Goal: Task Accomplishment & Management: Manage account settings

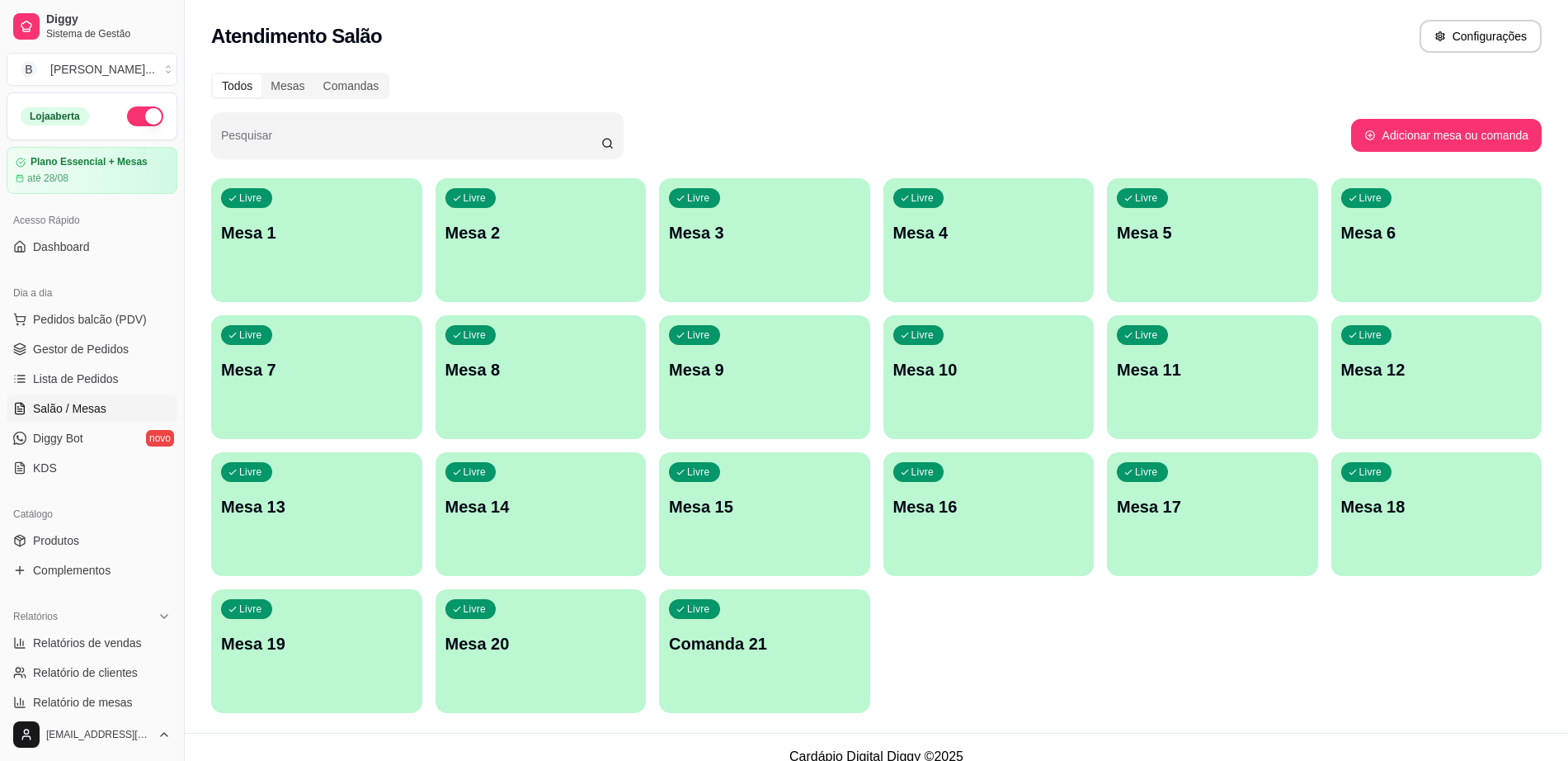
click at [786, 383] on div "Livre Mesa 9" at bounding box center [764, 367] width 211 height 104
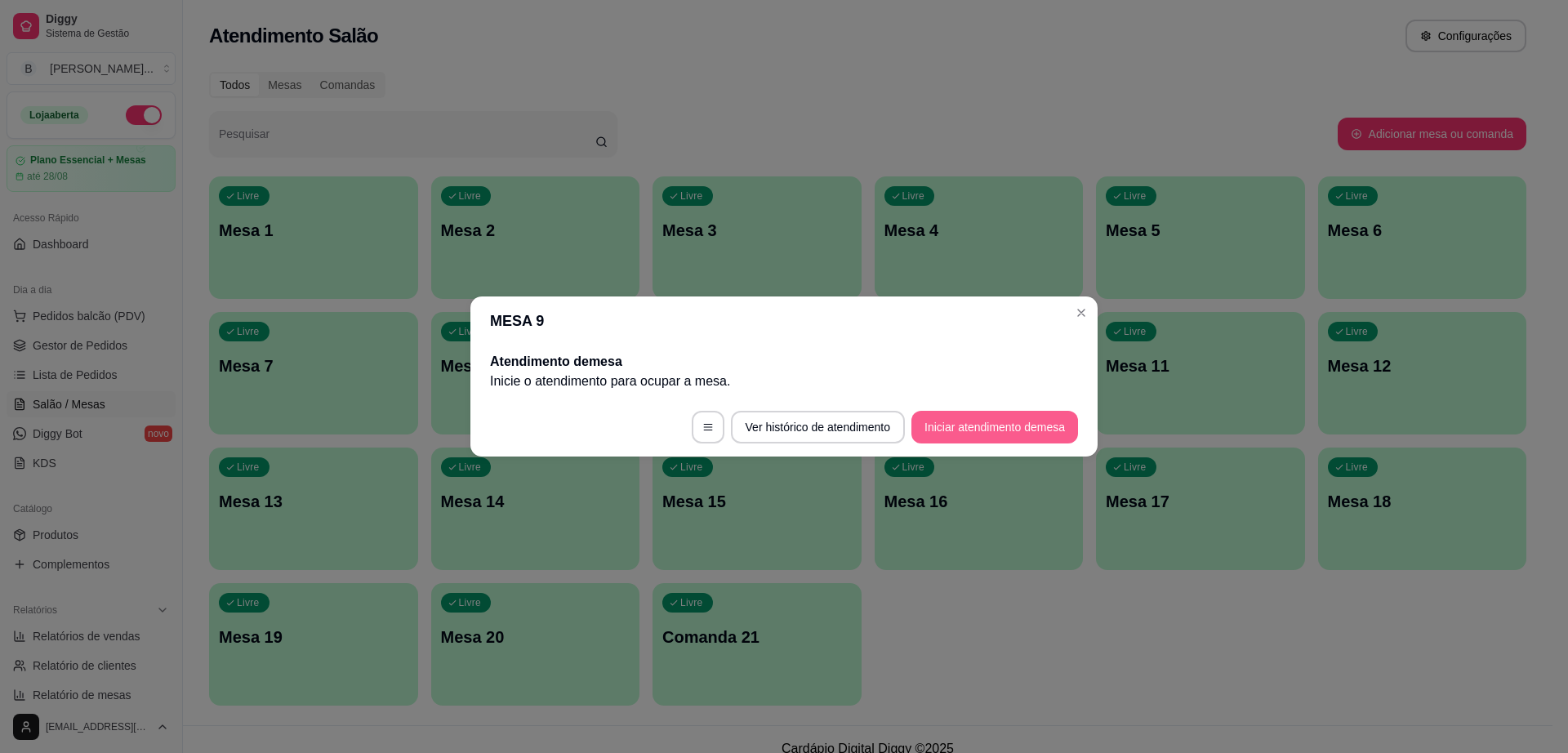
click at [1012, 427] on button "Iniciar atendimento de mesa" at bounding box center [994, 427] width 166 height 33
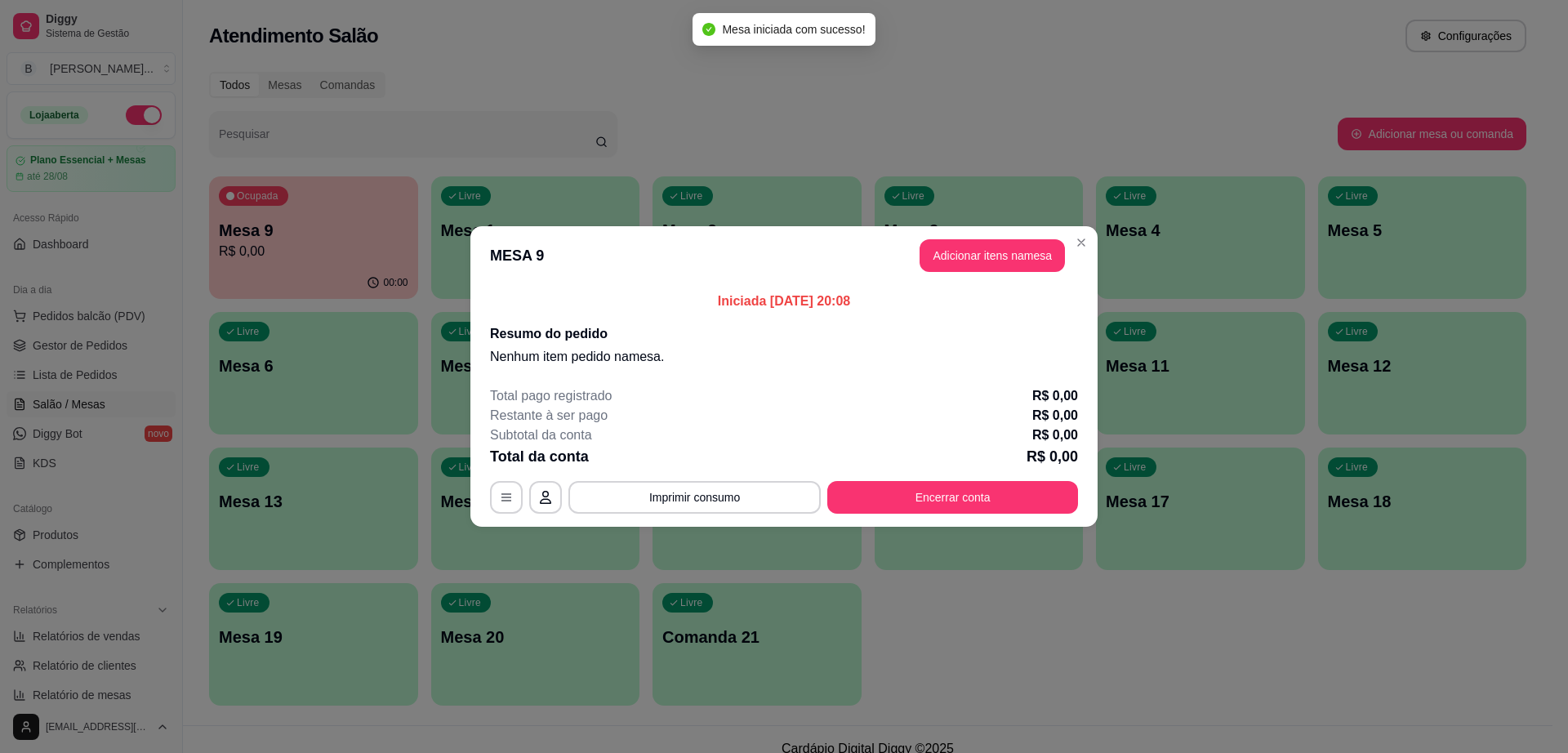
click at [991, 233] on header "MESA 9 Adicionar itens na mesa" at bounding box center [784, 255] width 627 height 59
click at [990, 256] on button "Adicionar itens na mesa" at bounding box center [992, 256] width 141 height 32
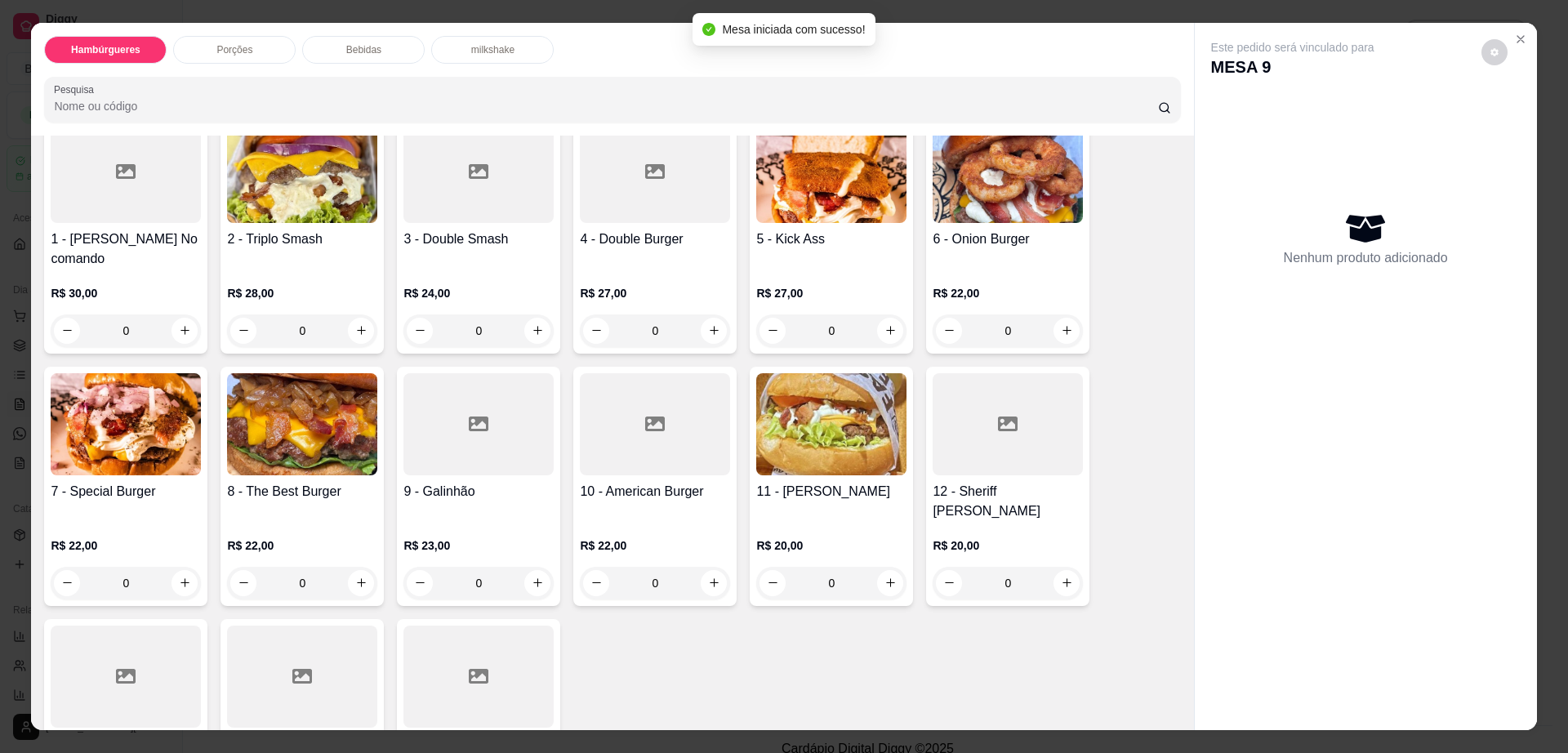
scroll to position [204, 0]
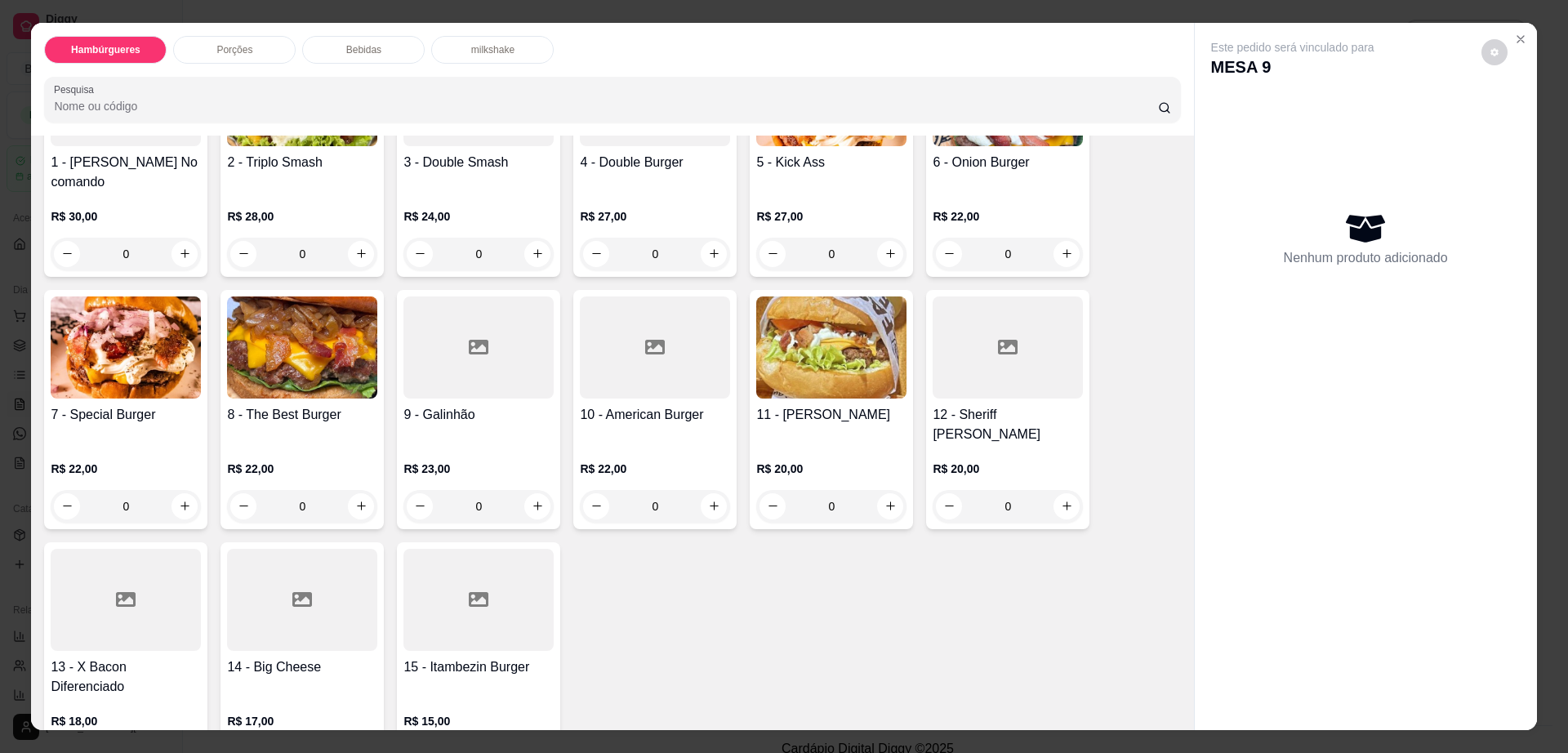
click at [638, 405] on h4 "10 - American Burger" at bounding box center [655, 415] width 150 height 20
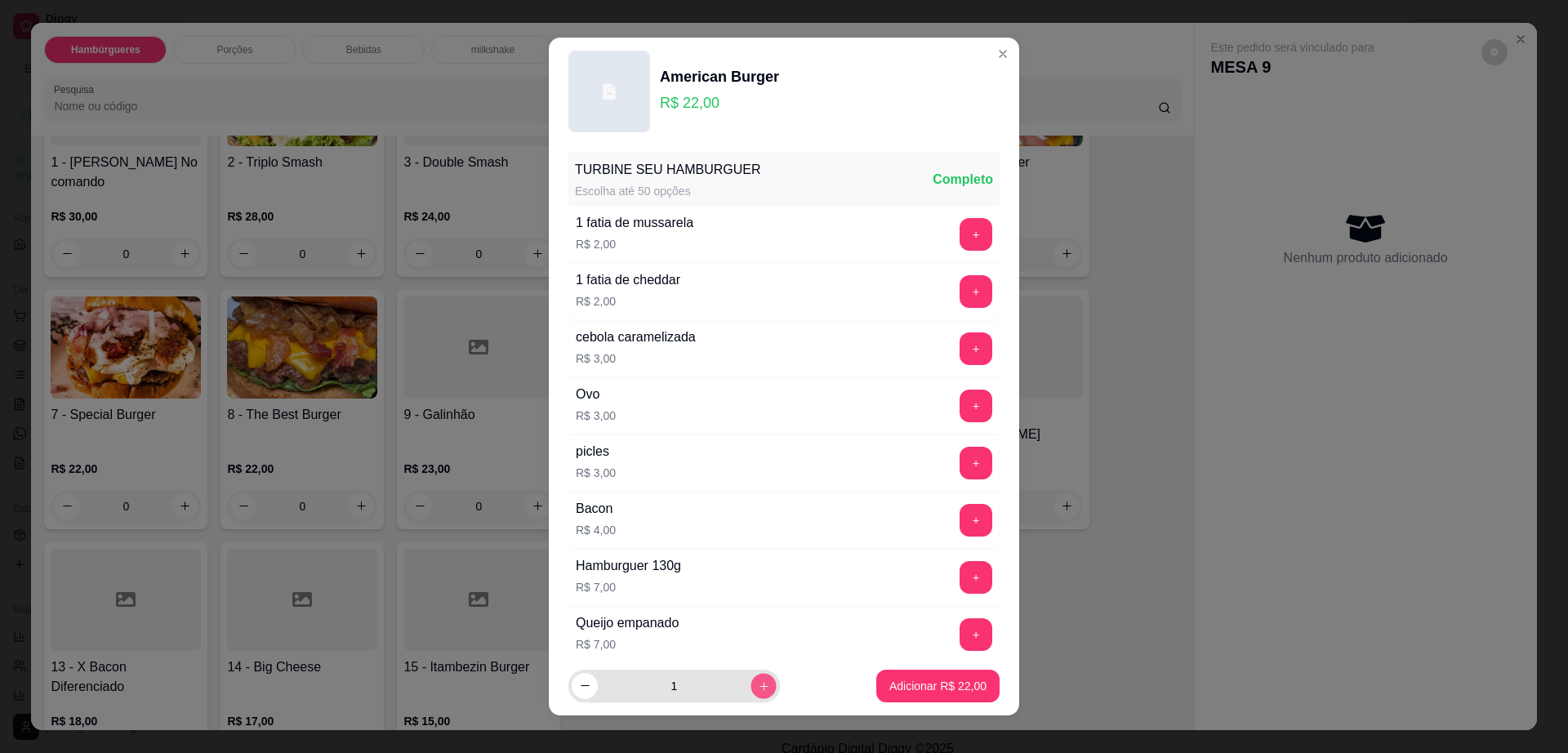
click at [757, 680] on icon "increase-product-quantity" at bounding box center [763, 686] width 12 height 12
type input "2"
click at [894, 684] on p "Adicionar R$ 44,00" at bounding box center [937, 685] width 98 height 16
type input "2"
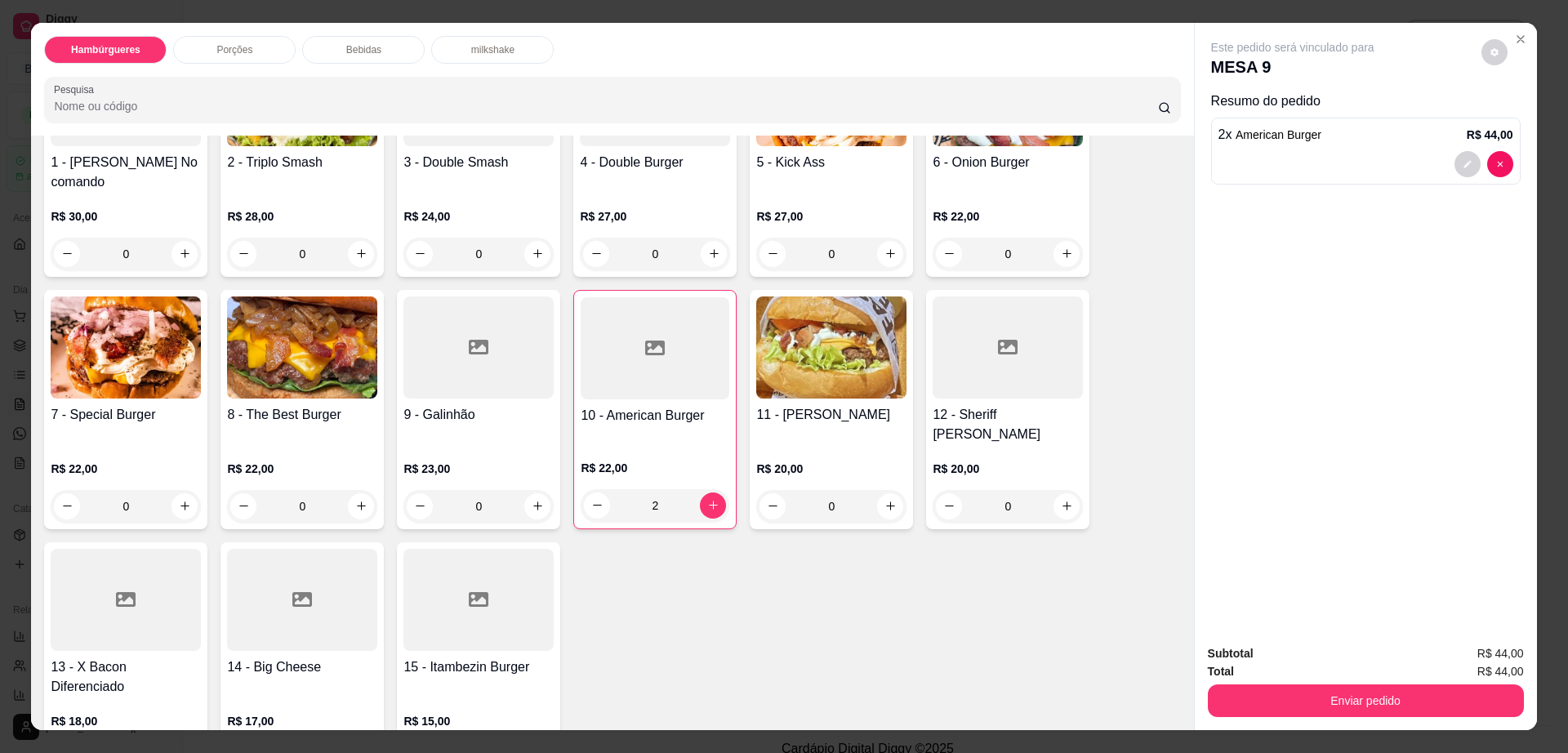
click at [817, 359] on img at bounding box center [831, 347] width 150 height 102
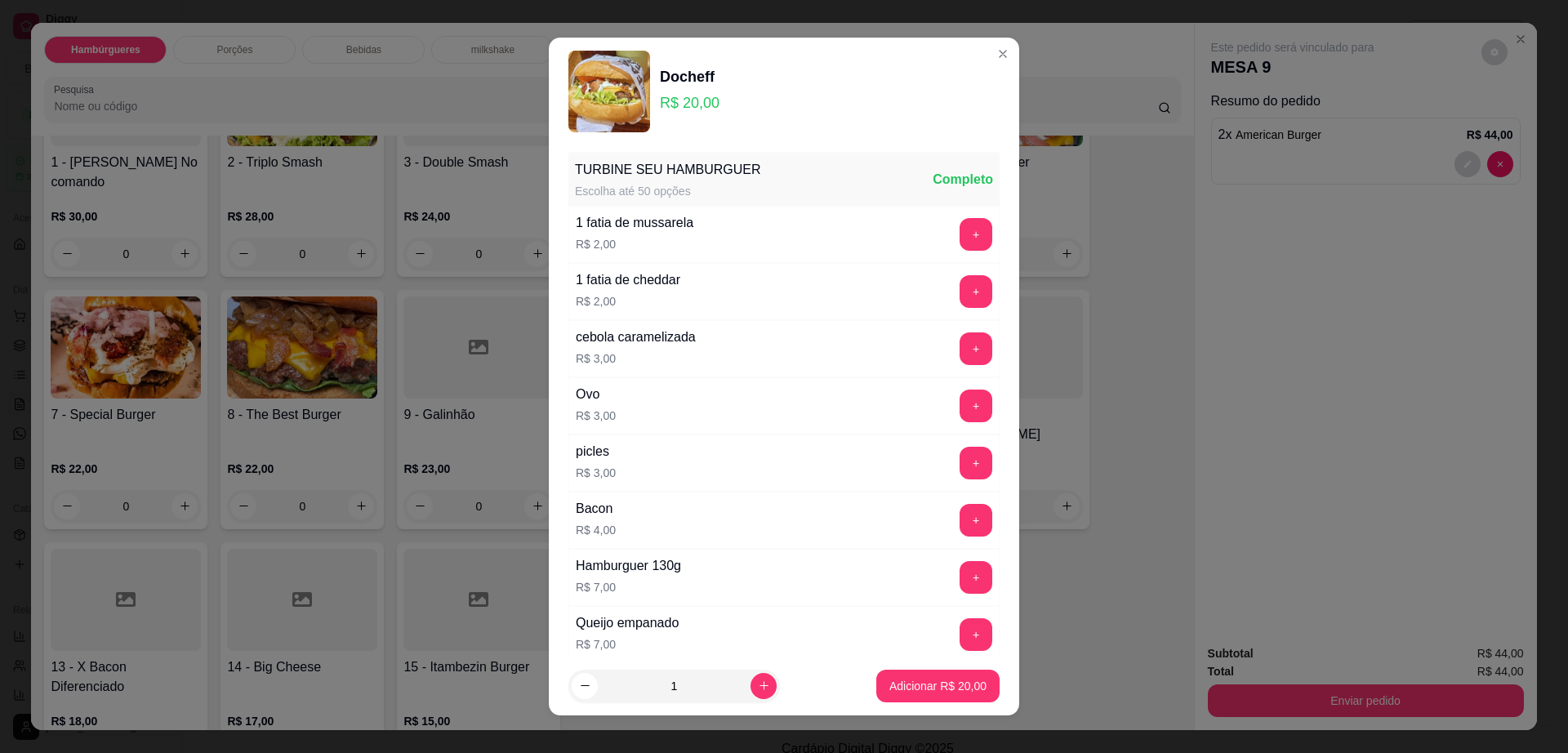
scroll to position [129, 0]
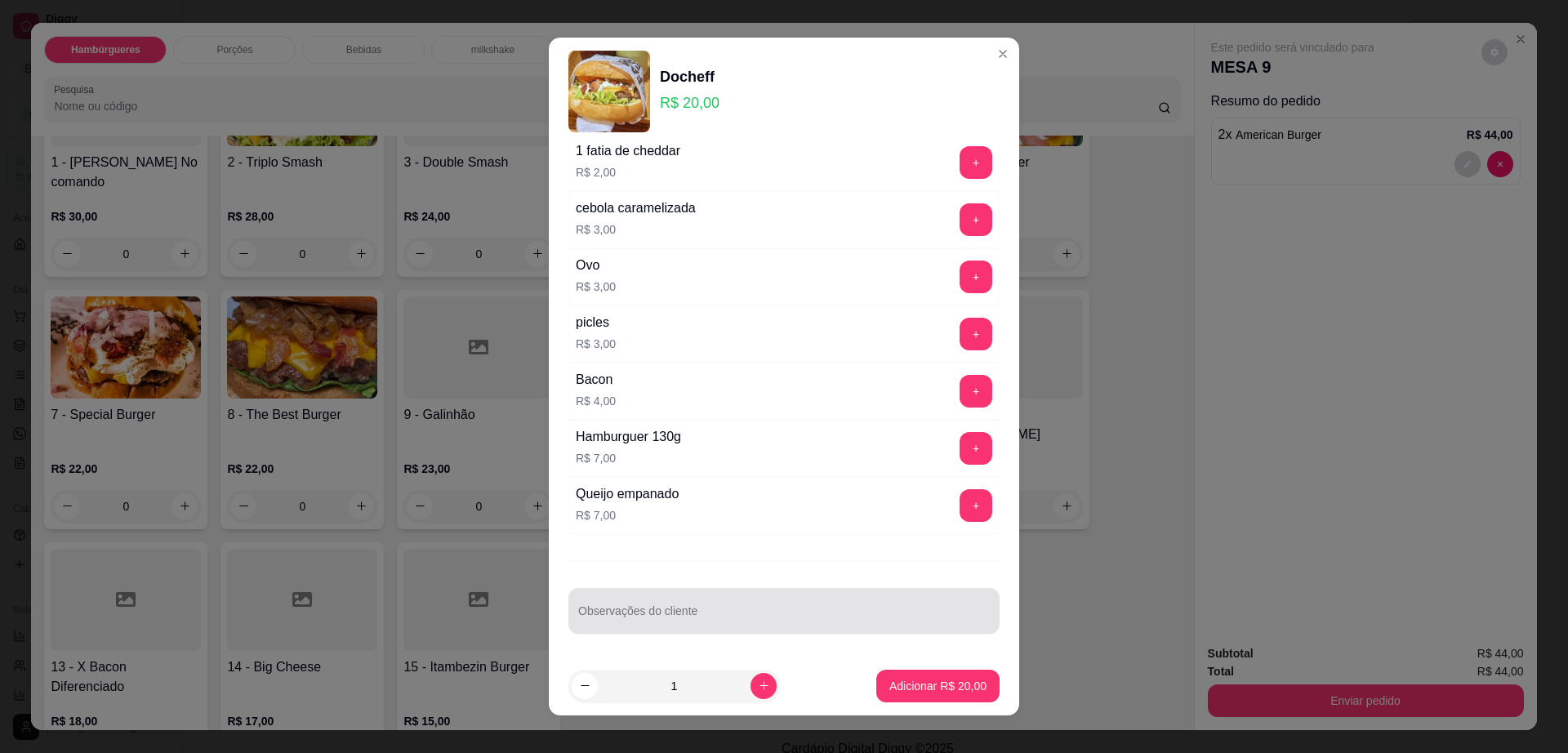
click at [796, 627] on div "Observações do cliente" at bounding box center [784, 611] width 431 height 46
type input "sem salada"
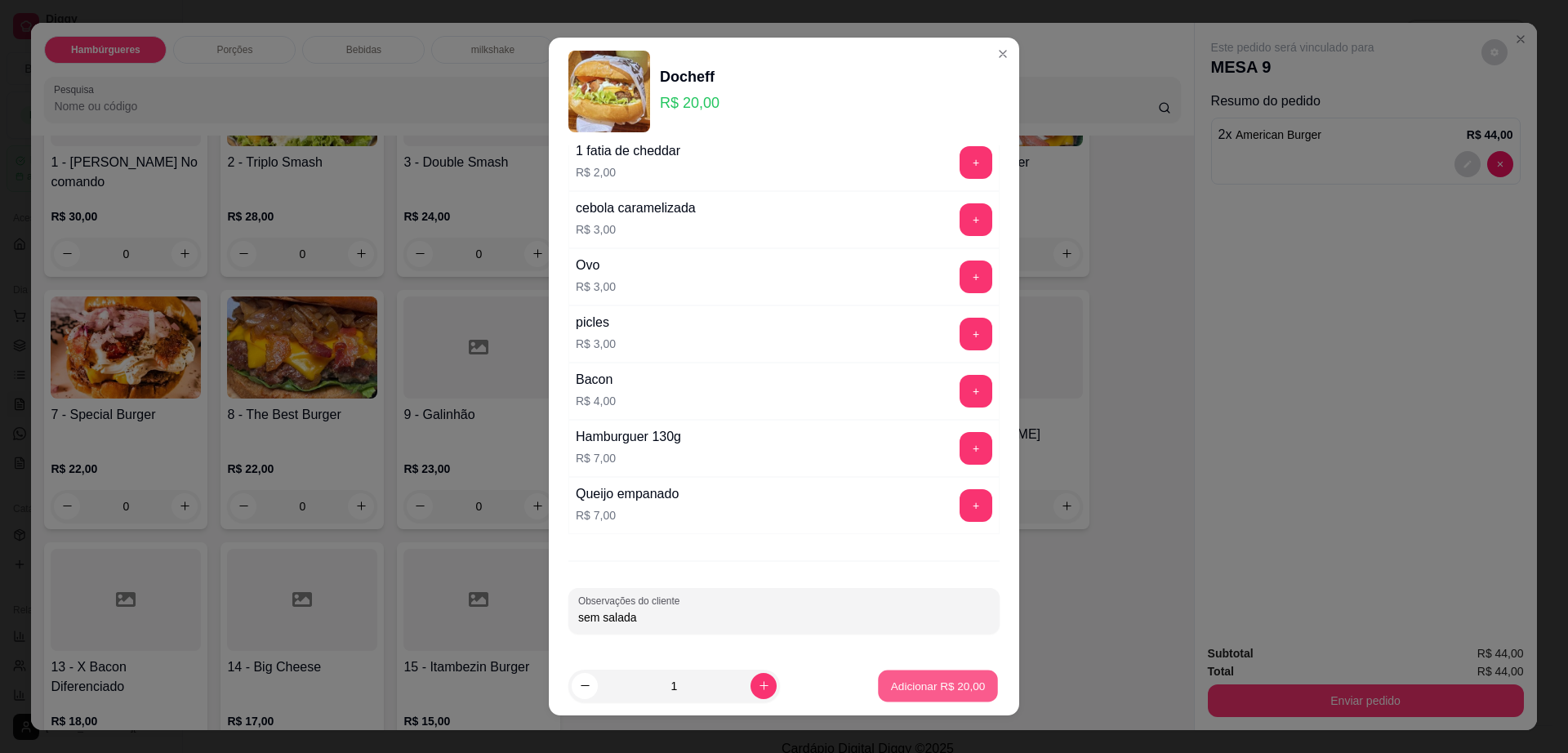
click at [932, 689] on p "Adicionar R$ 20,00" at bounding box center [938, 685] width 95 height 15
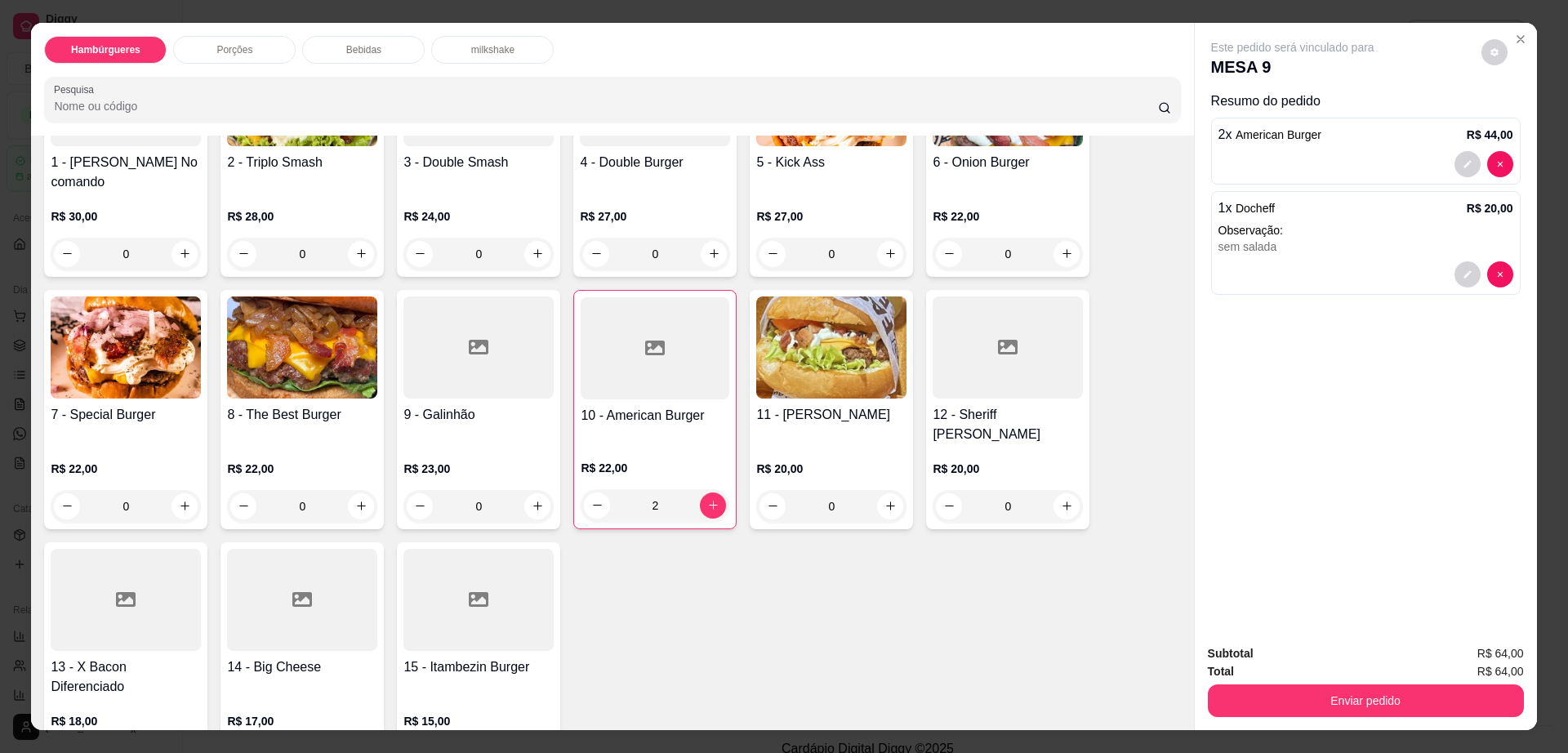
click at [346, 54] on p "Bebidas" at bounding box center [363, 49] width 35 height 13
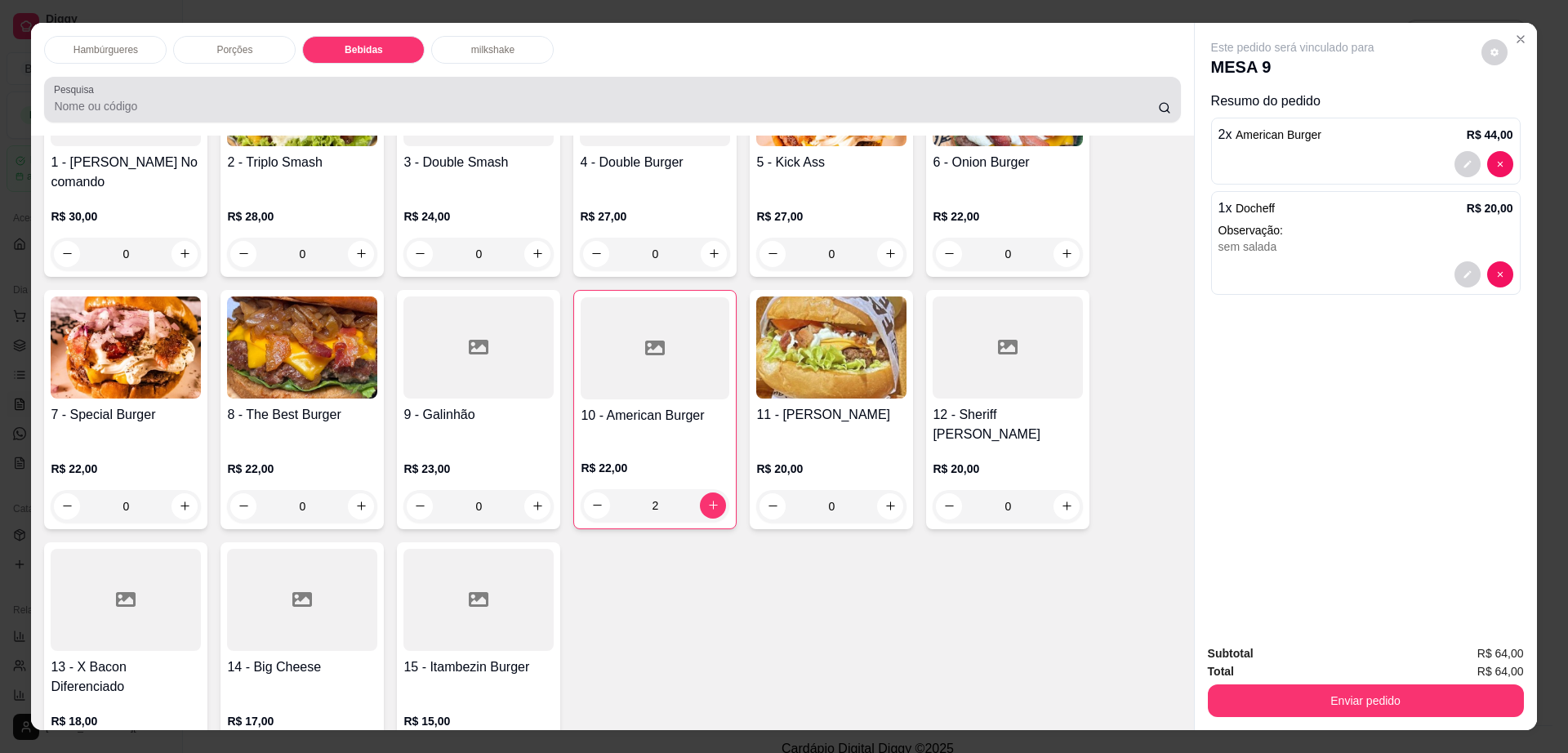
scroll to position [30, 0]
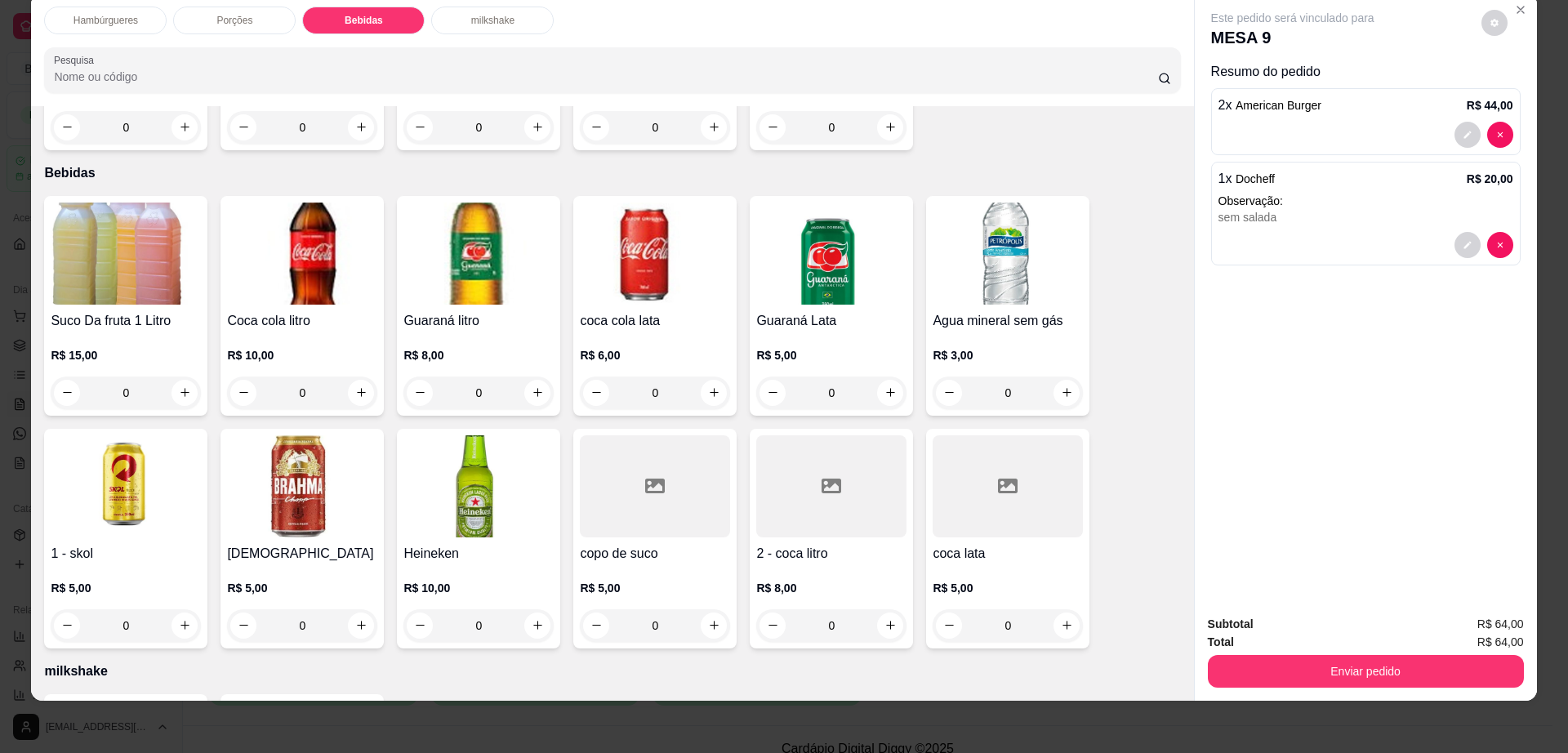
click at [1003, 470] on div at bounding box center [1007, 486] width 150 height 102
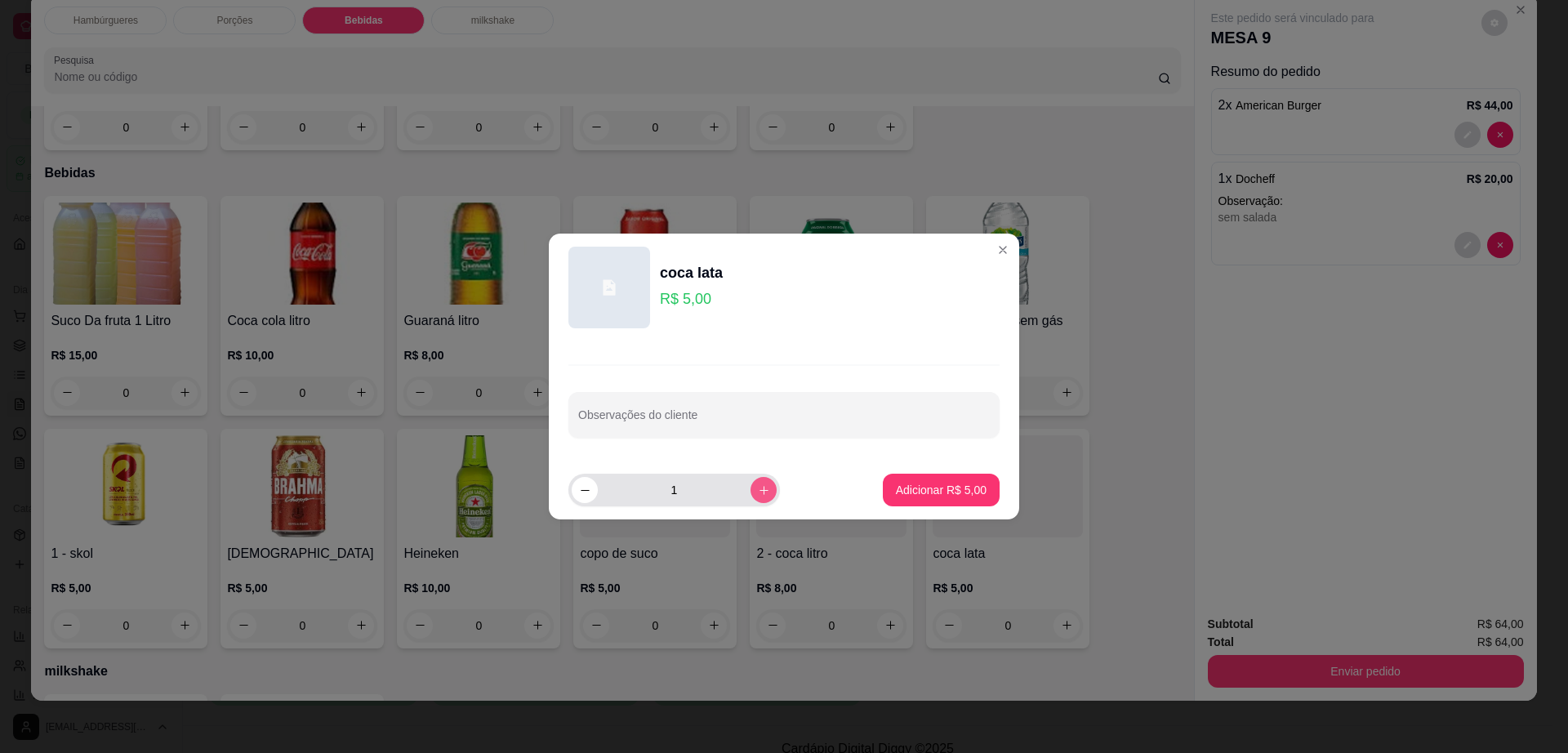
click at [751, 488] on button "increase-product-quantity" at bounding box center [763, 489] width 26 height 26
type input "3"
click at [943, 486] on p "Adicionar R$ 15,00" at bounding box center [937, 489] width 98 height 16
type input "3"
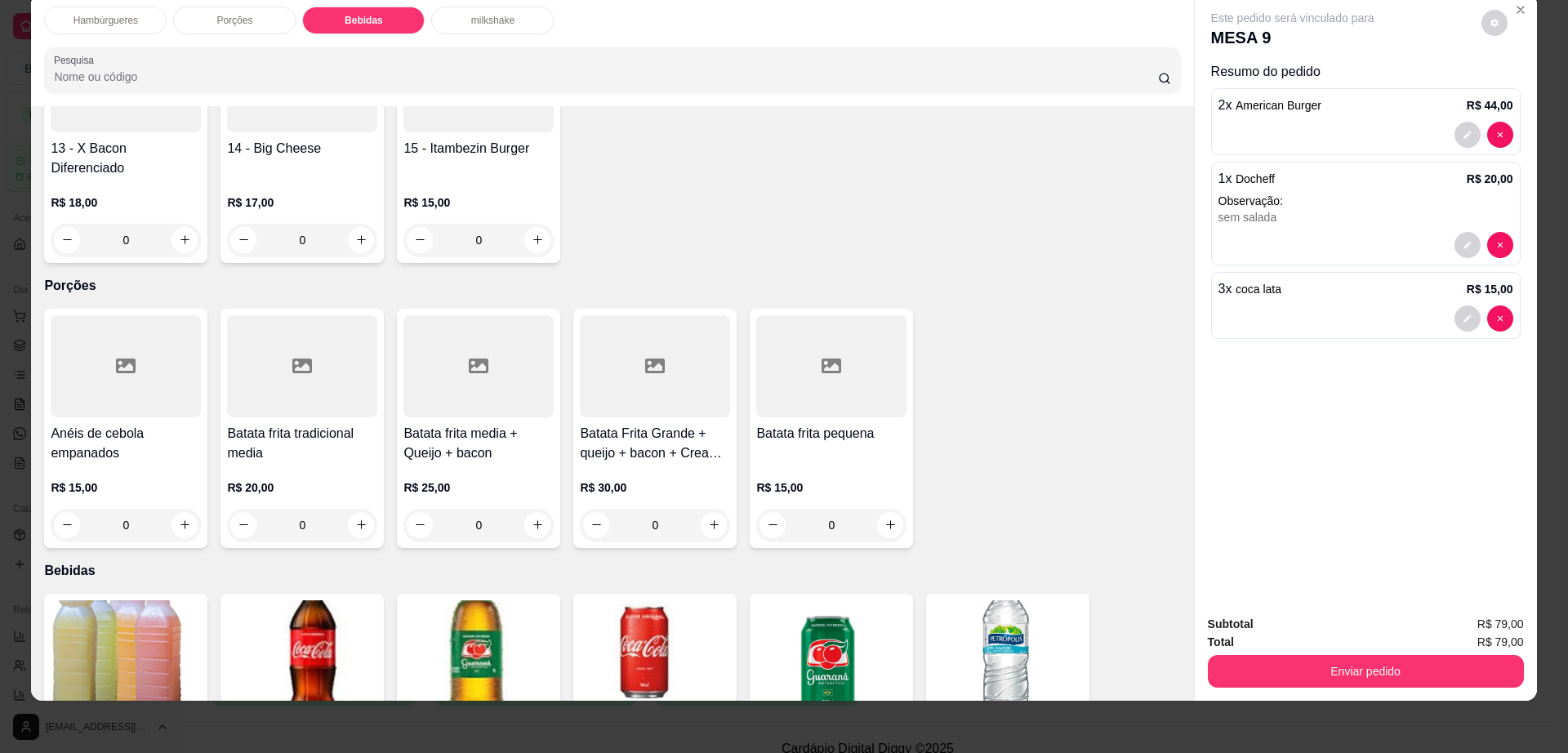
scroll to position [683, 0]
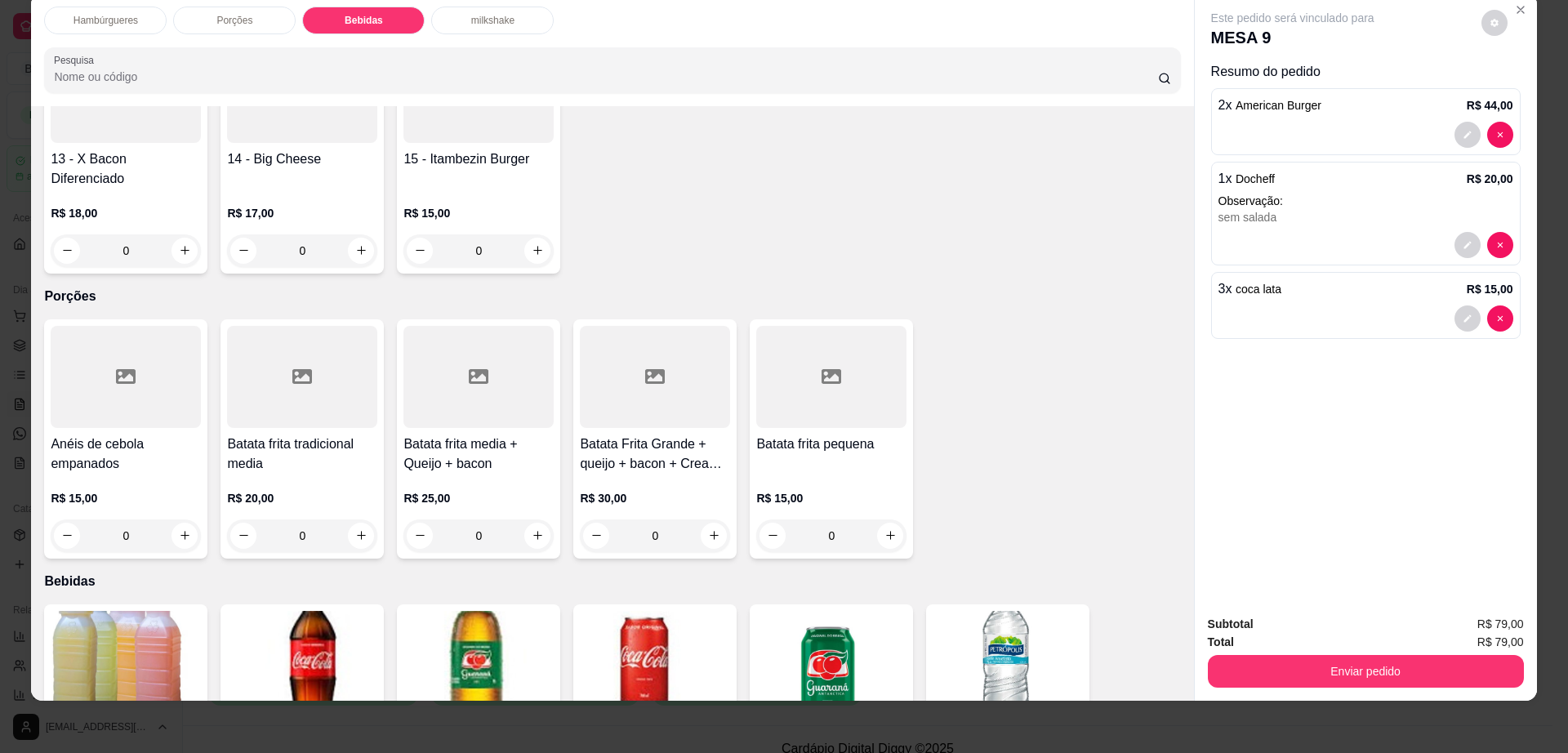
click at [452, 350] on div at bounding box center [478, 376] width 150 height 102
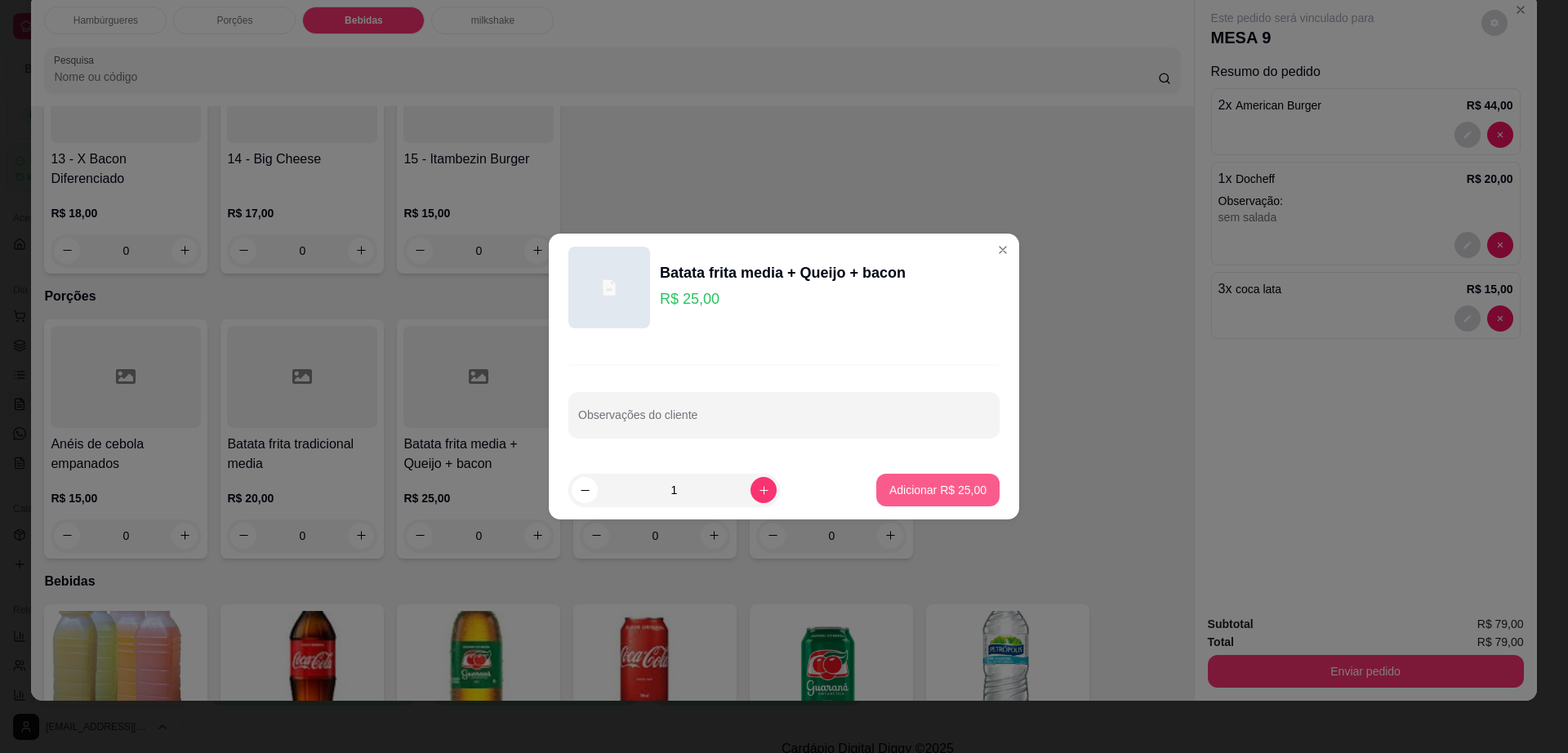
click at [918, 480] on button "Adicionar R$ 25,00" at bounding box center [937, 489] width 123 height 33
type input "1"
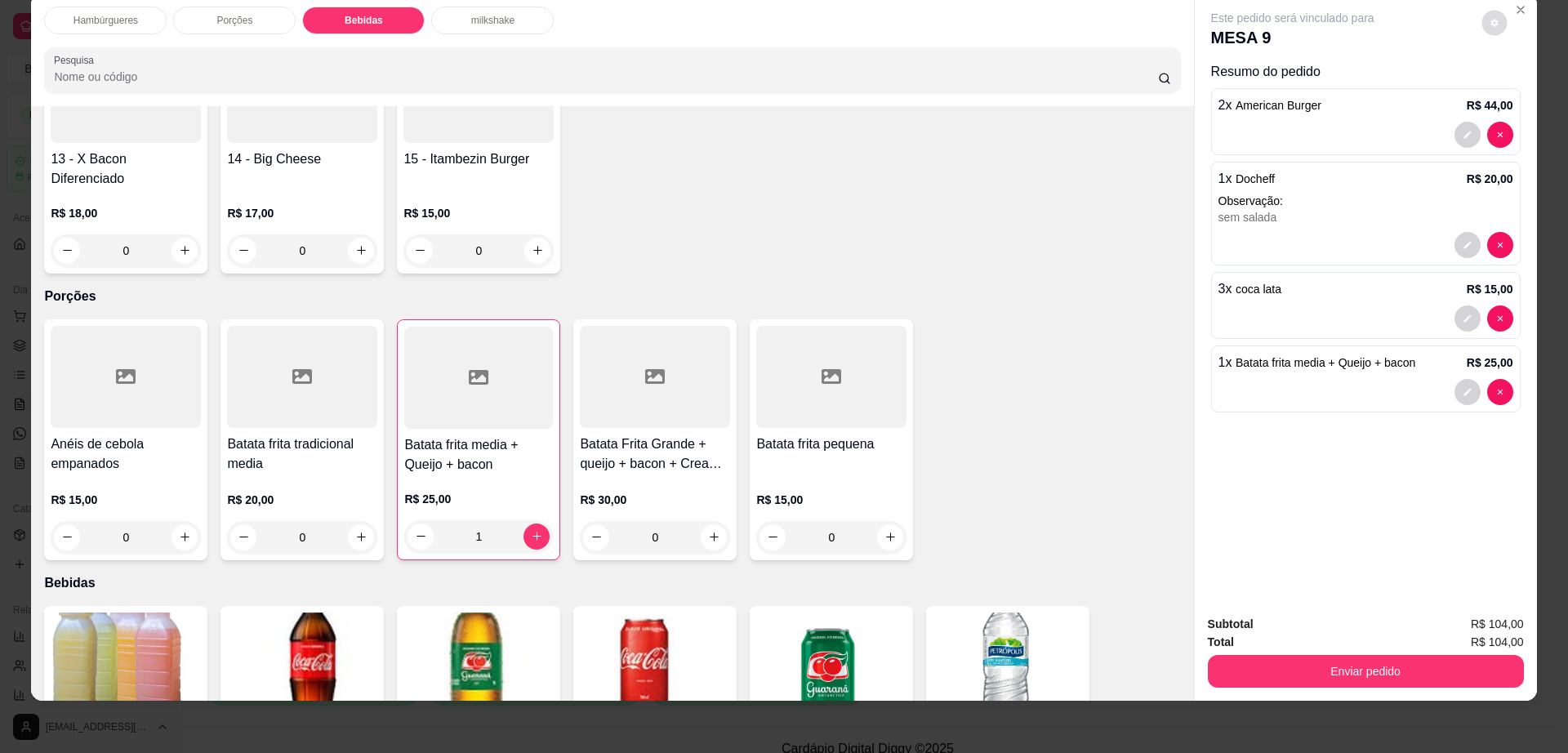
click at [1492, 28] on button "decrease-product-quantity" at bounding box center [1493, 23] width 25 height 25
click at [1311, 669] on button "Enviar pedido" at bounding box center [1365, 671] width 316 height 33
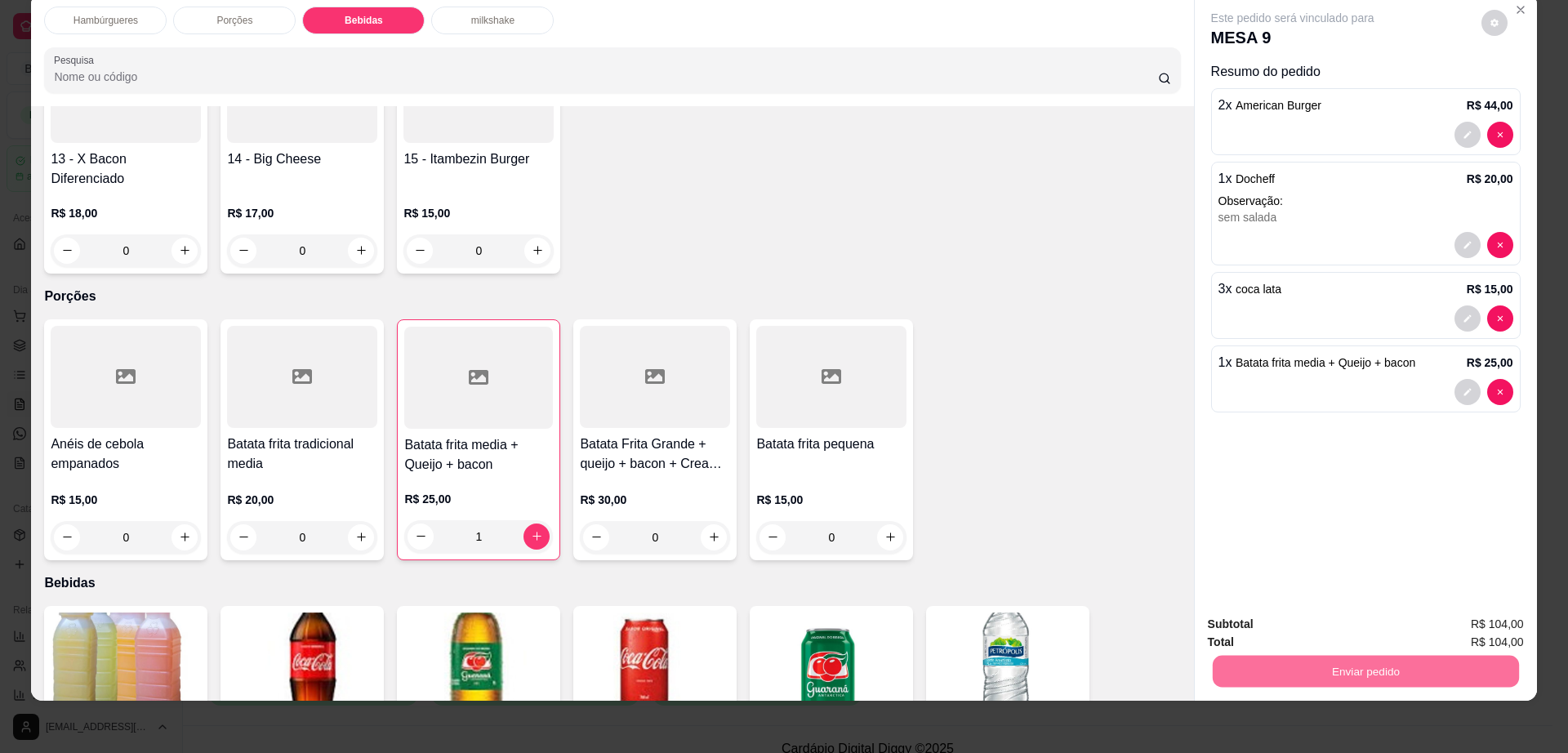
click at [1306, 633] on button "Não registrar e enviar pedido" at bounding box center [1309, 631] width 165 height 31
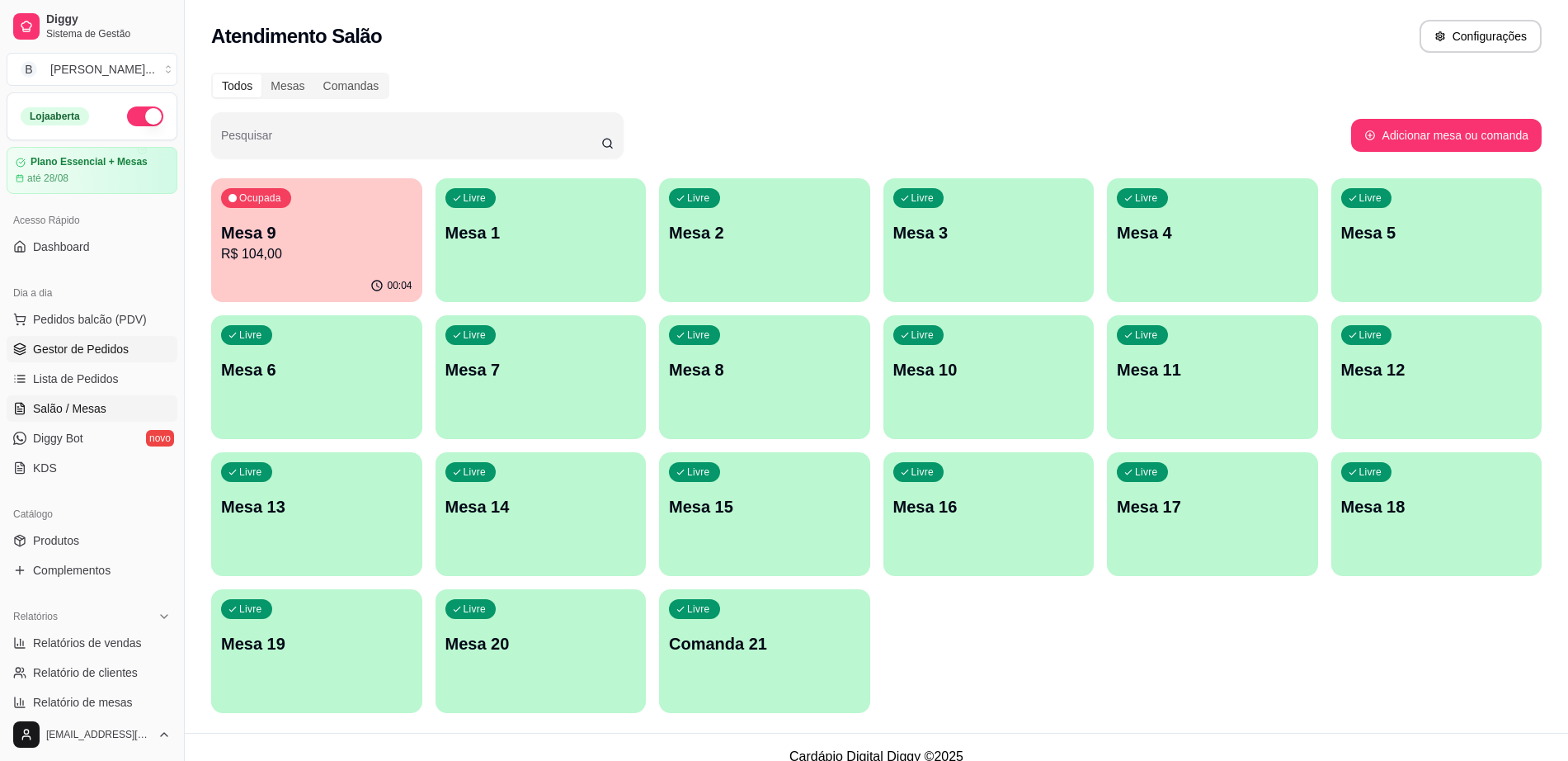
click at [96, 354] on span "Gestor de Pedidos" at bounding box center [81, 349] width 96 height 16
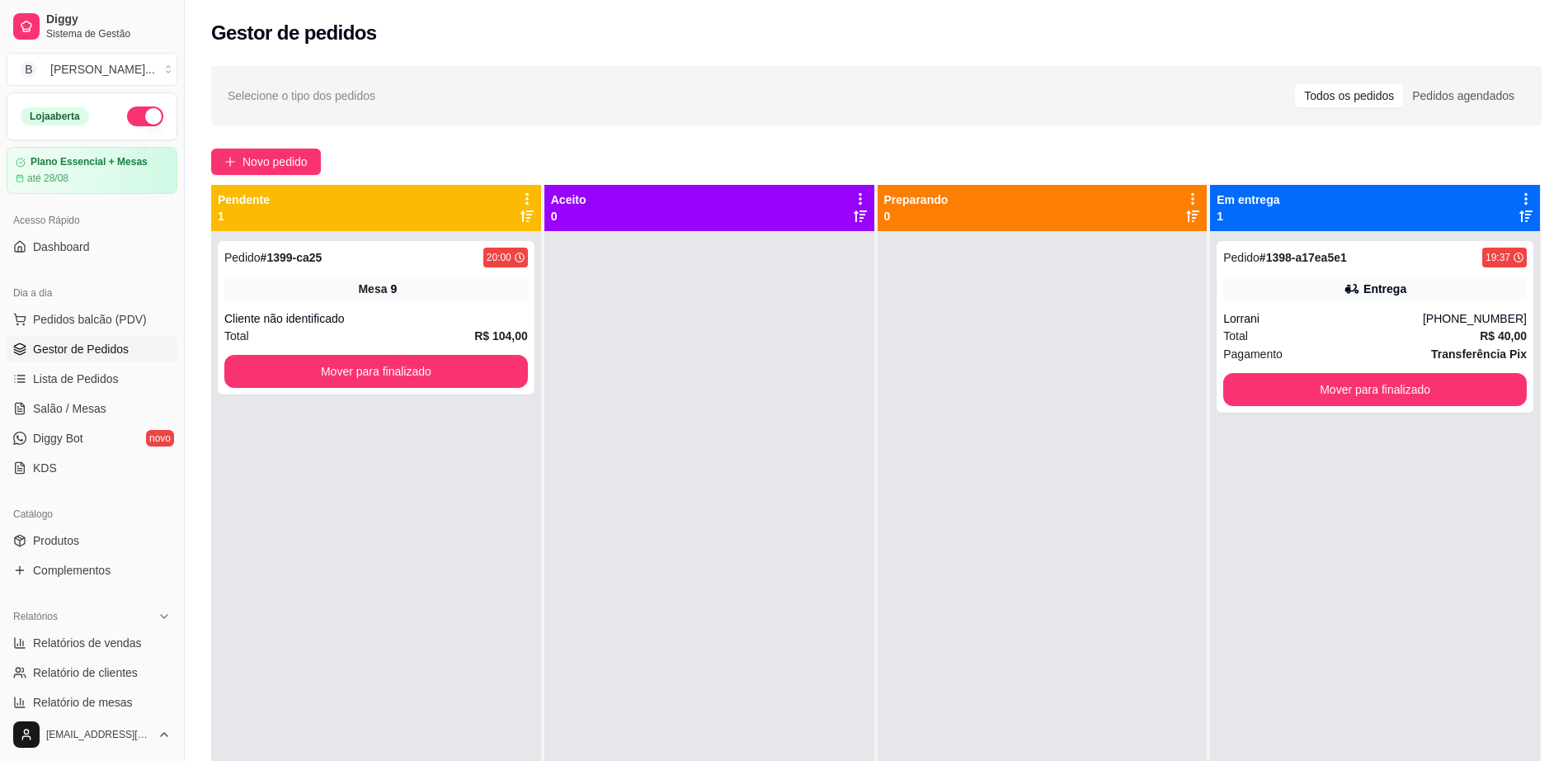
click at [859, 245] on div at bounding box center [709, 612] width 330 height 761
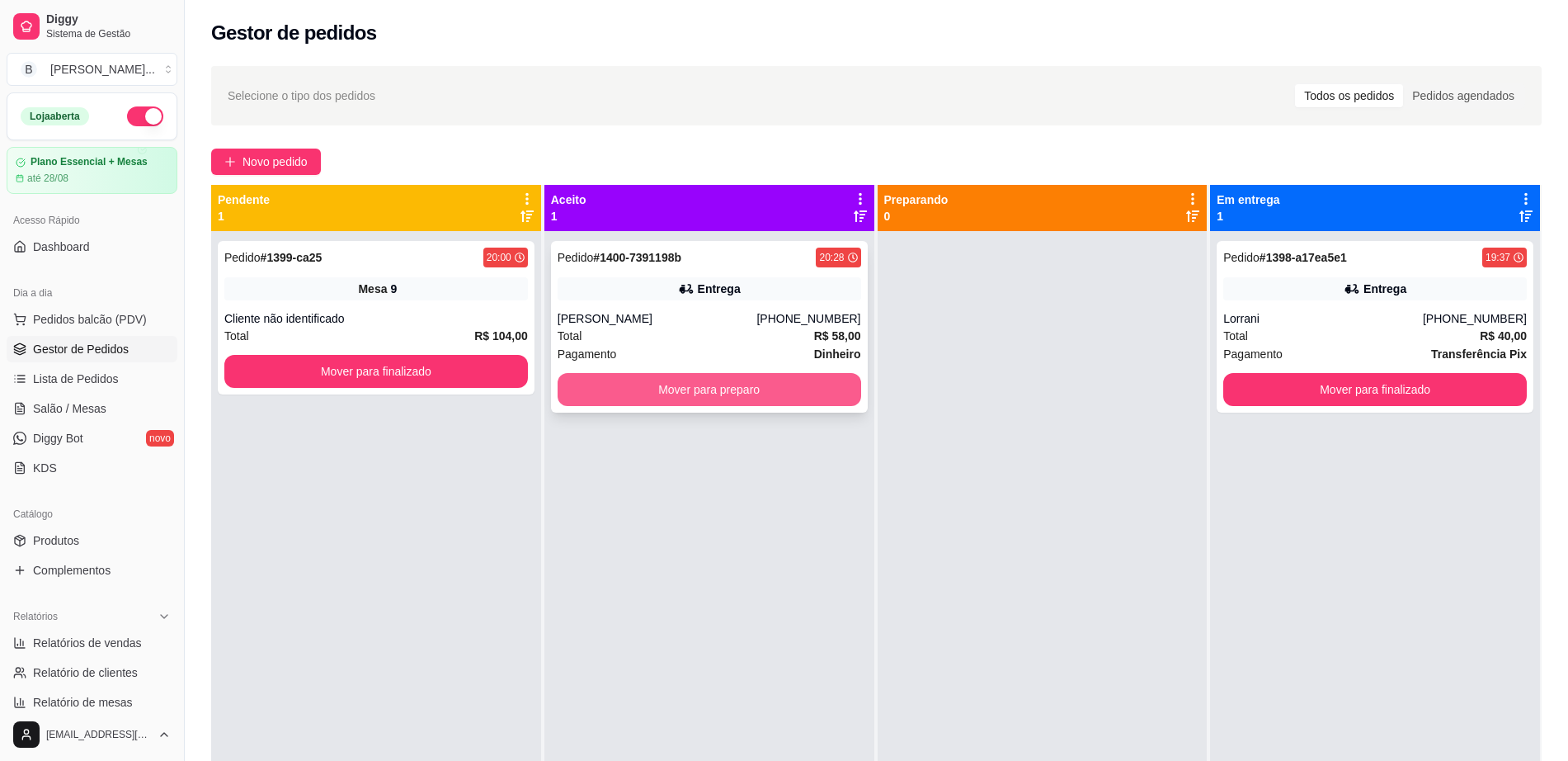
click at [605, 387] on button "Mover para preparo" at bounding box center [709, 389] width 303 height 33
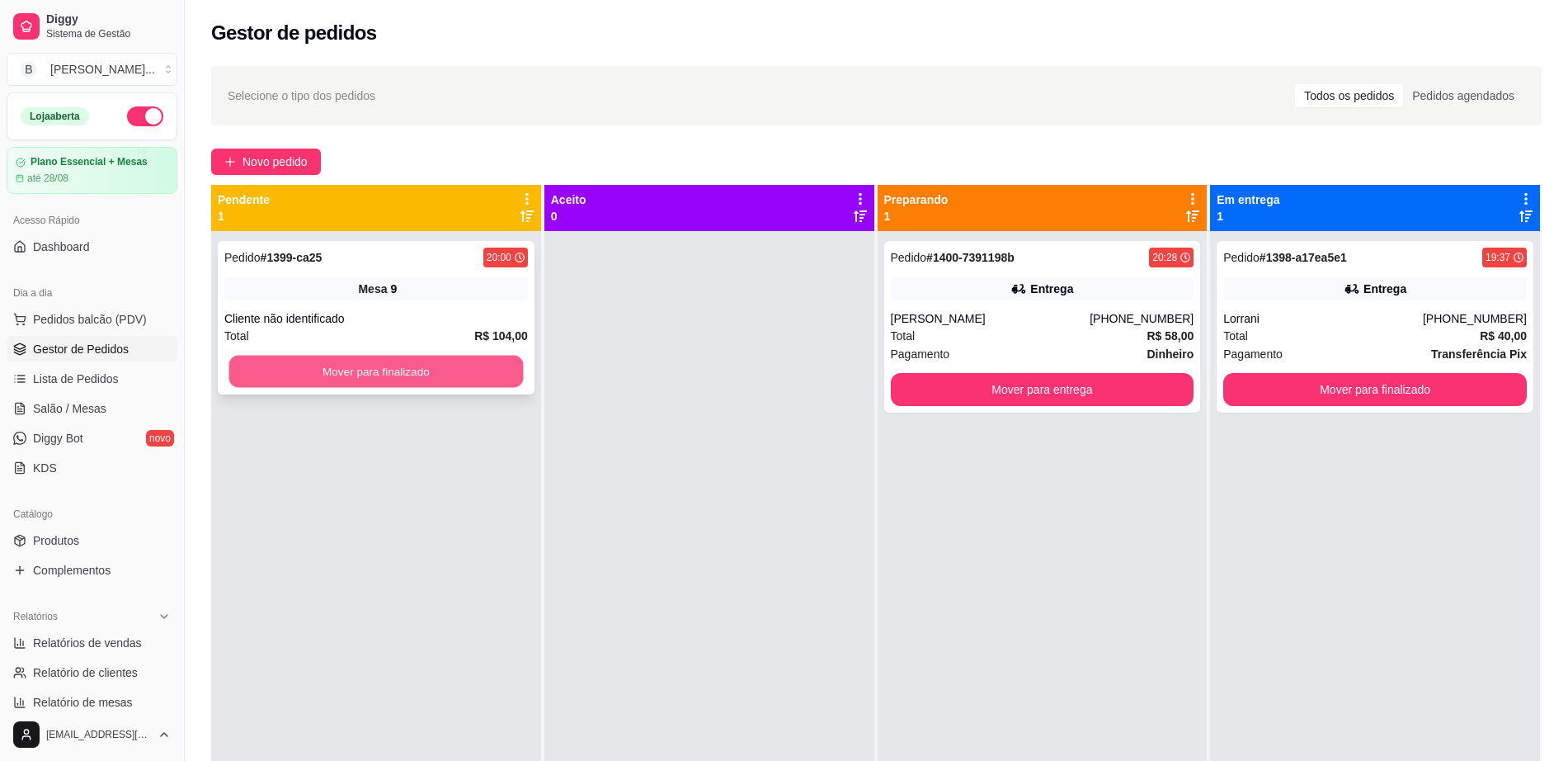
click at [484, 369] on button "Mover para finalizado" at bounding box center [377, 372] width 295 height 33
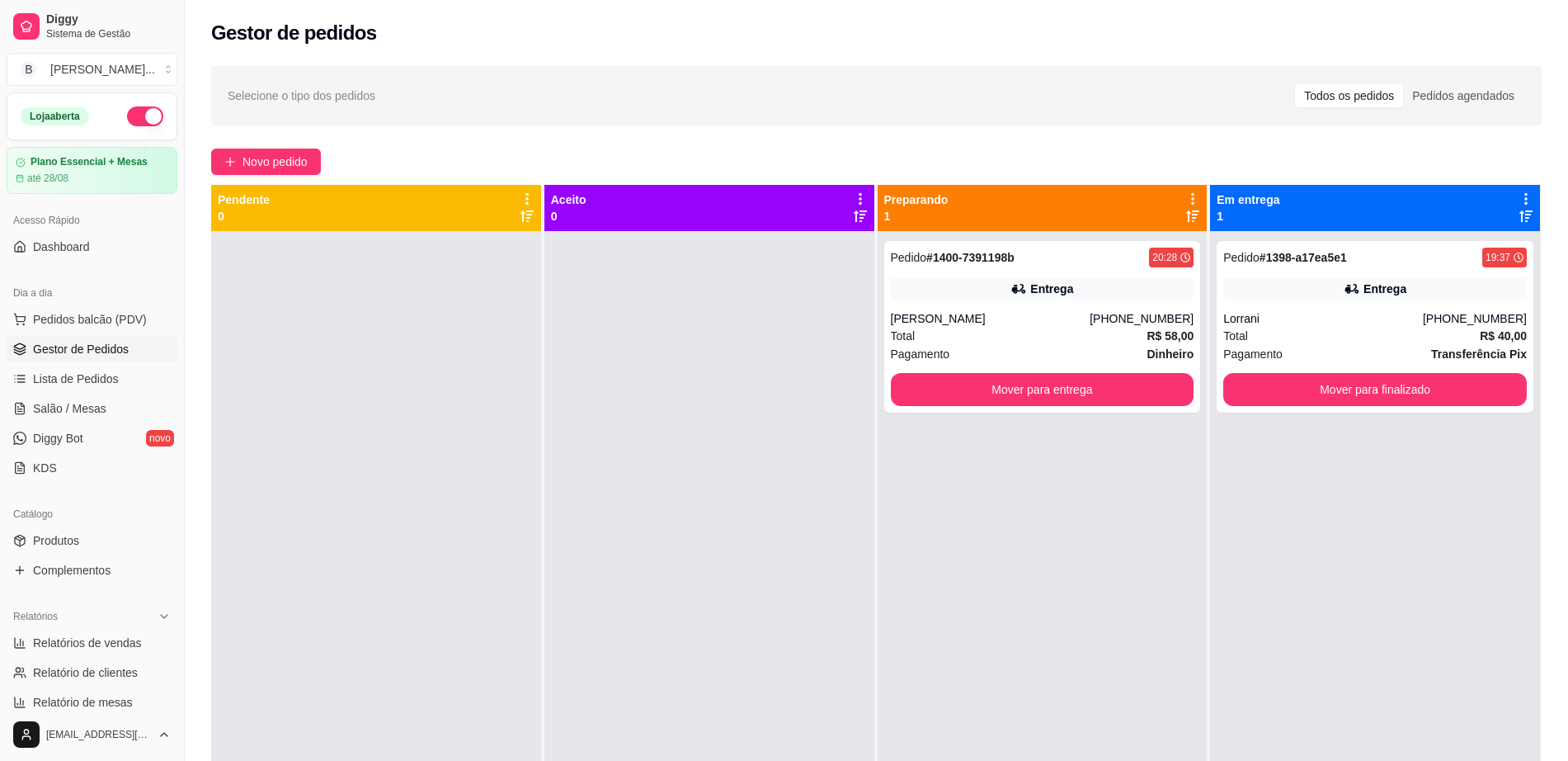
click at [484, 369] on div at bounding box center [375, 612] width 330 height 761
click at [115, 402] on link "Salão / Mesas" at bounding box center [92, 408] width 171 height 27
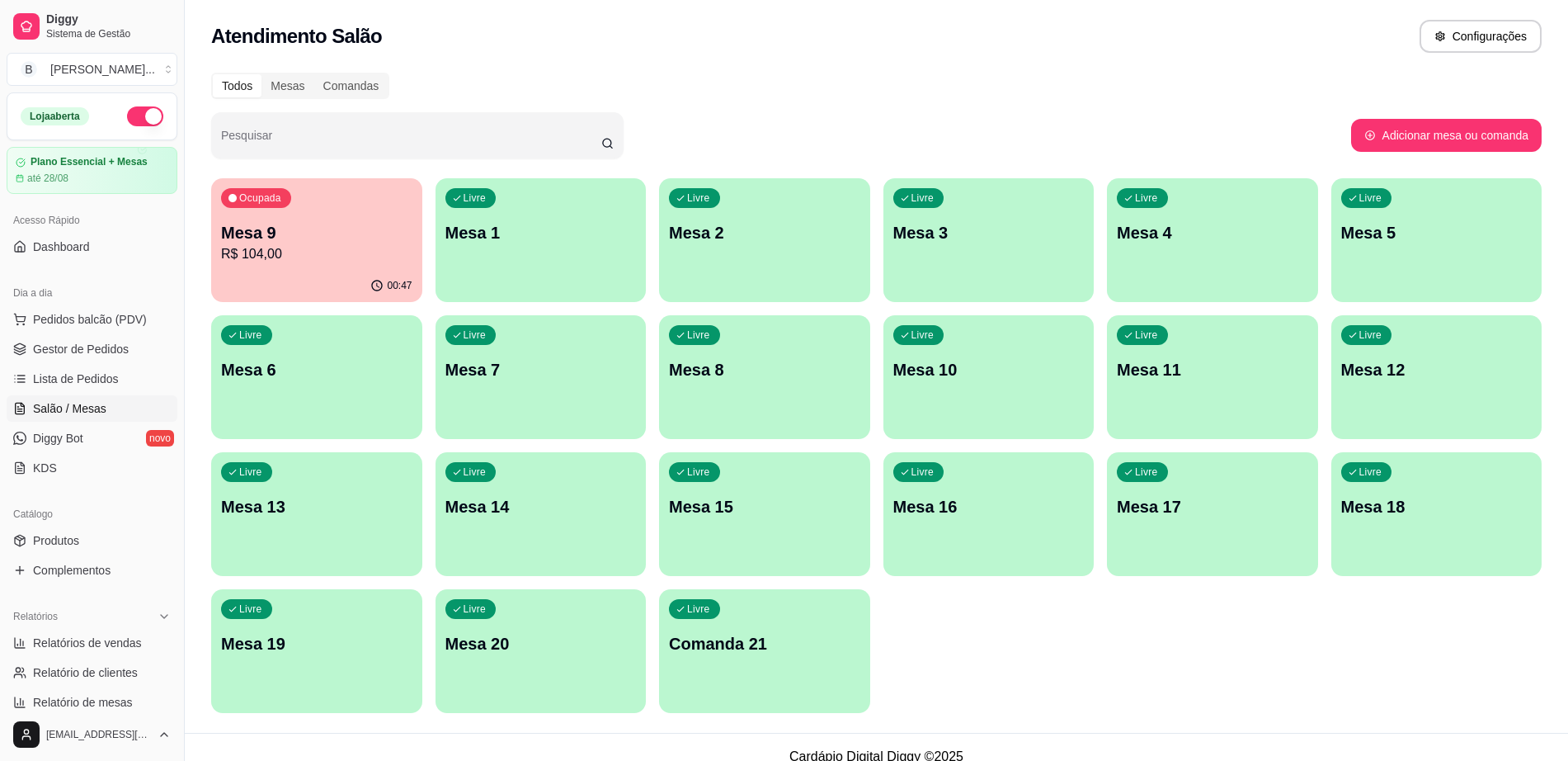
click at [361, 228] on p "Mesa 9" at bounding box center [316, 232] width 191 height 23
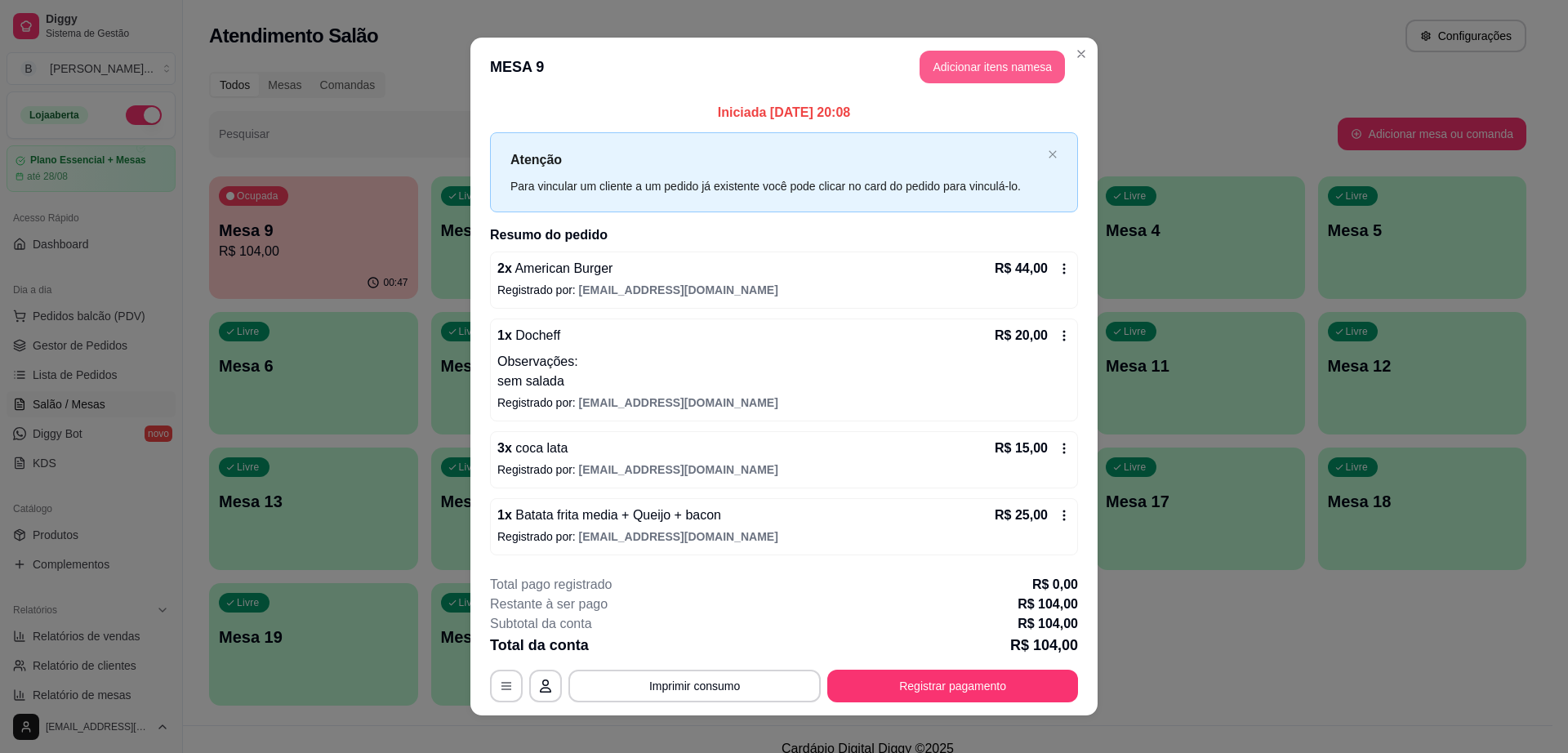
click at [936, 70] on button "Adicionar itens na mesa" at bounding box center [991, 67] width 145 height 33
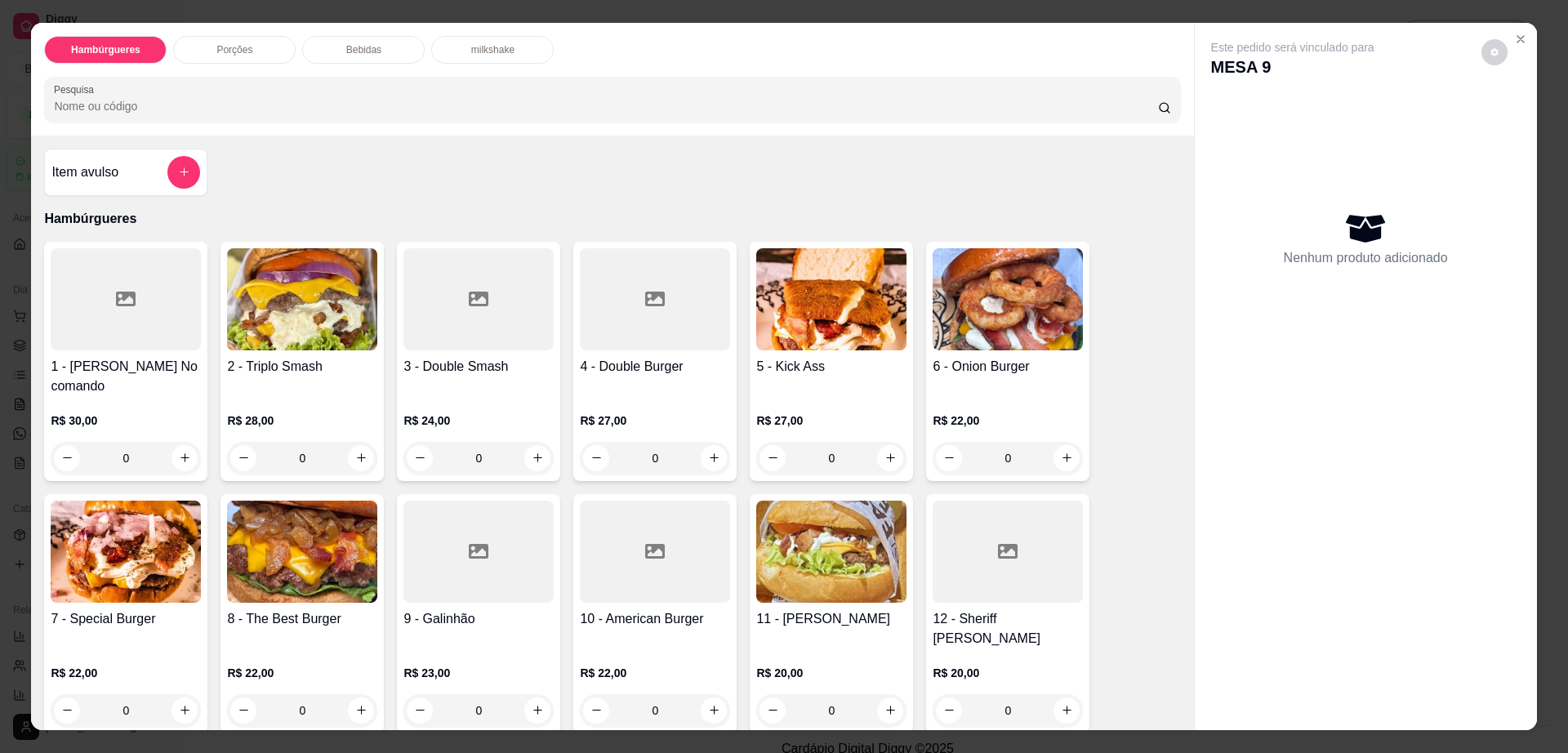
click at [622, 574] on div at bounding box center [655, 551] width 150 height 102
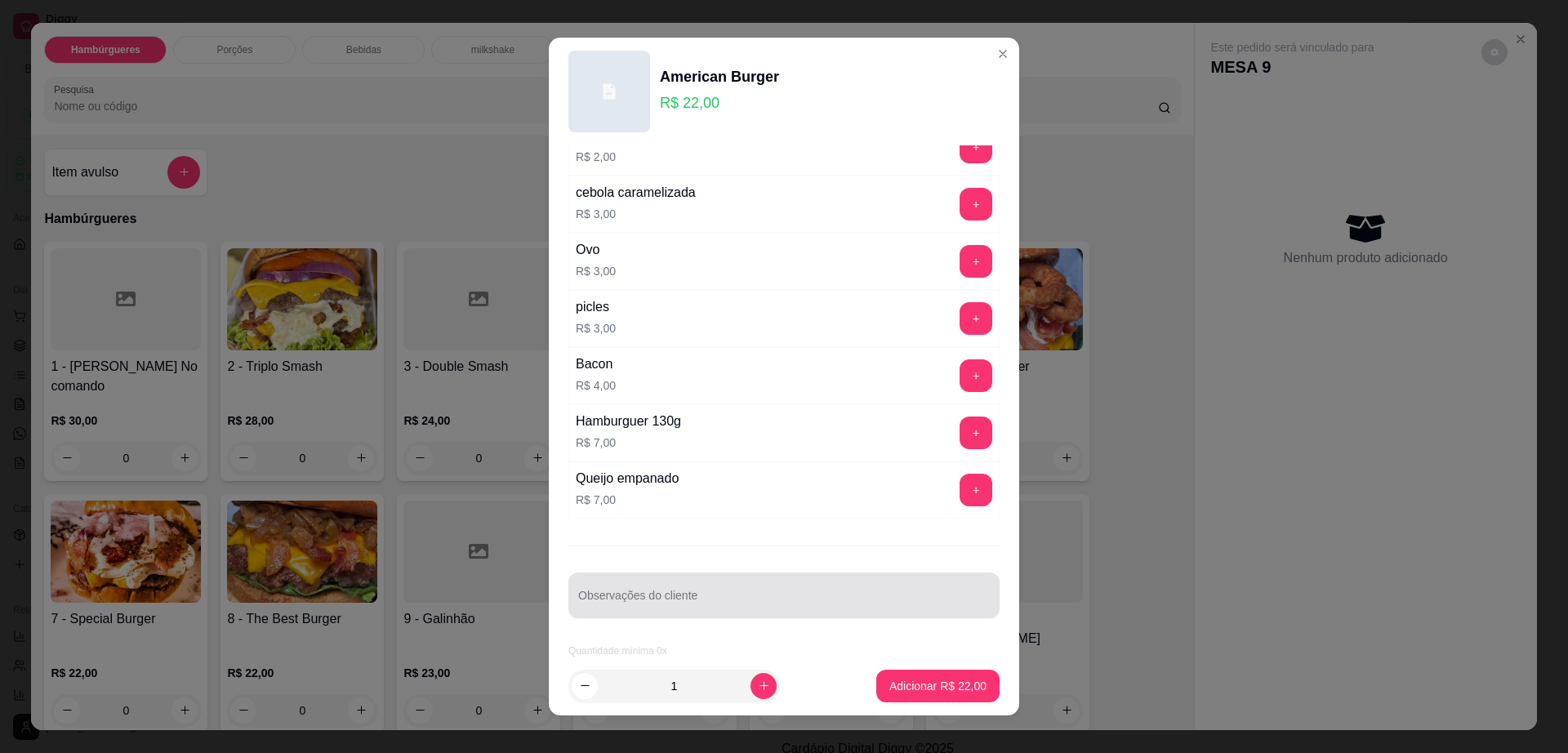
scroll to position [145, 0]
click at [719, 599] on input "Observações do cliente" at bounding box center [784, 600] width 411 height 16
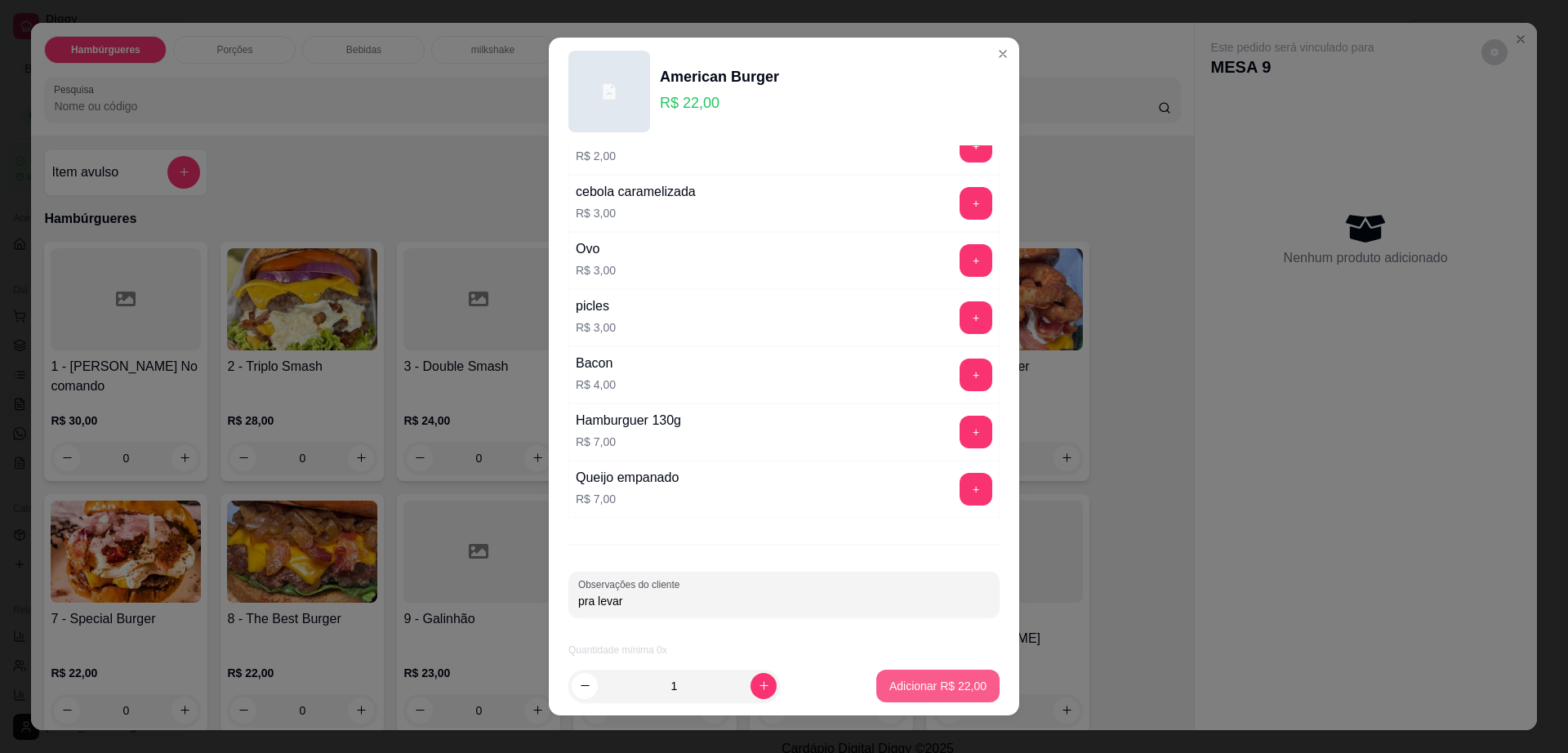
type input "pra levar"
click at [890, 685] on p "Adicionar R$ 22,00" at bounding box center [938, 685] width 95 height 15
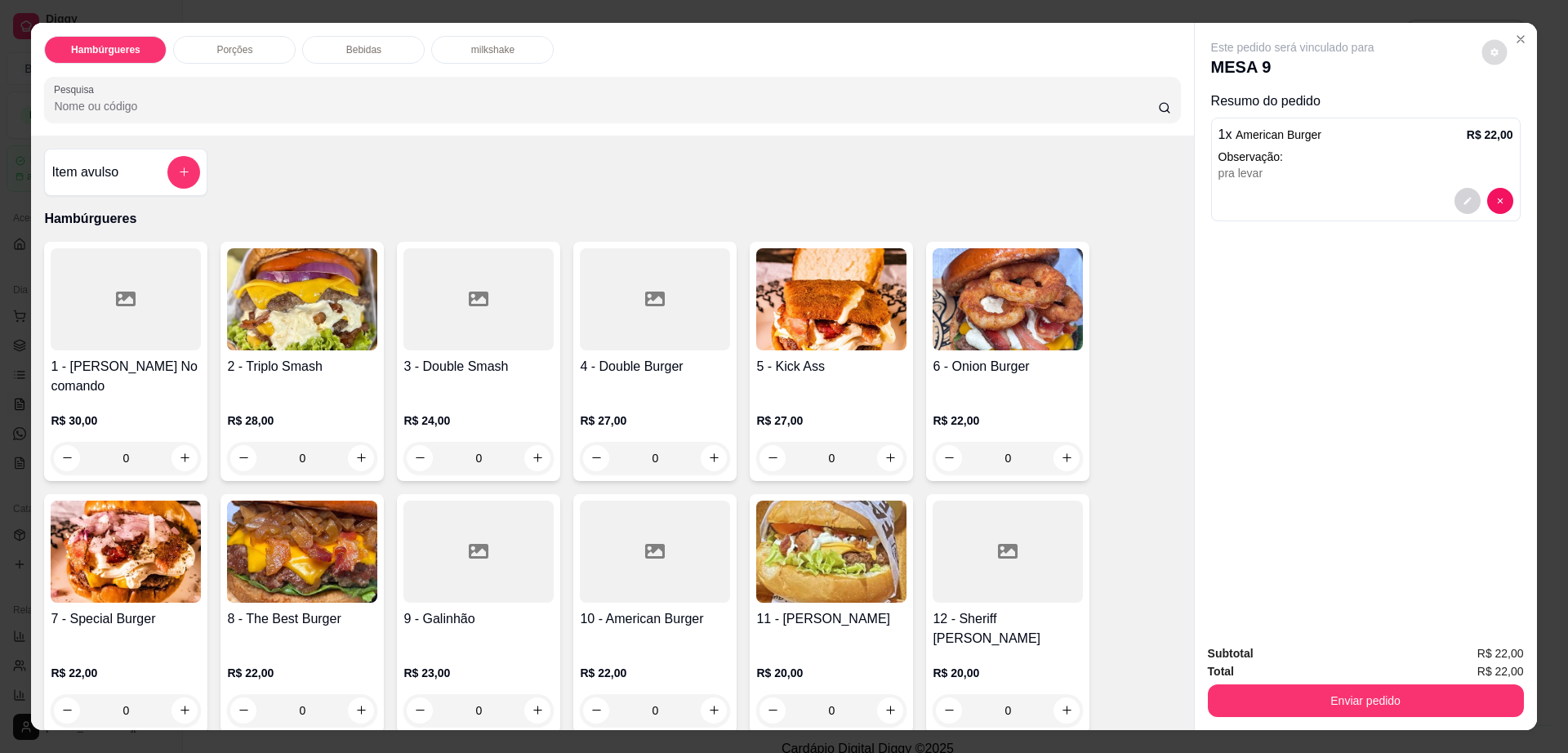
click at [1490, 52] on icon "decrease-product-quantity" at bounding box center [1493, 52] width 8 height 8
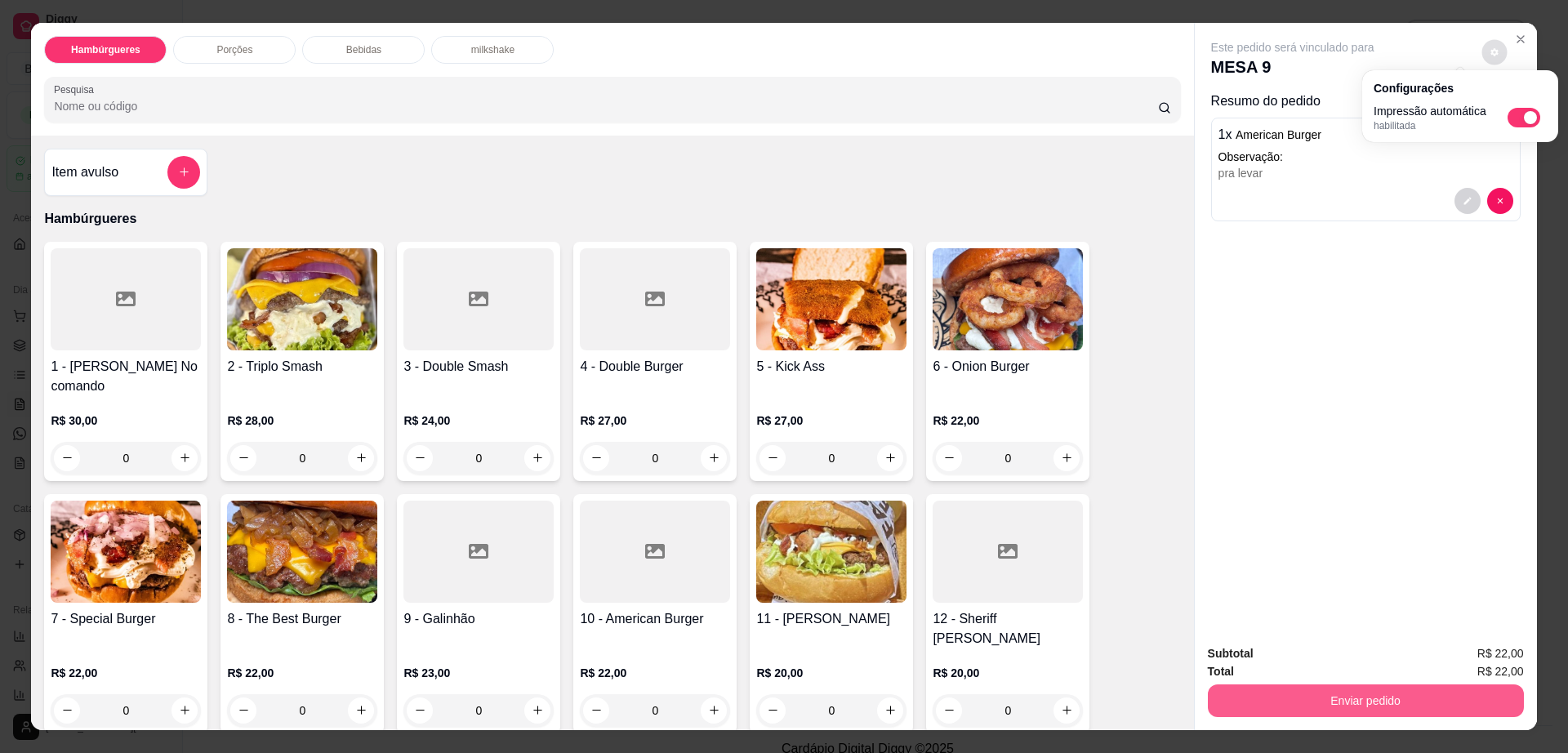
click at [1332, 689] on button "Enviar pedido" at bounding box center [1365, 700] width 316 height 33
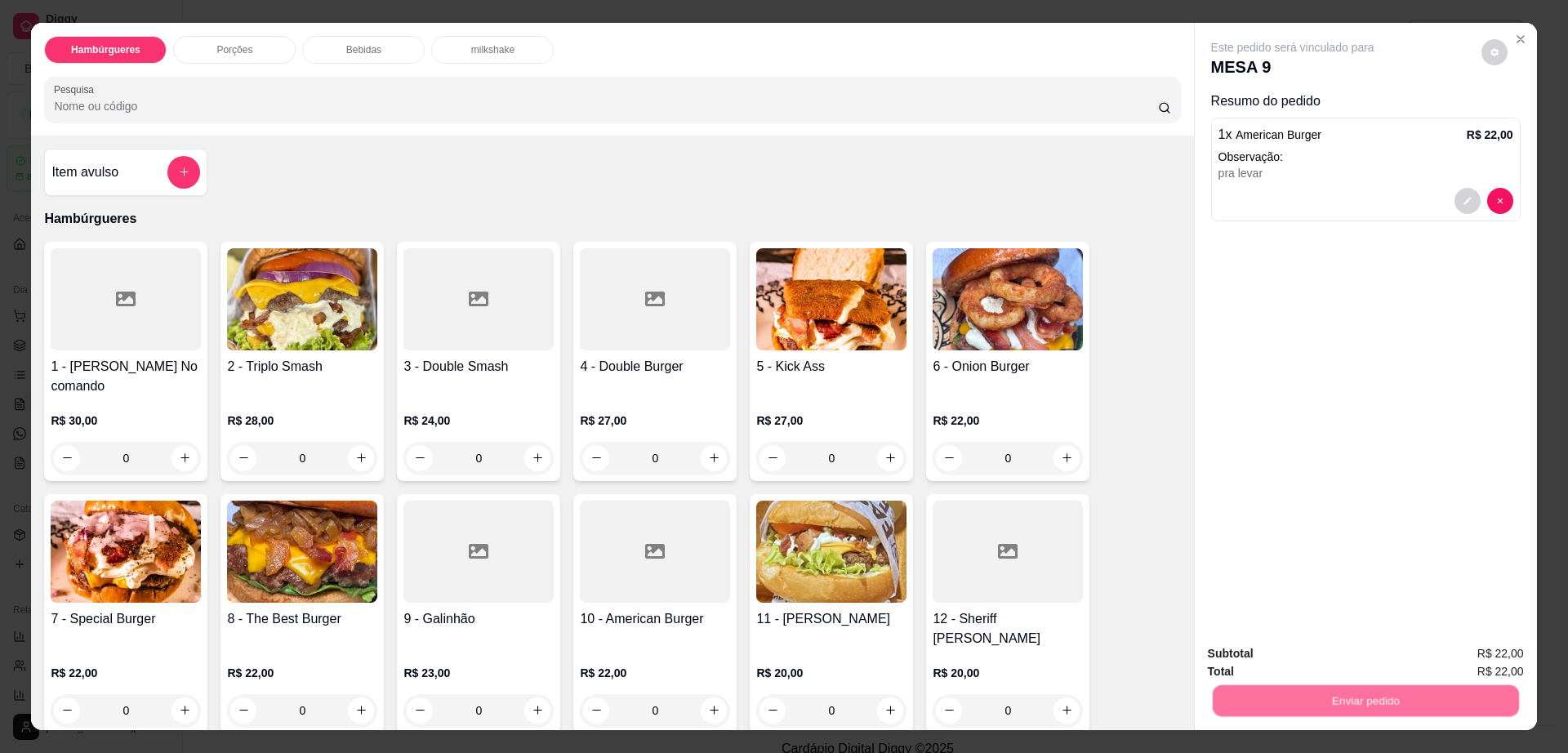
click at [1313, 665] on button "Não registrar e enviar pedido" at bounding box center [1309, 661] width 170 height 31
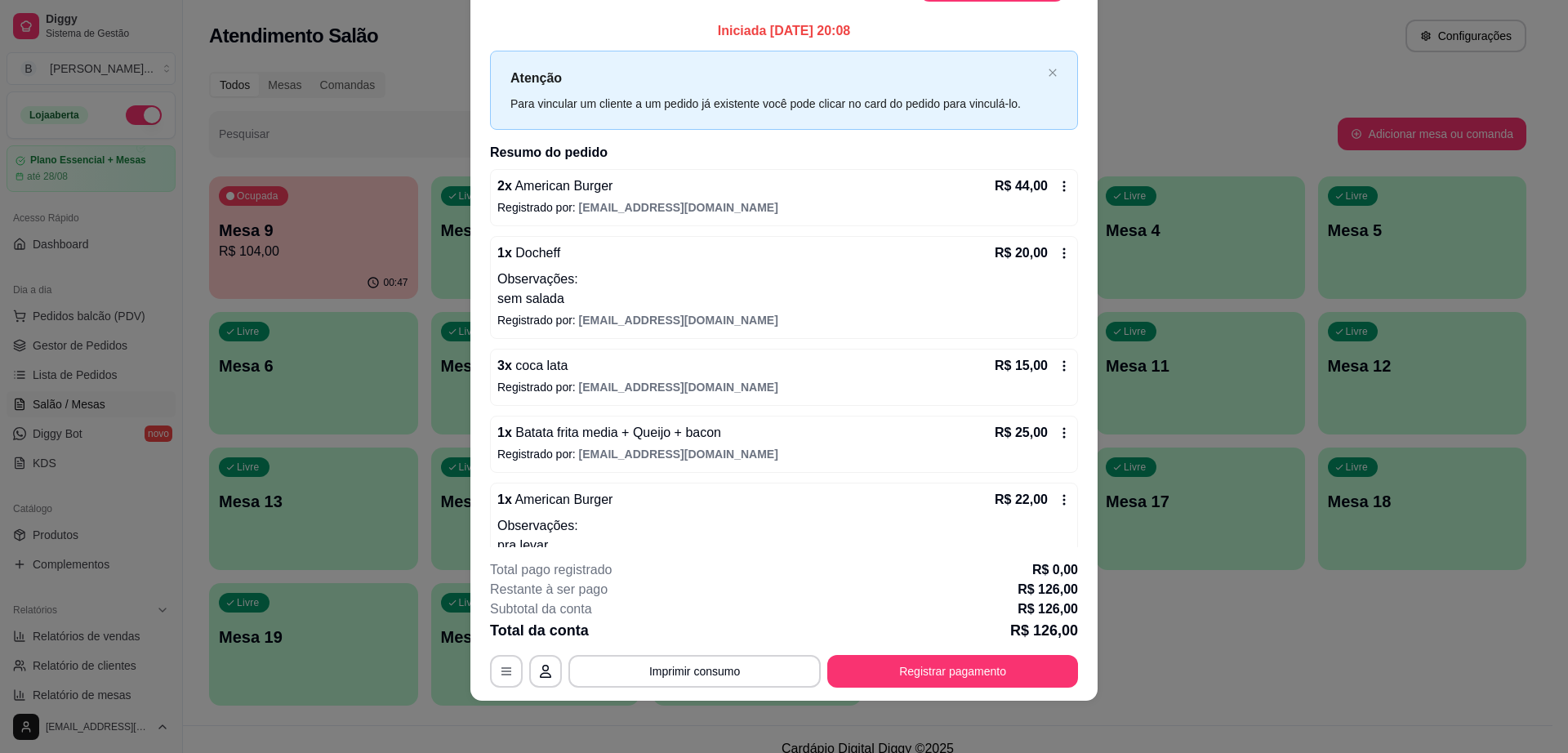
scroll to position [44, 0]
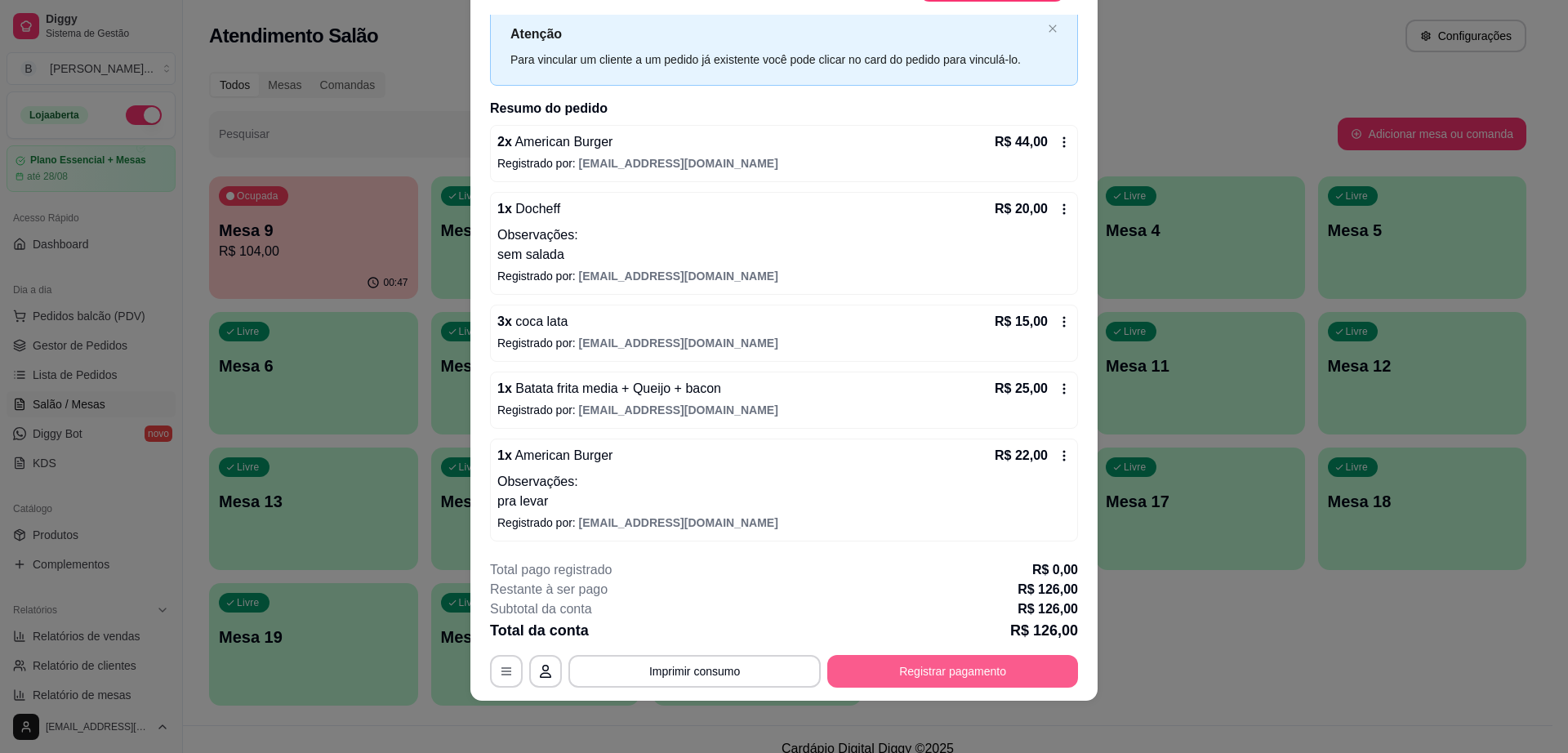
click at [927, 660] on button "Registrar pagamento" at bounding box center [952, 671] width 251 height 33
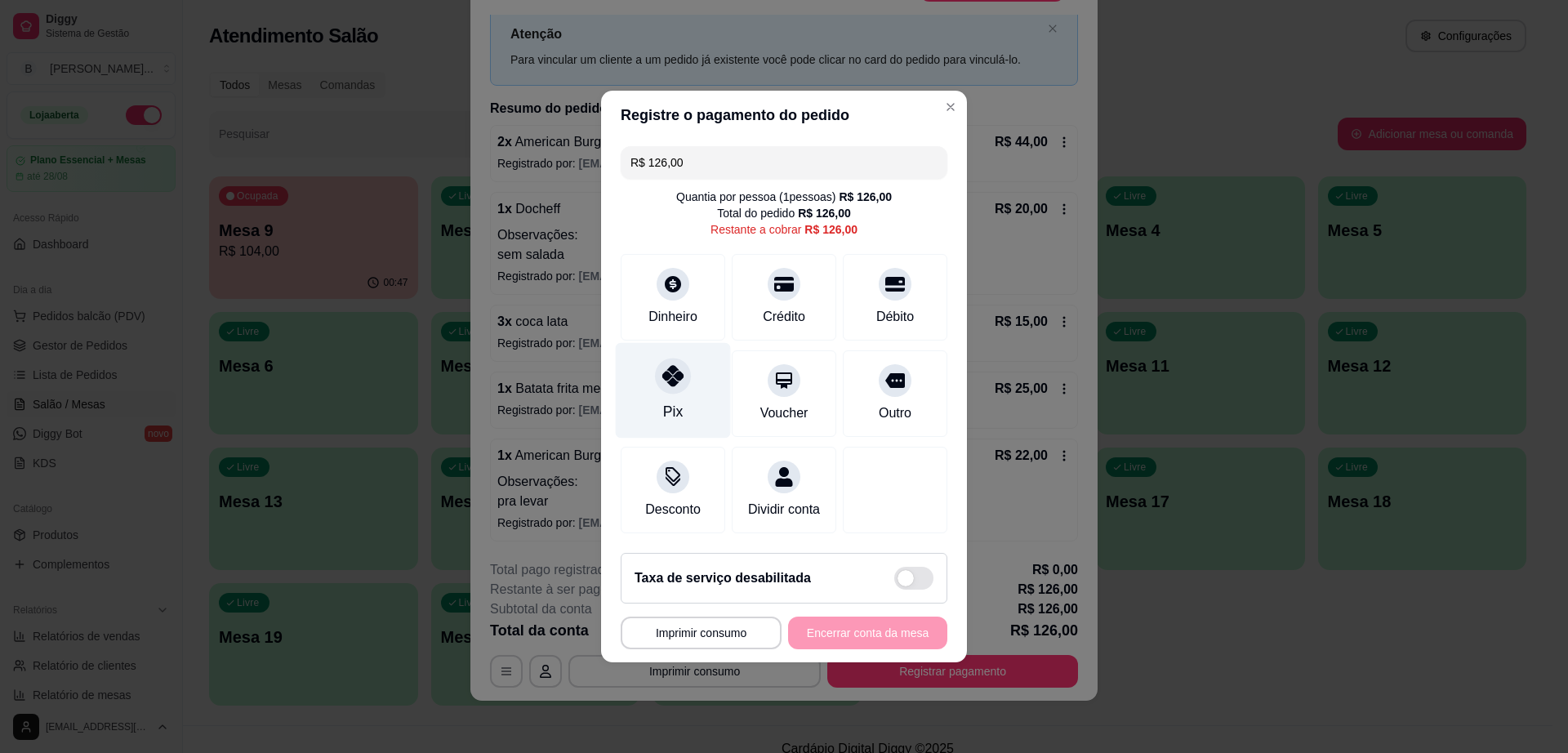
click at [659, 347] on div "Pix" at bounding box center [673, 390] width 115 height 96
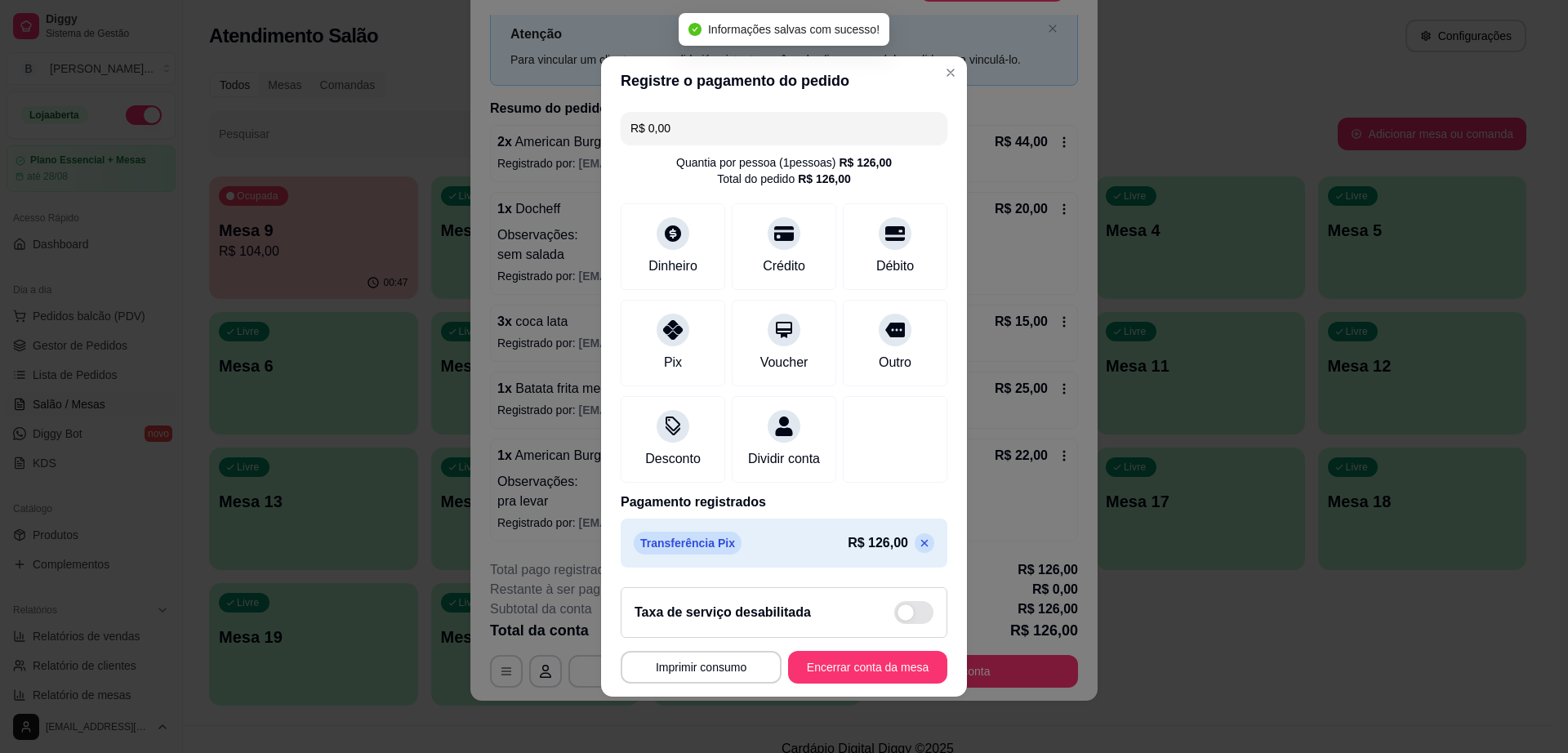
type input "R$ 0,00"
click at [703, 669] on button "Imprimir consumo" at bounding box center [701, 667] width 161 height 33
click at [700, 638] on button "Impressora cell" at bounding box center [695, 633] width 119 height 26
click at [720, 669] on button "Imprimir consumo" at bounding box center [701, 667] width 161 height 33
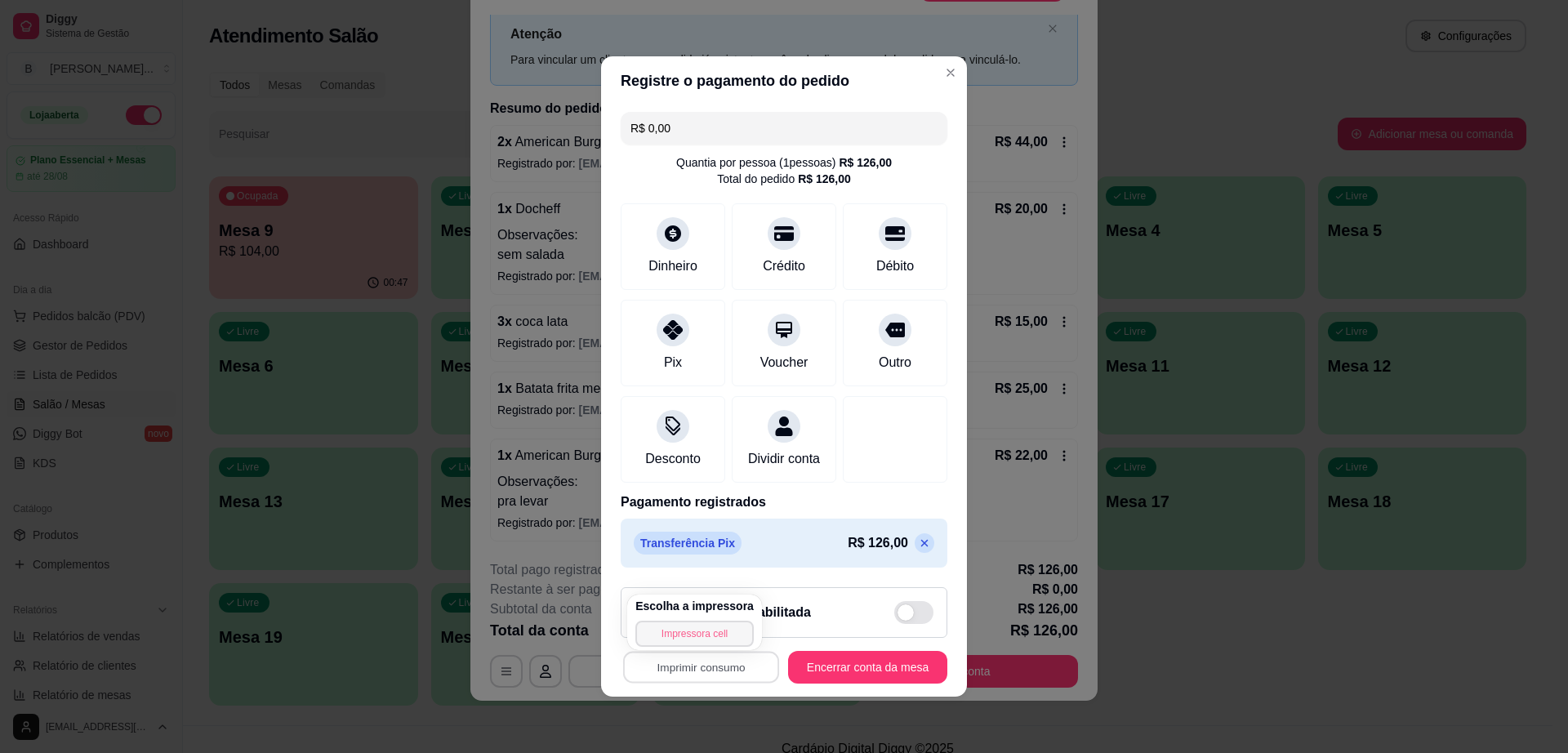
click at [720, 629] on button "Impressora cell" at bounding box center [695, 633] width 119 height 26
click at [854, 669] on button "Encerrar conta da mesa" at bounding box center [868, 667] width 159 height 33
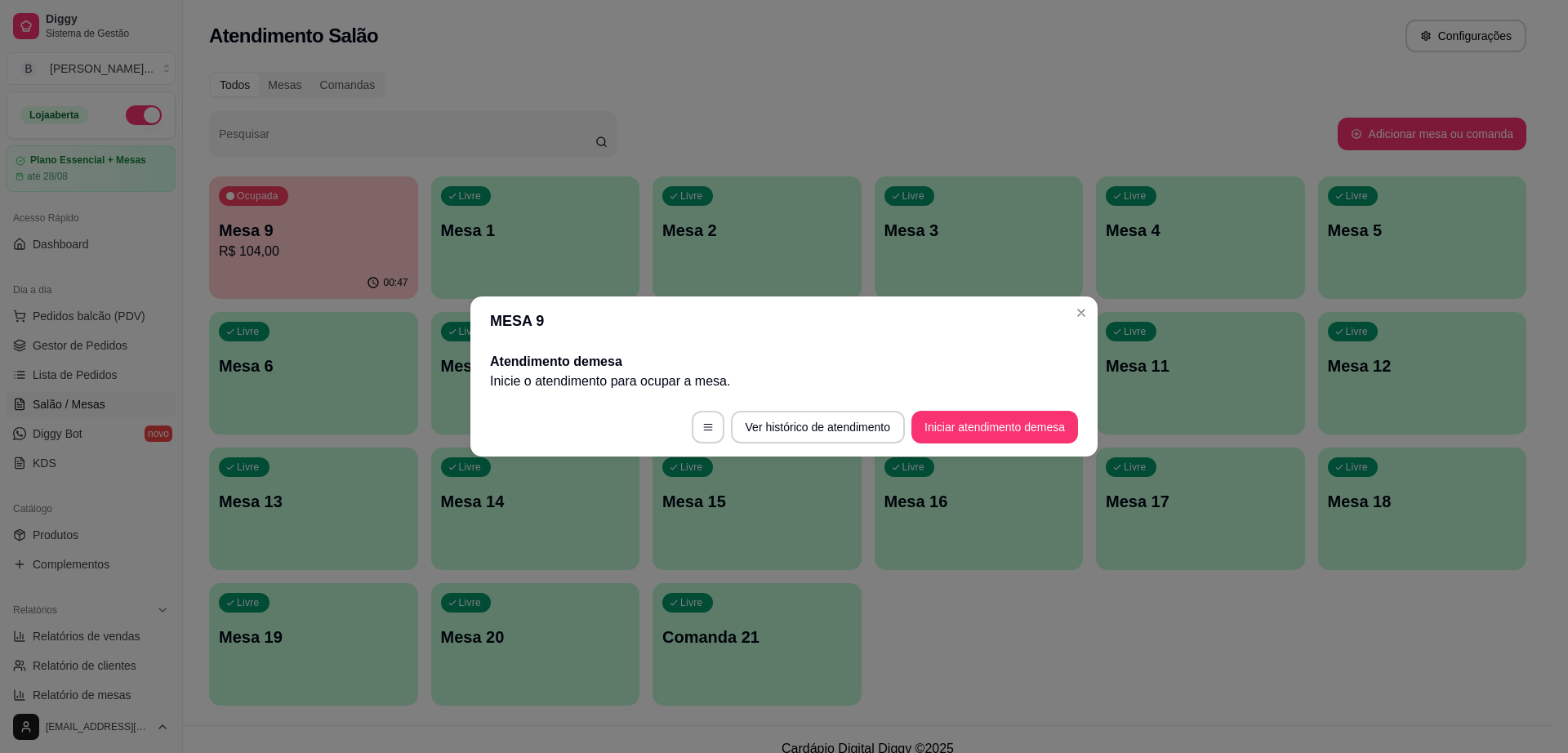
scroll to position [0, 0]
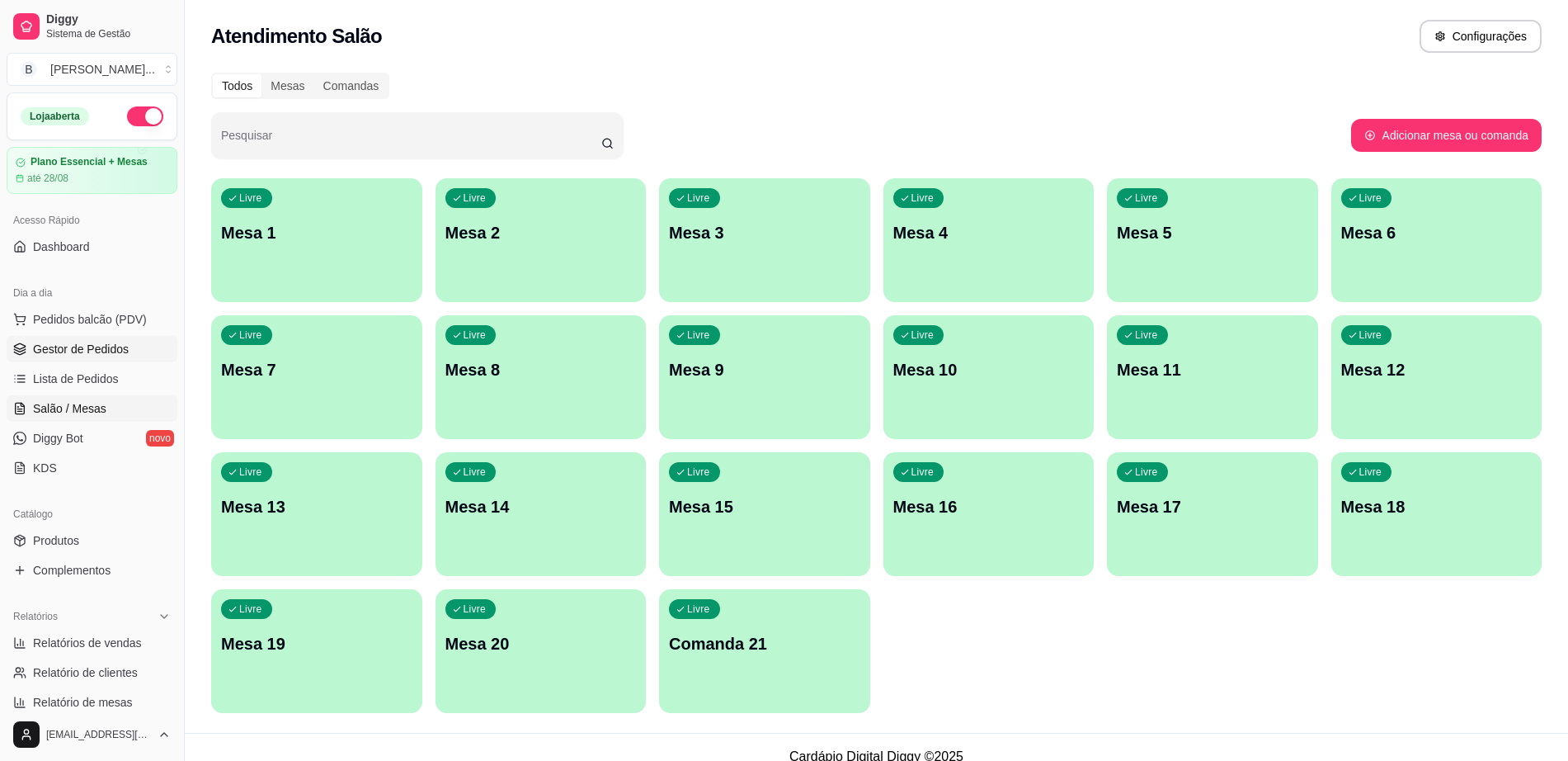
click at [75, 345] on span "Gestor de Pedidos" at bounding box center [81, 349] width 96 height 16
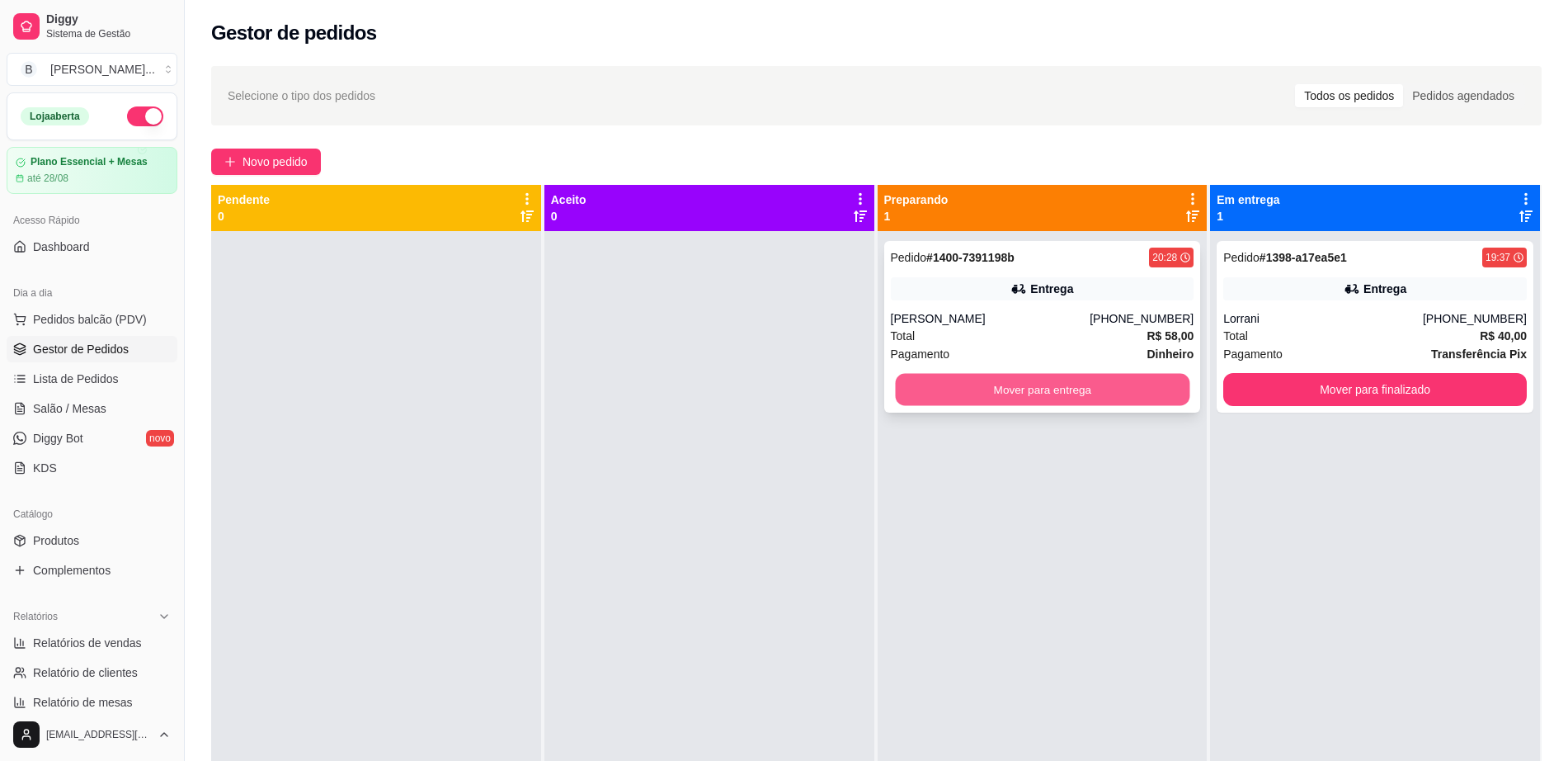
click at [1032, 392] on button "Mover para entrega" at bounding box center [1043, 390] width 295 height 33
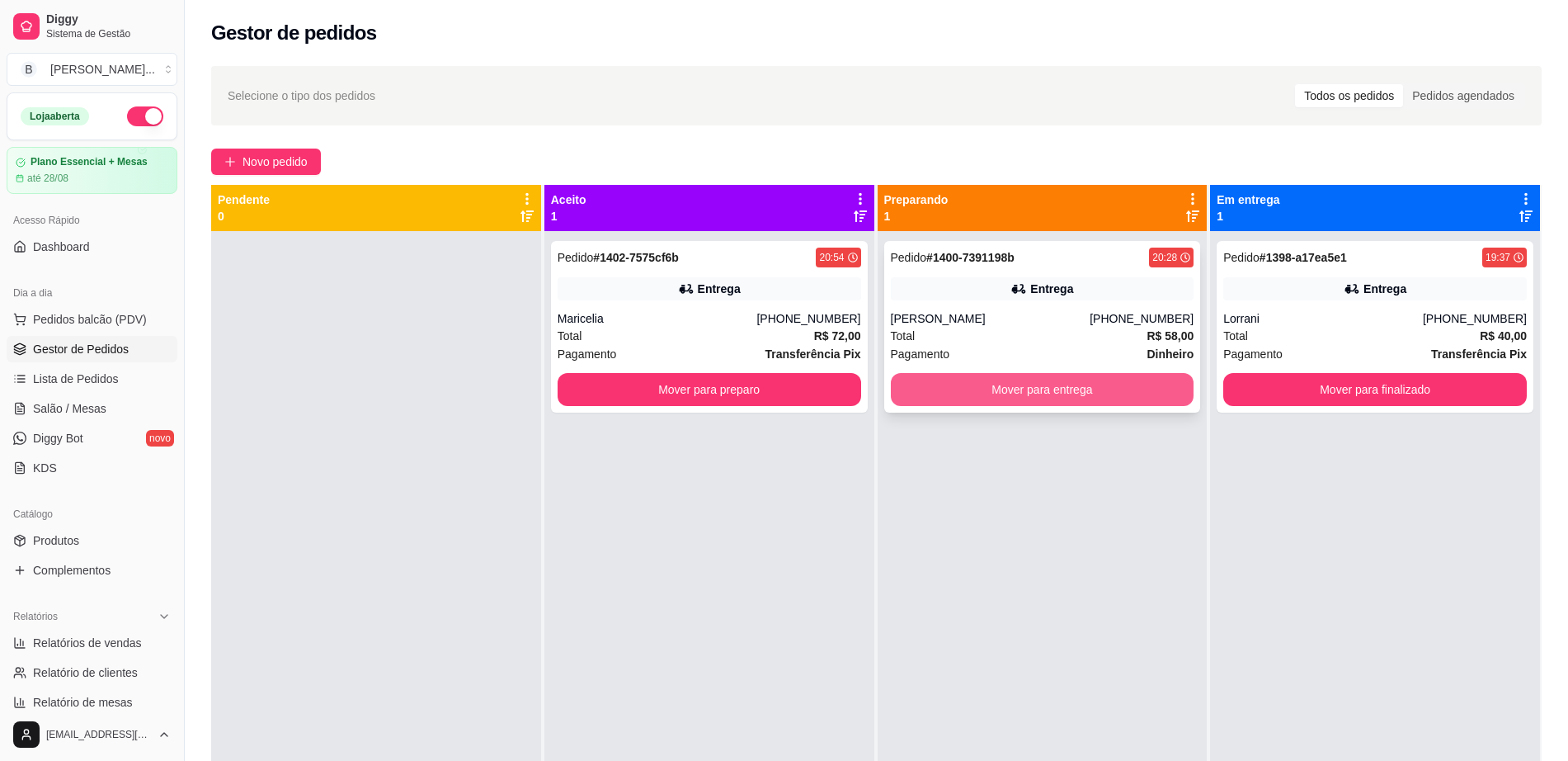
click at [1137, 390] on button "Mover para entrega" at bounding box center [1043, 389] width 303 height 33
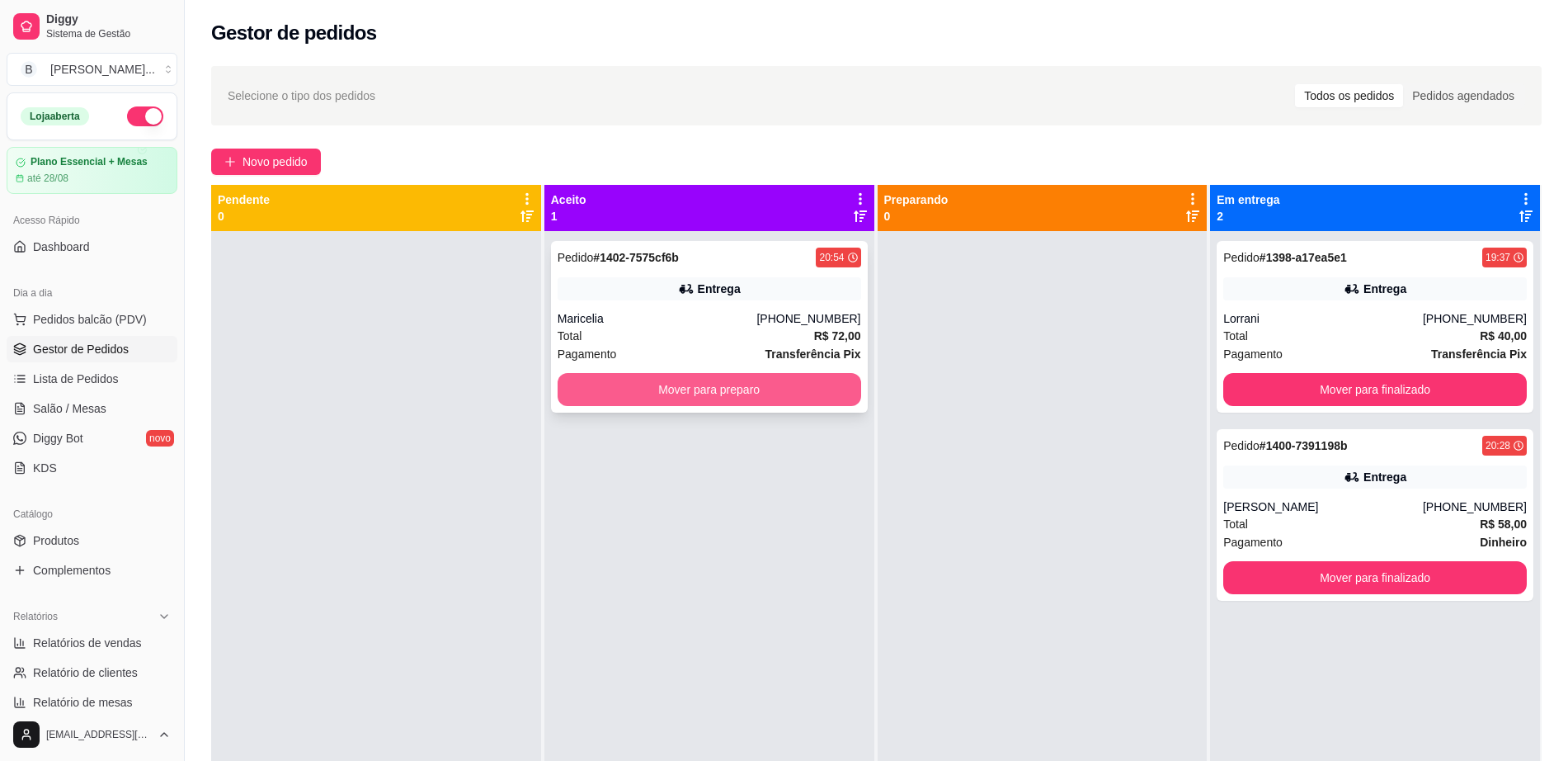
click at [758, 373] on button "Mover para preparo" at bounding box center [709, 389] width 303 height 33
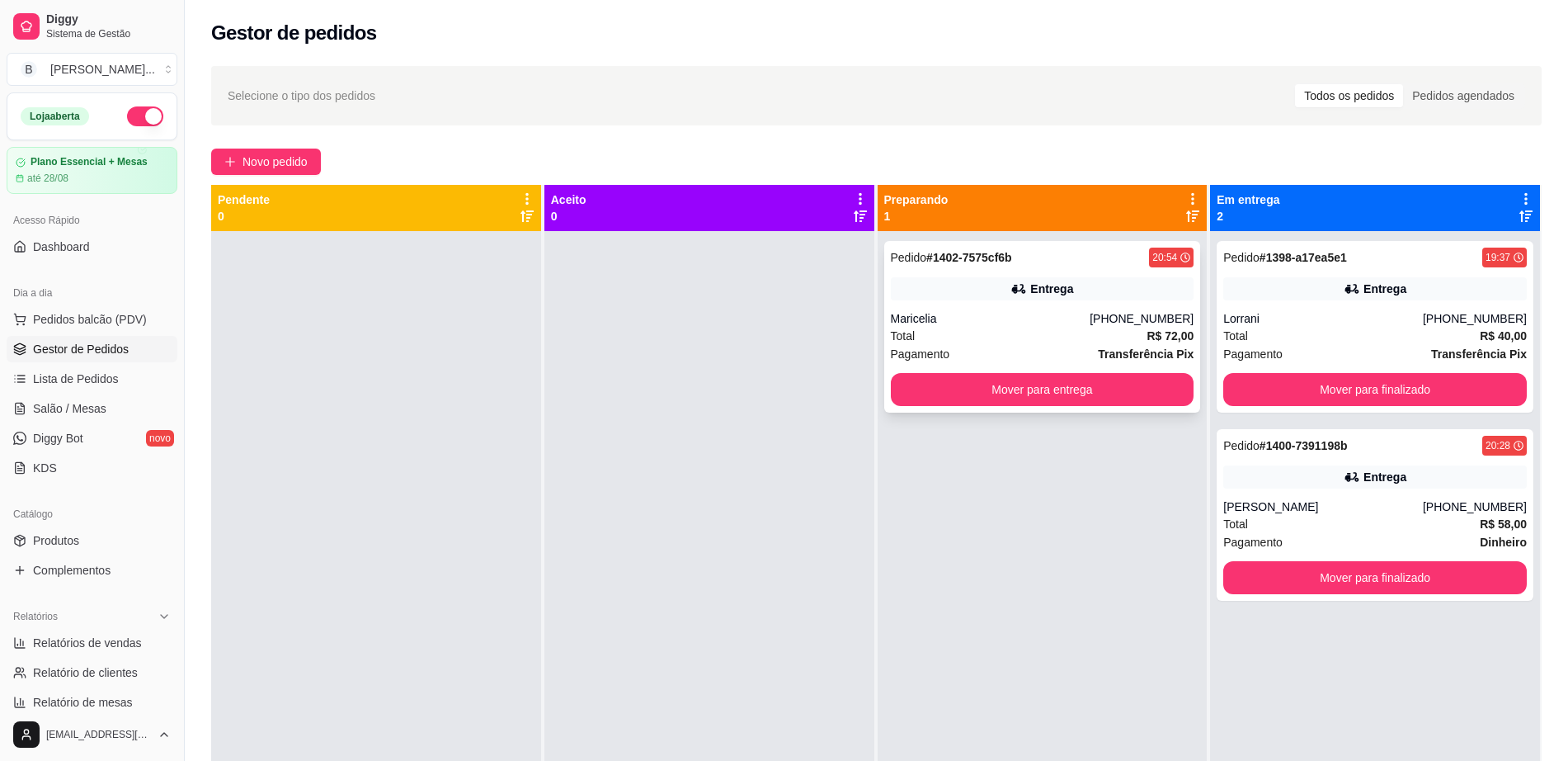
click at [947, 333] on div "Total R$ 72,00" at bounding box center [1043, 335] width 303 height 18
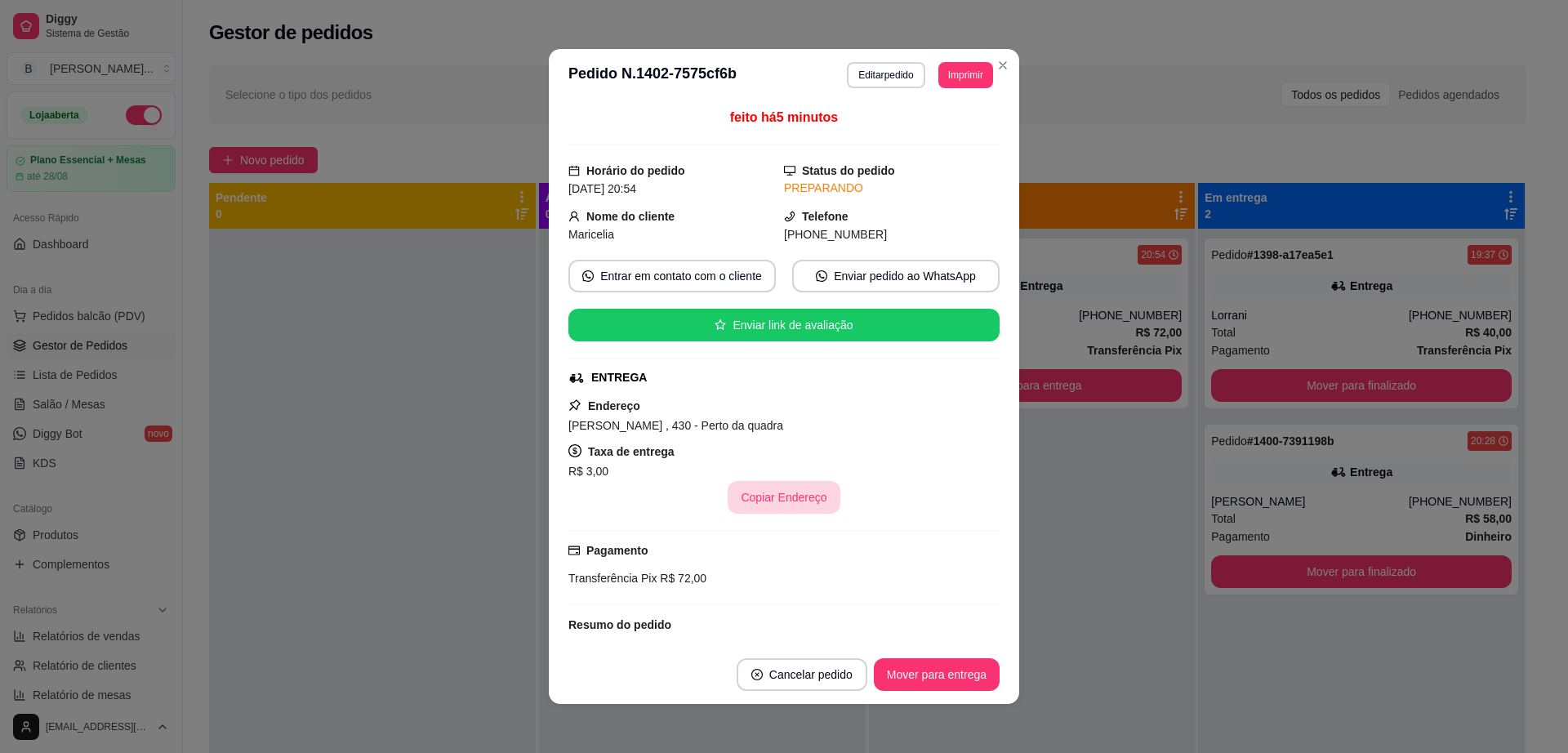
click at [762, 497] on button "Copiar Endereço" at bounding box center [784, 497] width 112 height 33
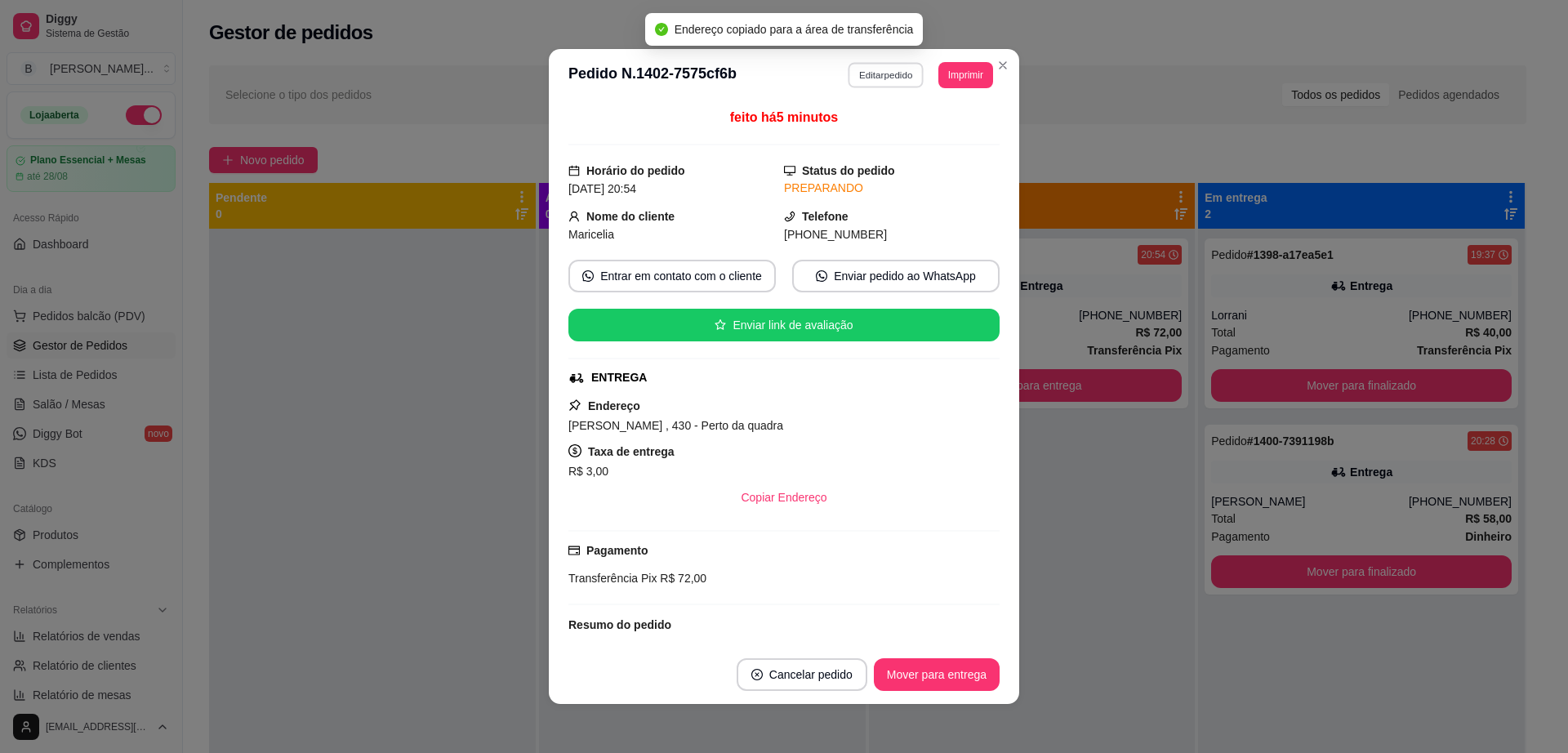
click at [882, 76] on button "Editar pedido" at bounding box center [886, 75] width 76 height 25
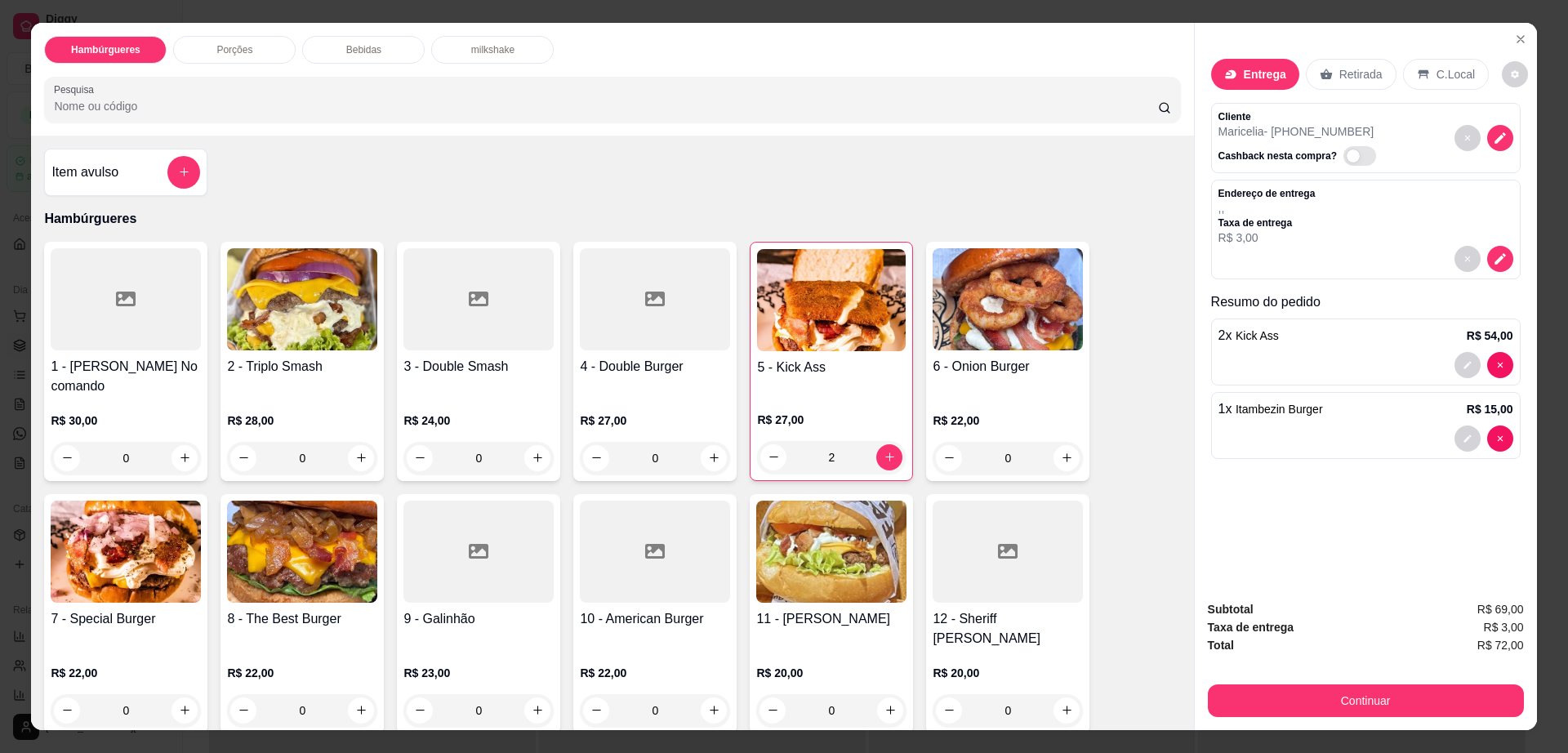
click at [389, 37] on div "Bebidas" at bounding box center [363, 49] width 122 height 28
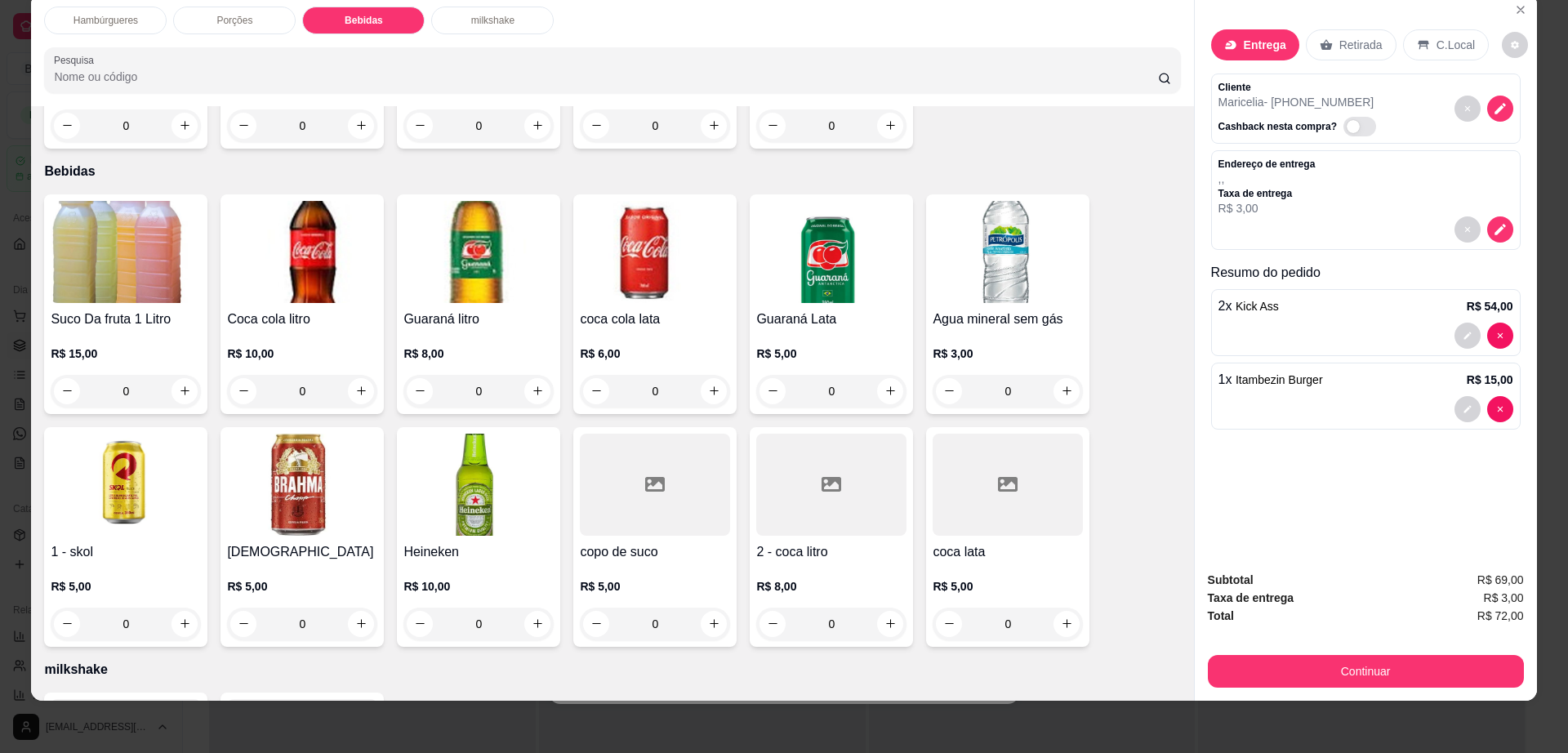
click at [483, 231] on img at bounding box center [478, 252] width 150 height 102
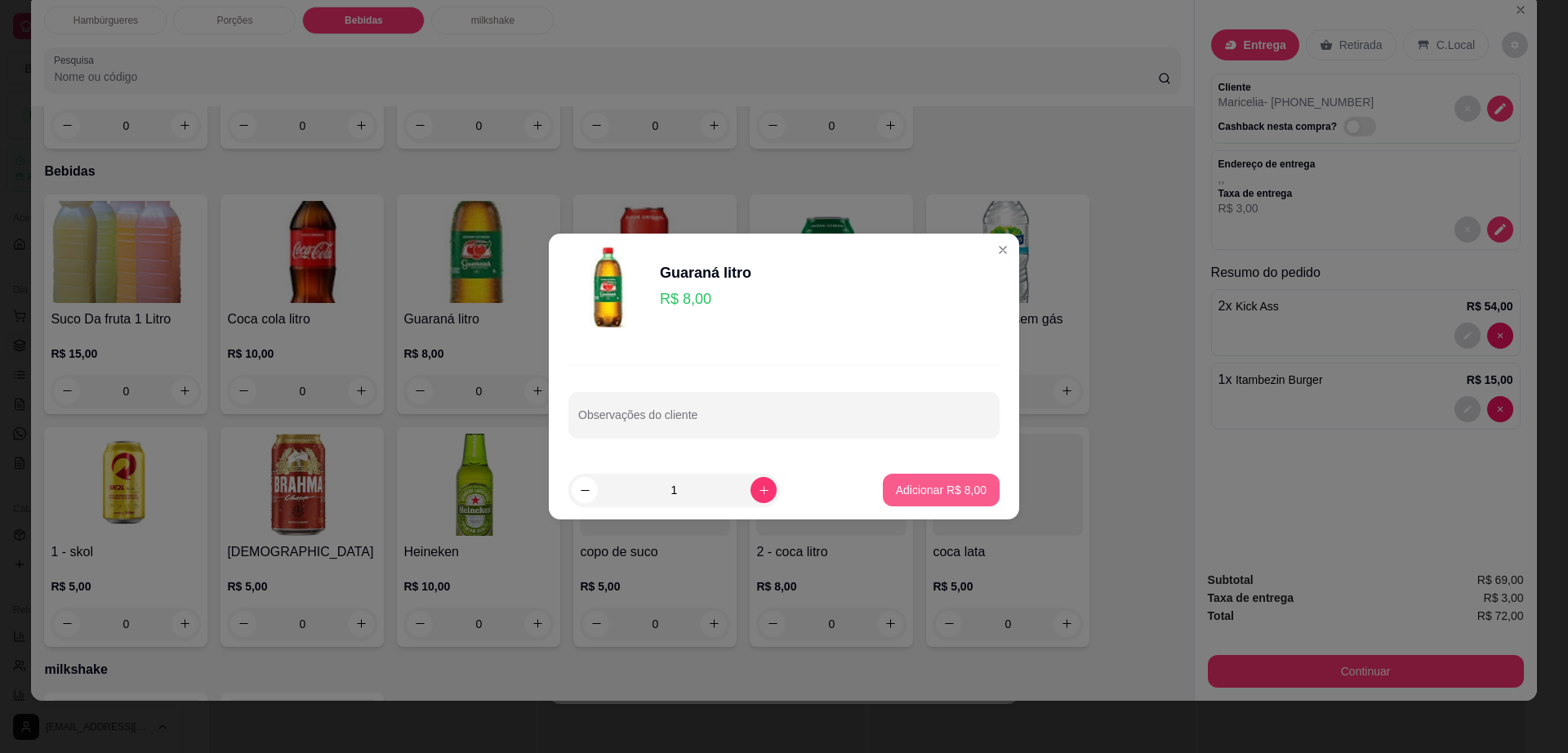
click at [940, 477] on button "Adicionar R$ 8,00" at bounding box center [941, 489] width 117 height 33
type input "1"
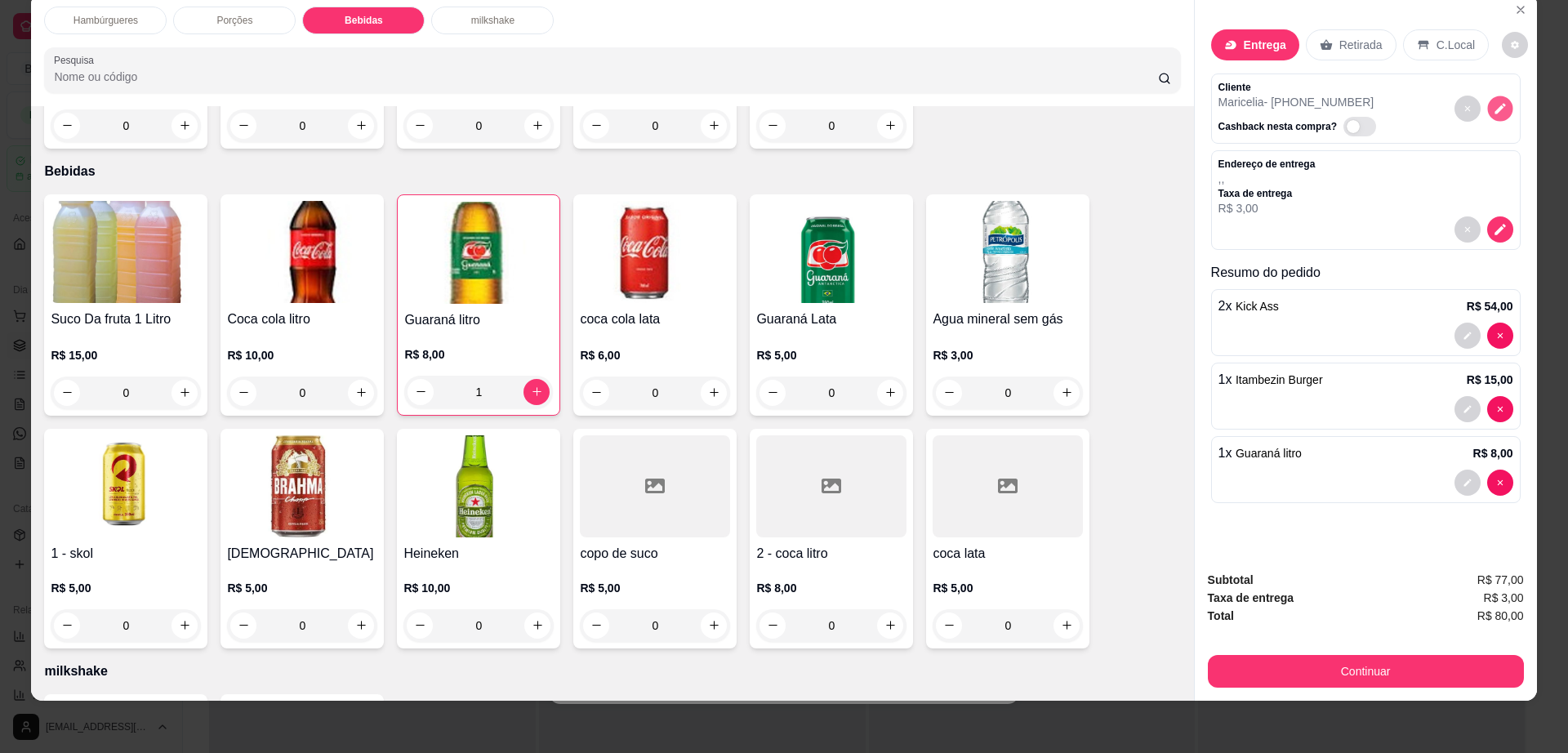
click at [1493, 105] on icon "decrease-product-quantity" at bounding box center [1499, 108] width 14 height 14
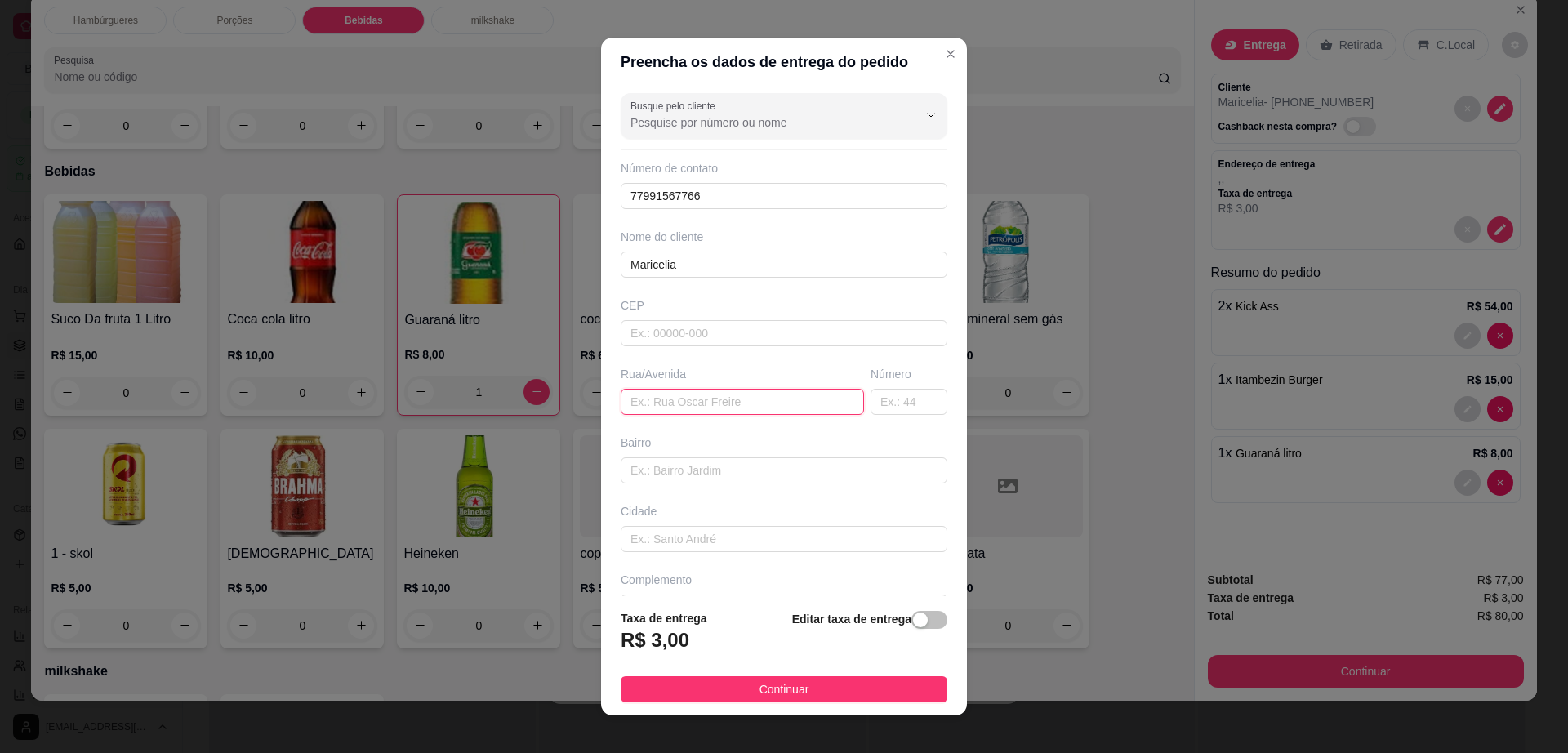
click at [657, 406] on input "text" at bounding box center [742, 401] width 243 height 26
paste input "45141405"
type input "4"
click at [745, 341] on input "text" at bounding box center [784, 332] width 326 height 26
paste input "45141405"
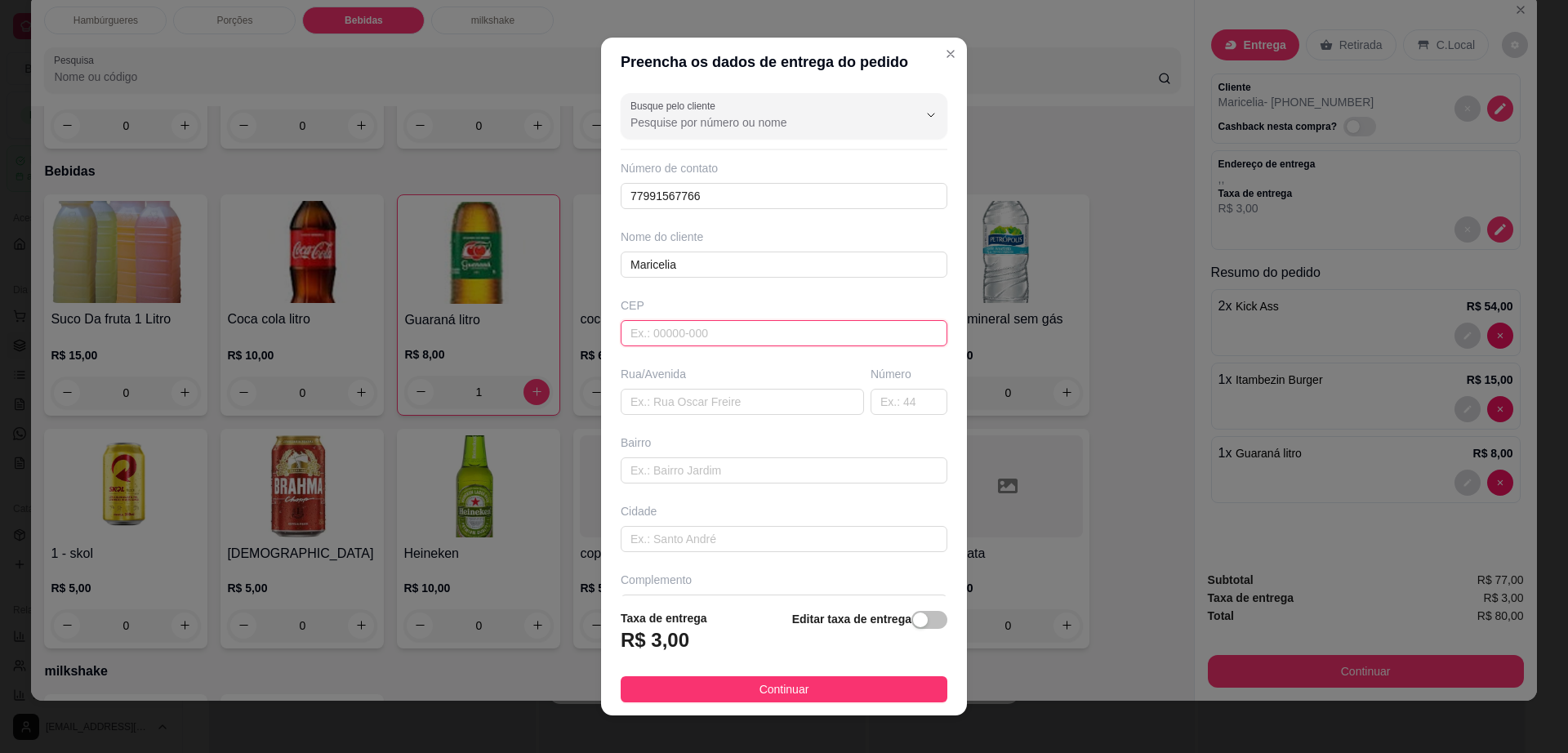
type input "45141405"
type input "Rua [PERSON_NAME]"
type input "[PERSON_NAME]"
type input "Itambé"
type input "45141405"
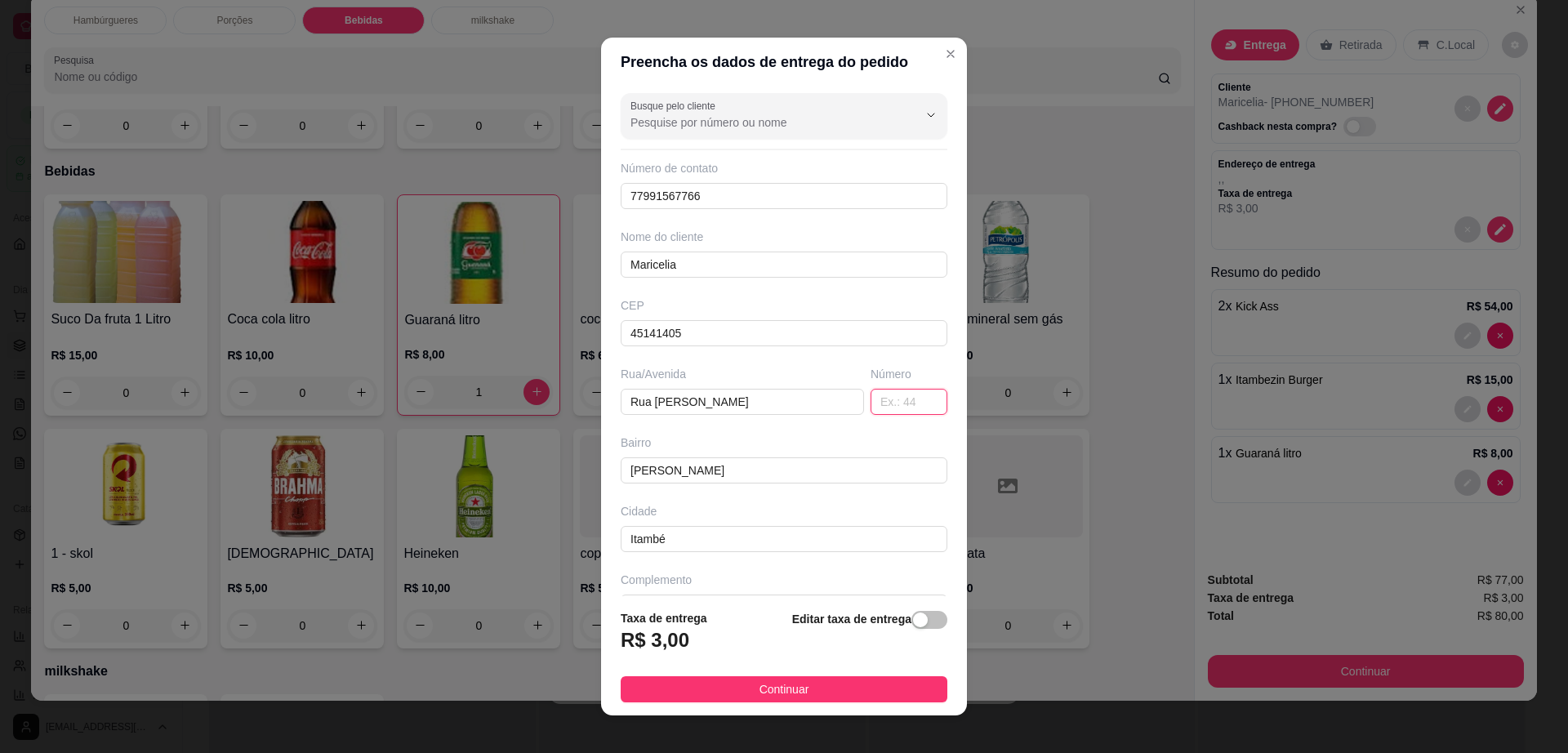
click at [886, 407] on input "text" at bounding box center [908, 401] width 77 height 26
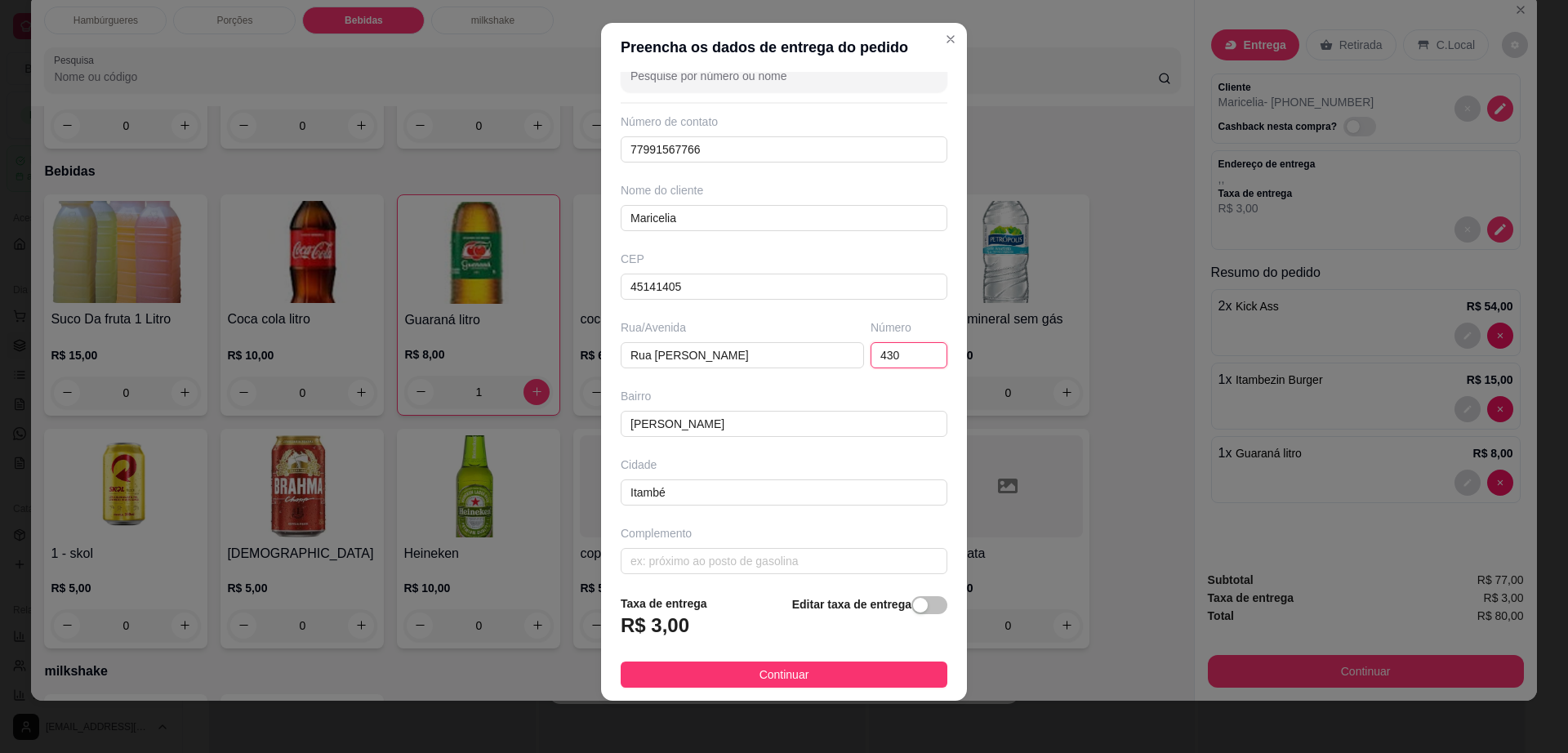
scroll to position [41, 0]
type input "430"
click at [788, 556] on input "text" at bounding box center [784, 551] width 326 height 26
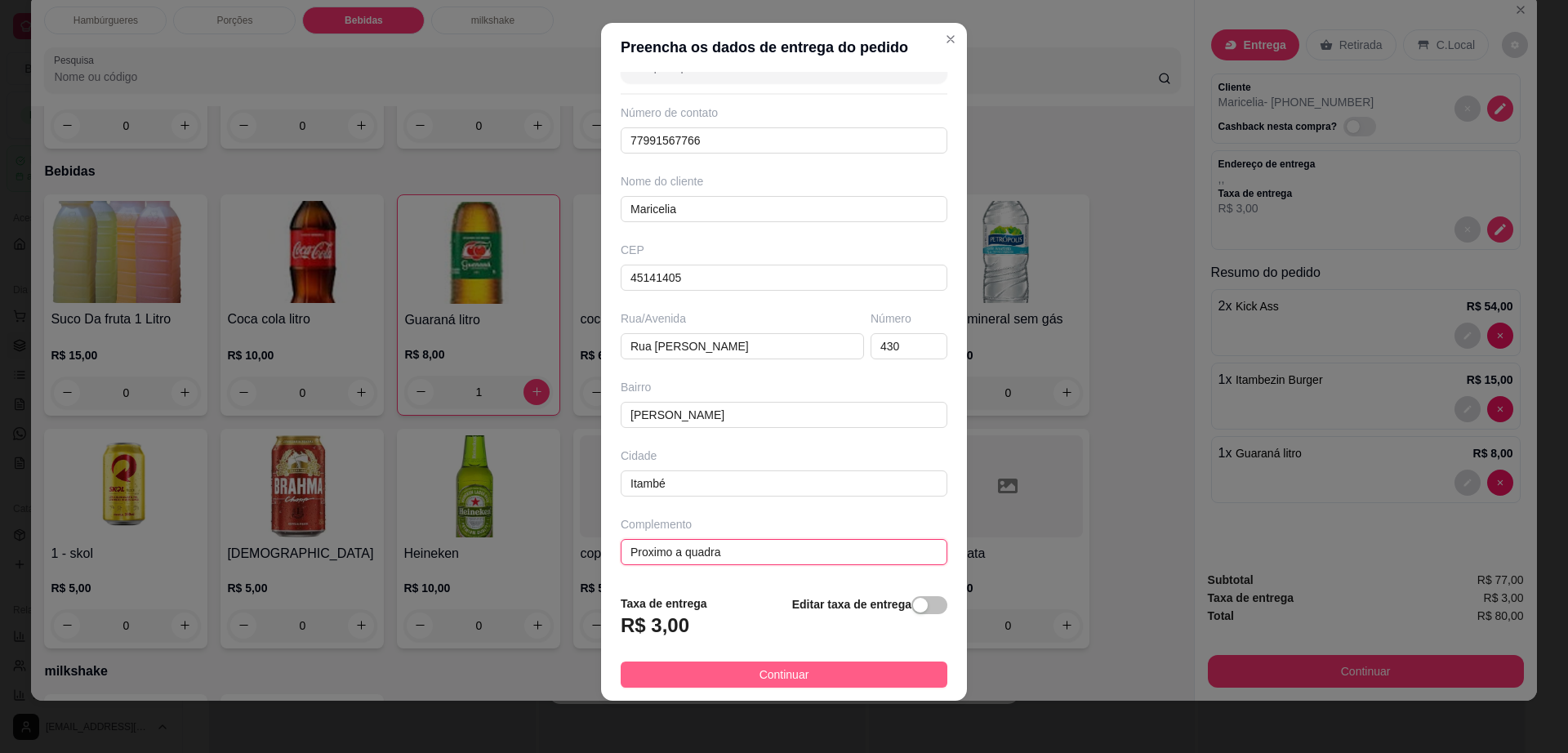
type input "Proximo a quadra"
click at [824, 672] on button "Continuar" at bounding box center [784, 674] width 326 height 26
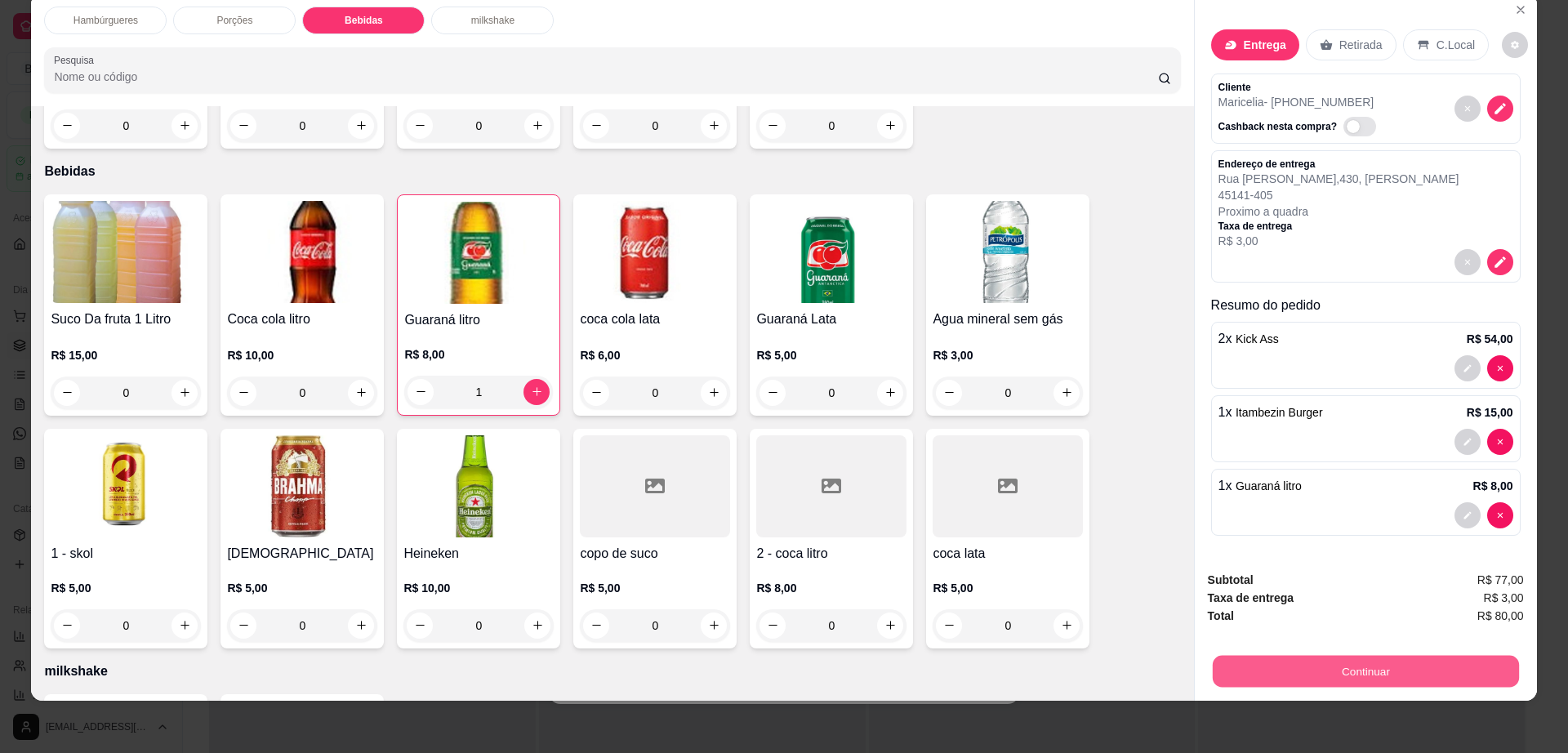
click at [1379, 665] on button "Continuar" at bounding box center [1364, 672] width 306 height 32
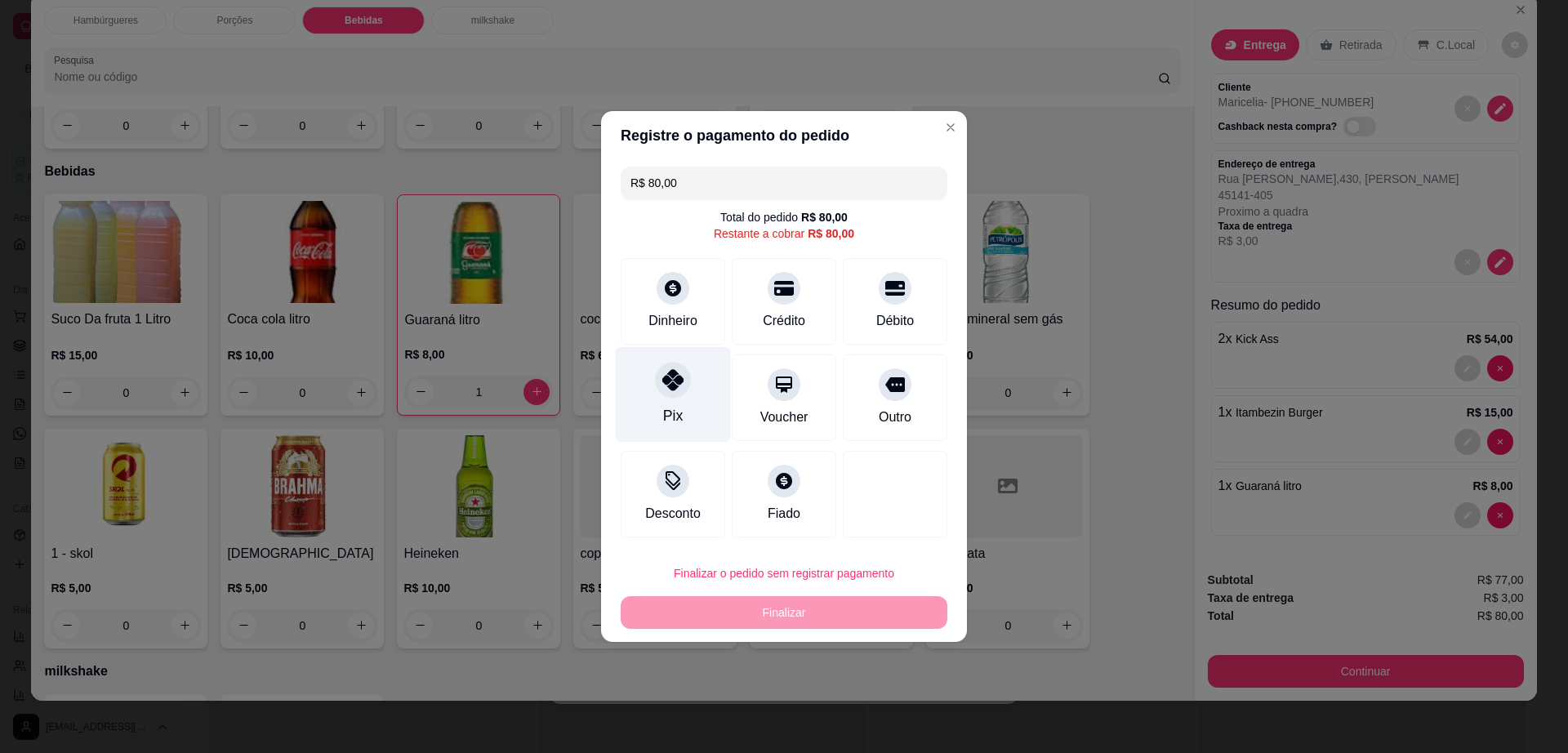
click at [629, 365] on div "Pix" at bounding box center [673, 394] width 115 height 96
type input "R$ 0,00"
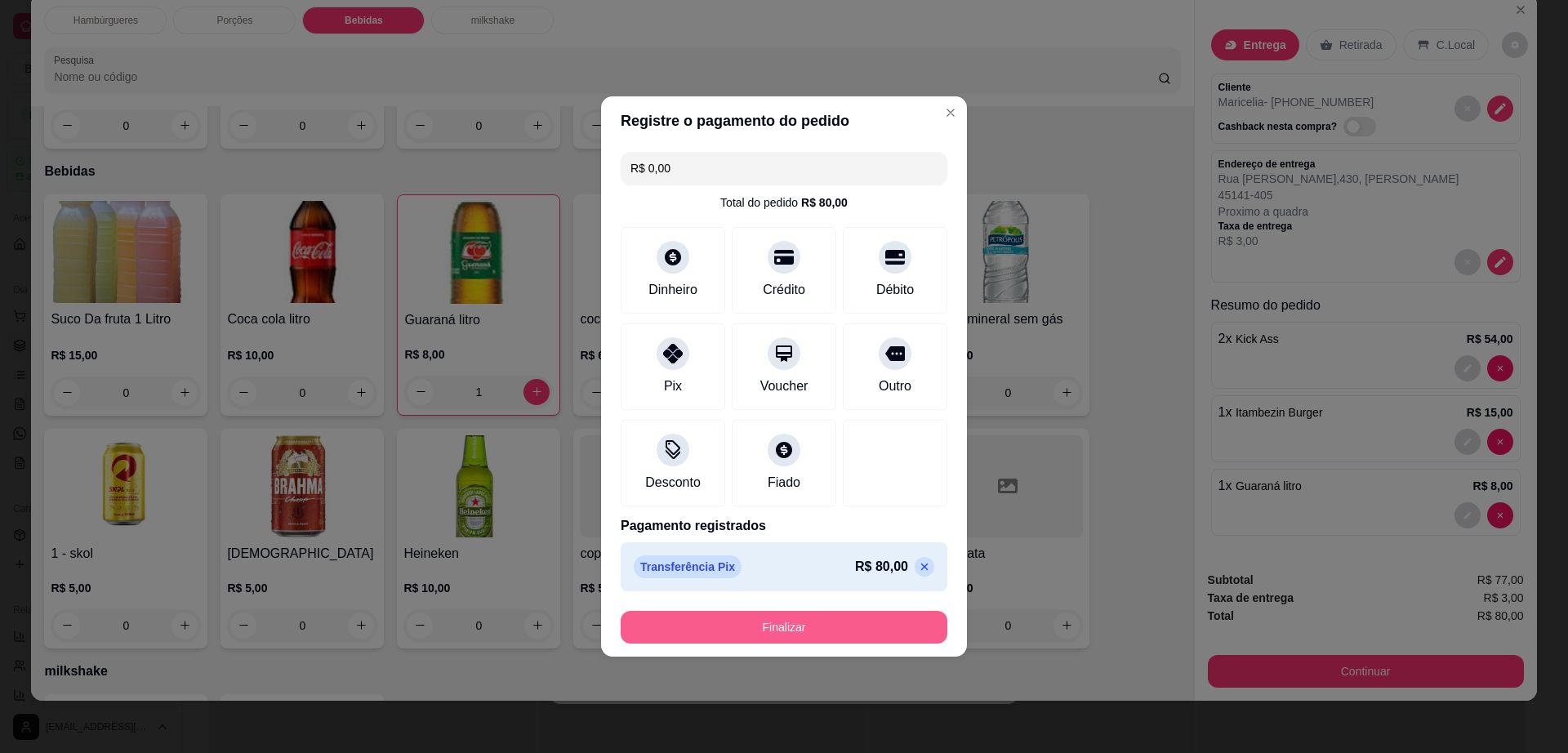
click at [756, 628] on button "Finalizar" at bounding box center [784, 627] width 326 height 33
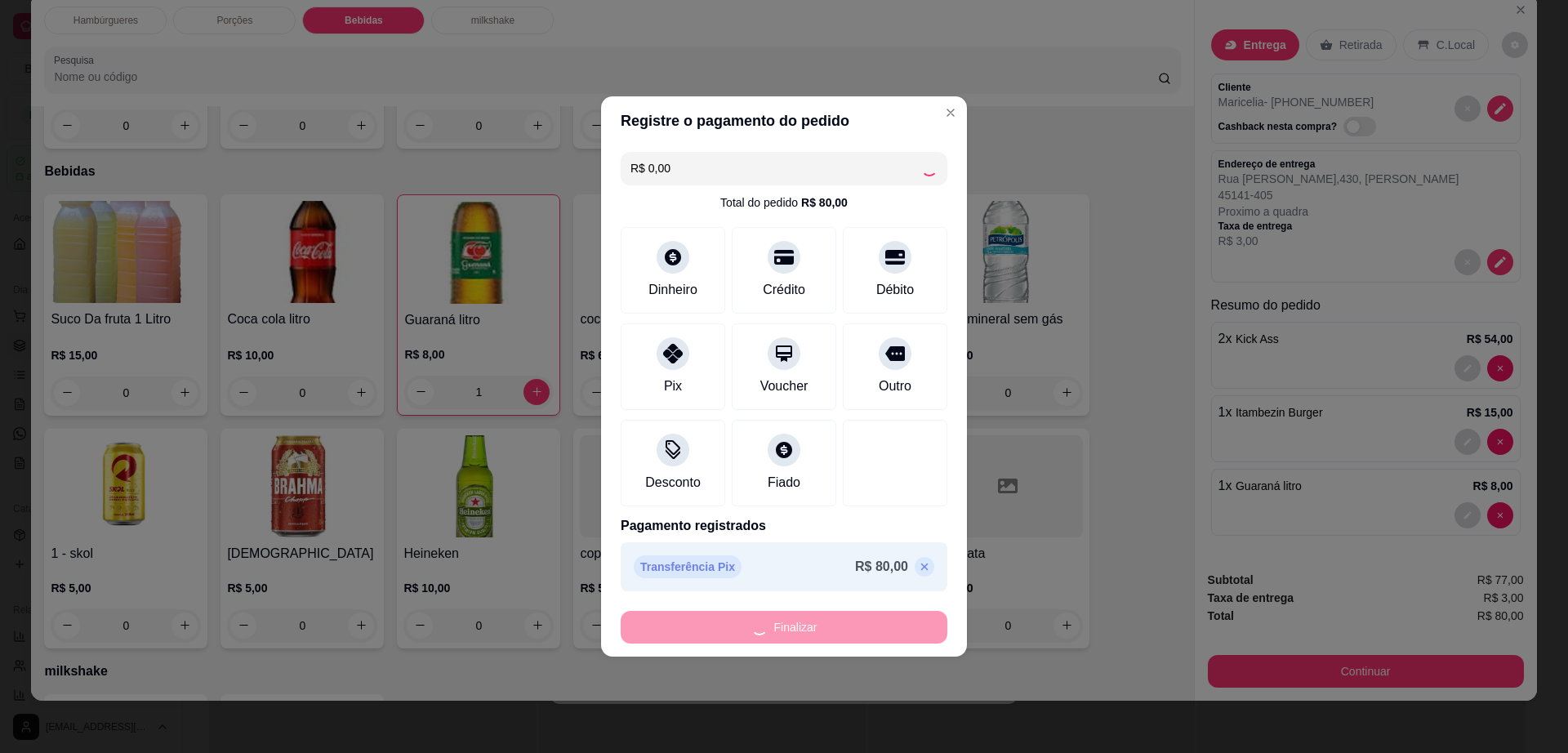
type input "0"
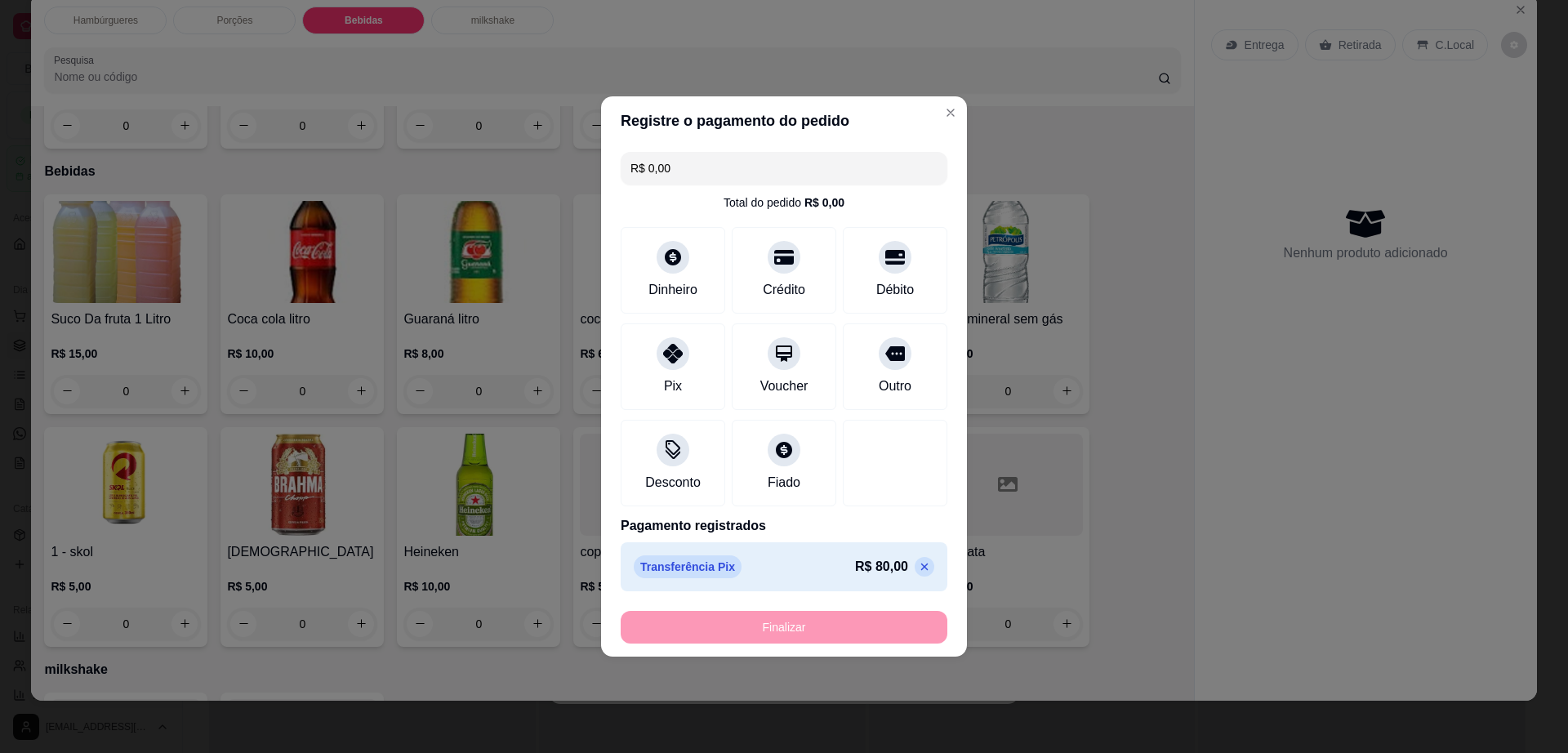
type input "-R$ 80,00"
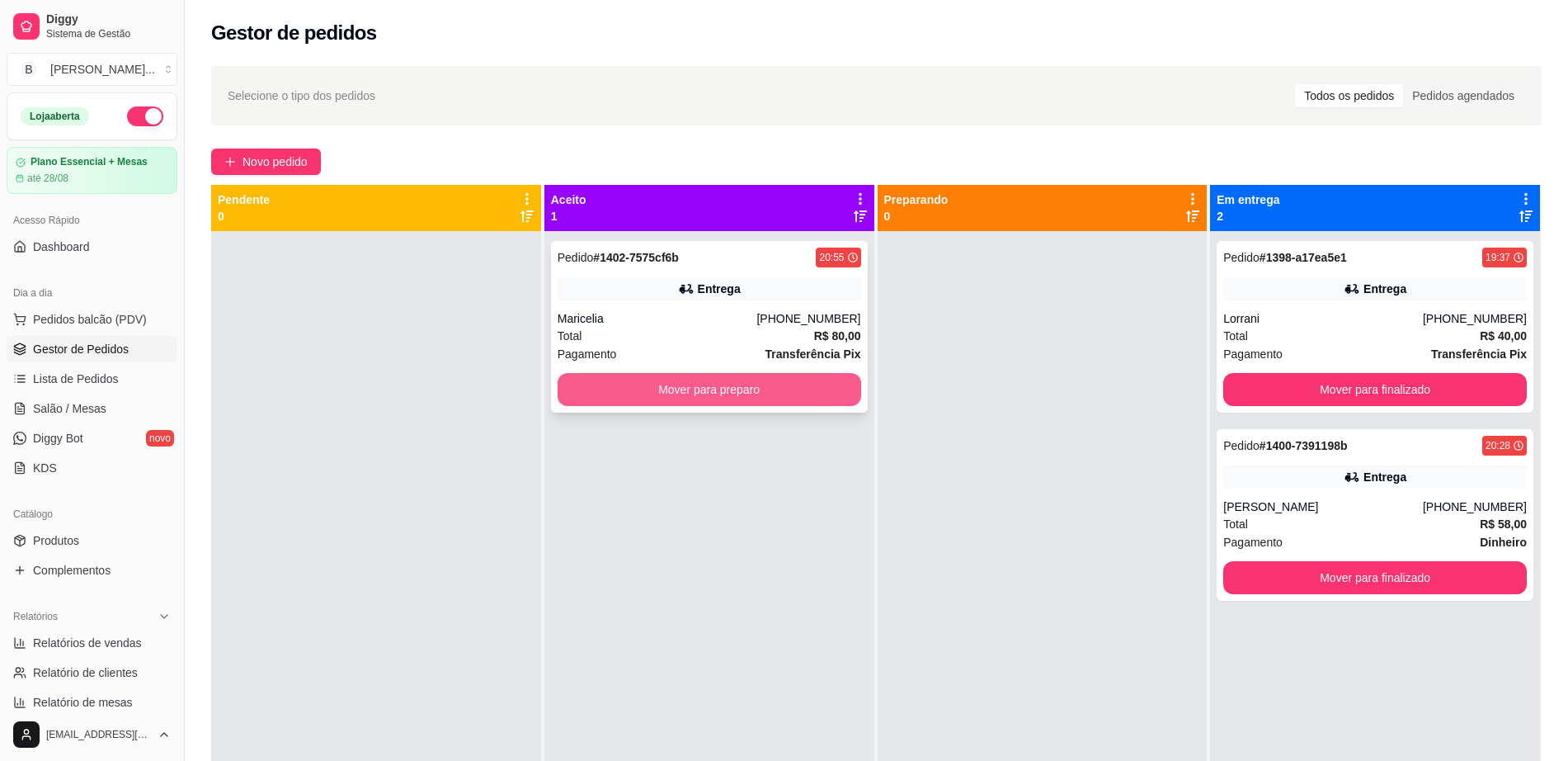
click at [673, 397] on button "Mover para preparo" at bounding box center [709, 389] width 303 height 33
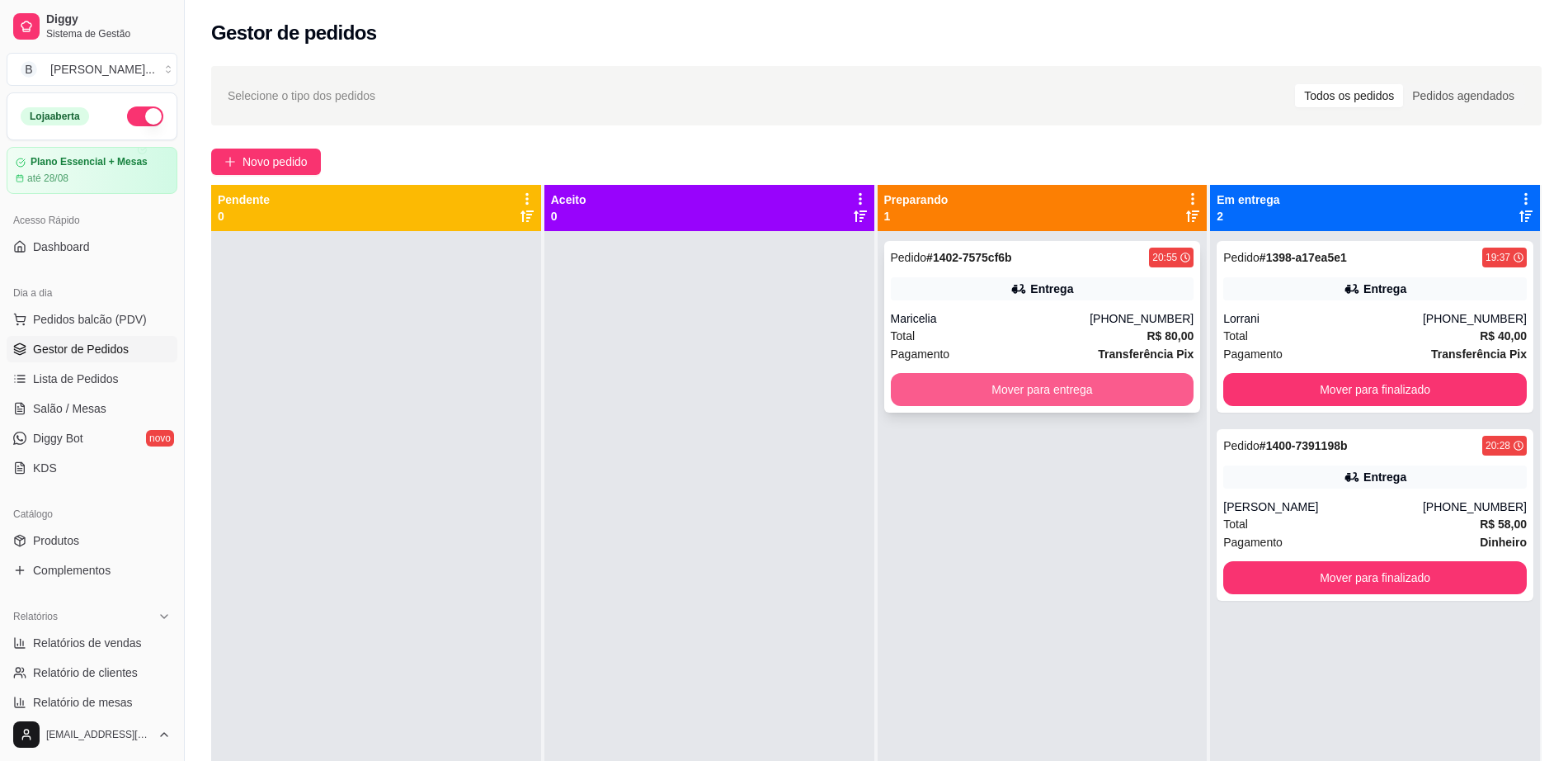
click at [1050, 385] on button "Mover para entrega" at bounding box center [1043, 389] width 303 height 33
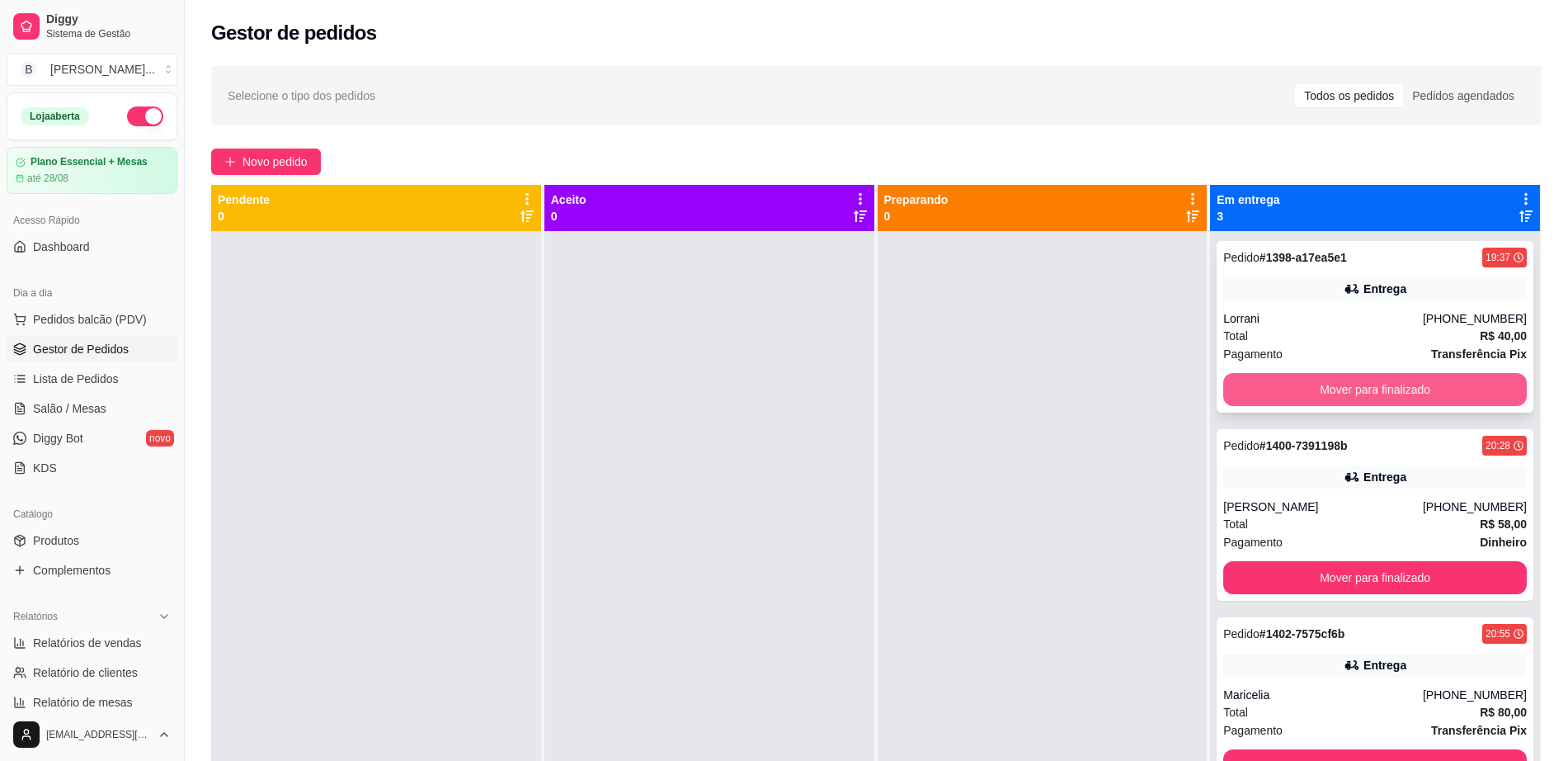
click at [1349, 388] on button "Mover para finalizado" at bounding box center [1375, 389] width 303 height 33
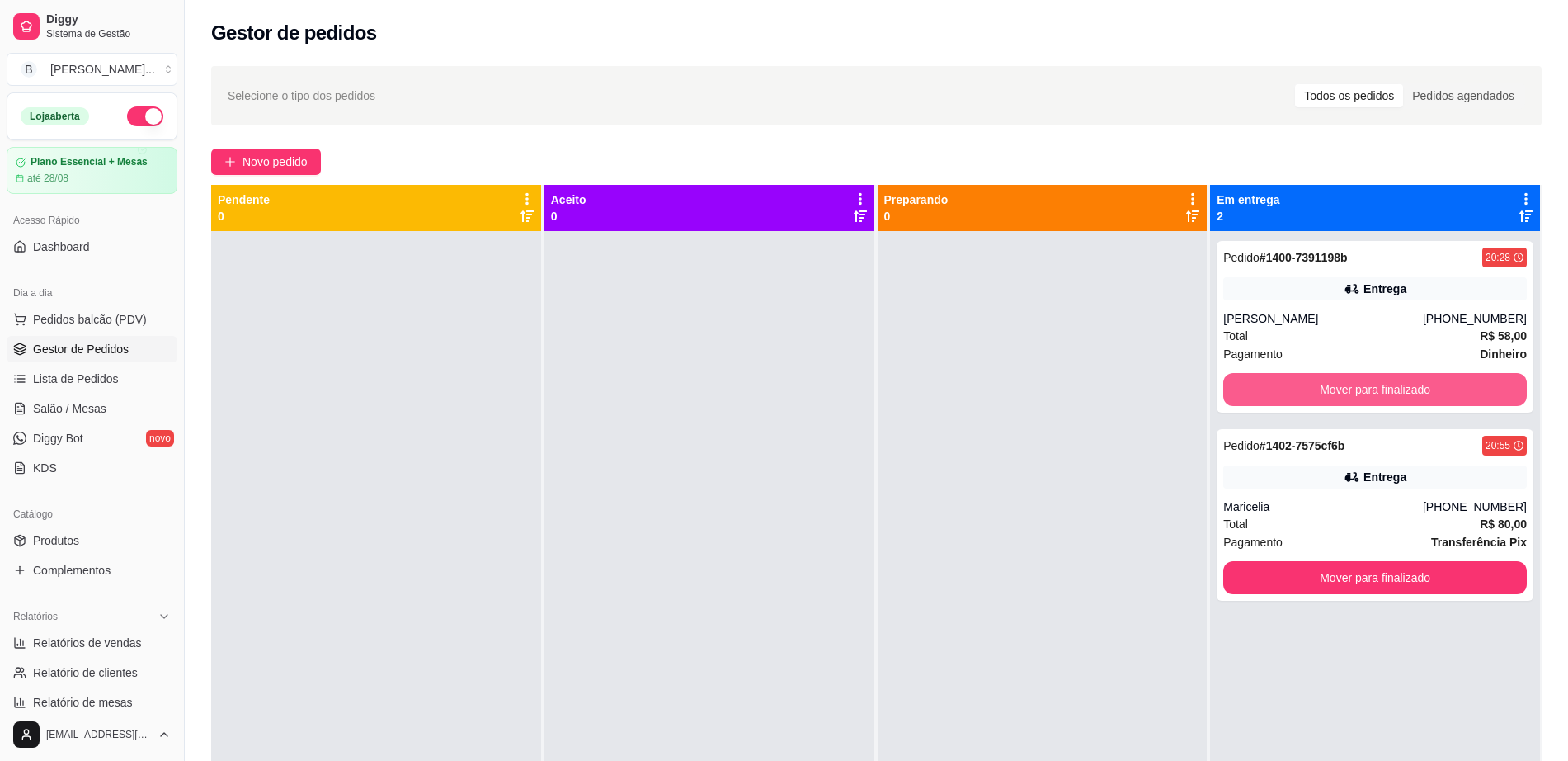
click at [1349, 388] on button "Mover para finalizado" at bounding box center [1375, 389] width 303 height 33
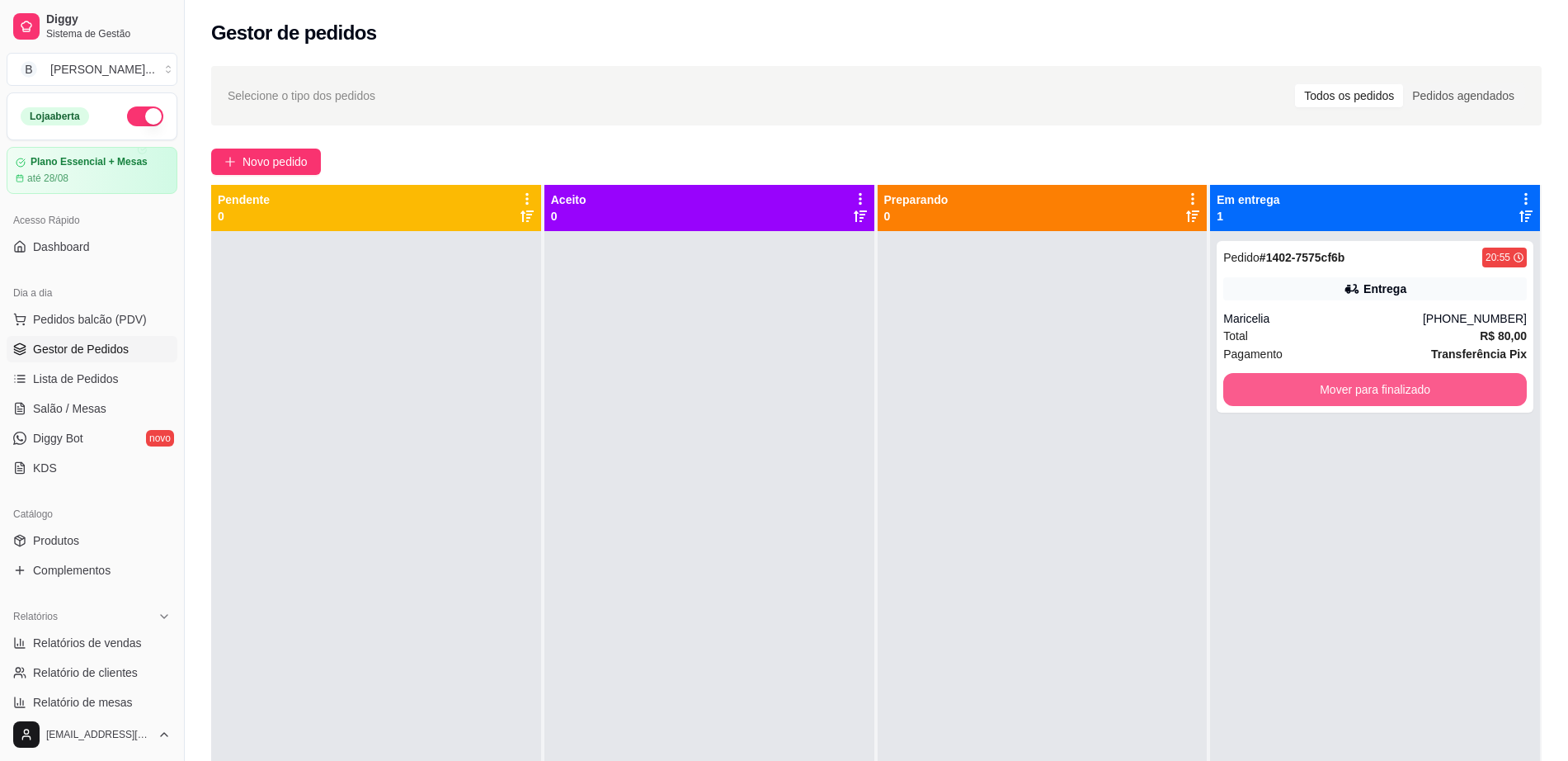
click at [1349, 388] on button "Mover para finalizado" at bounding box center [1375, 389] width 303 height 33
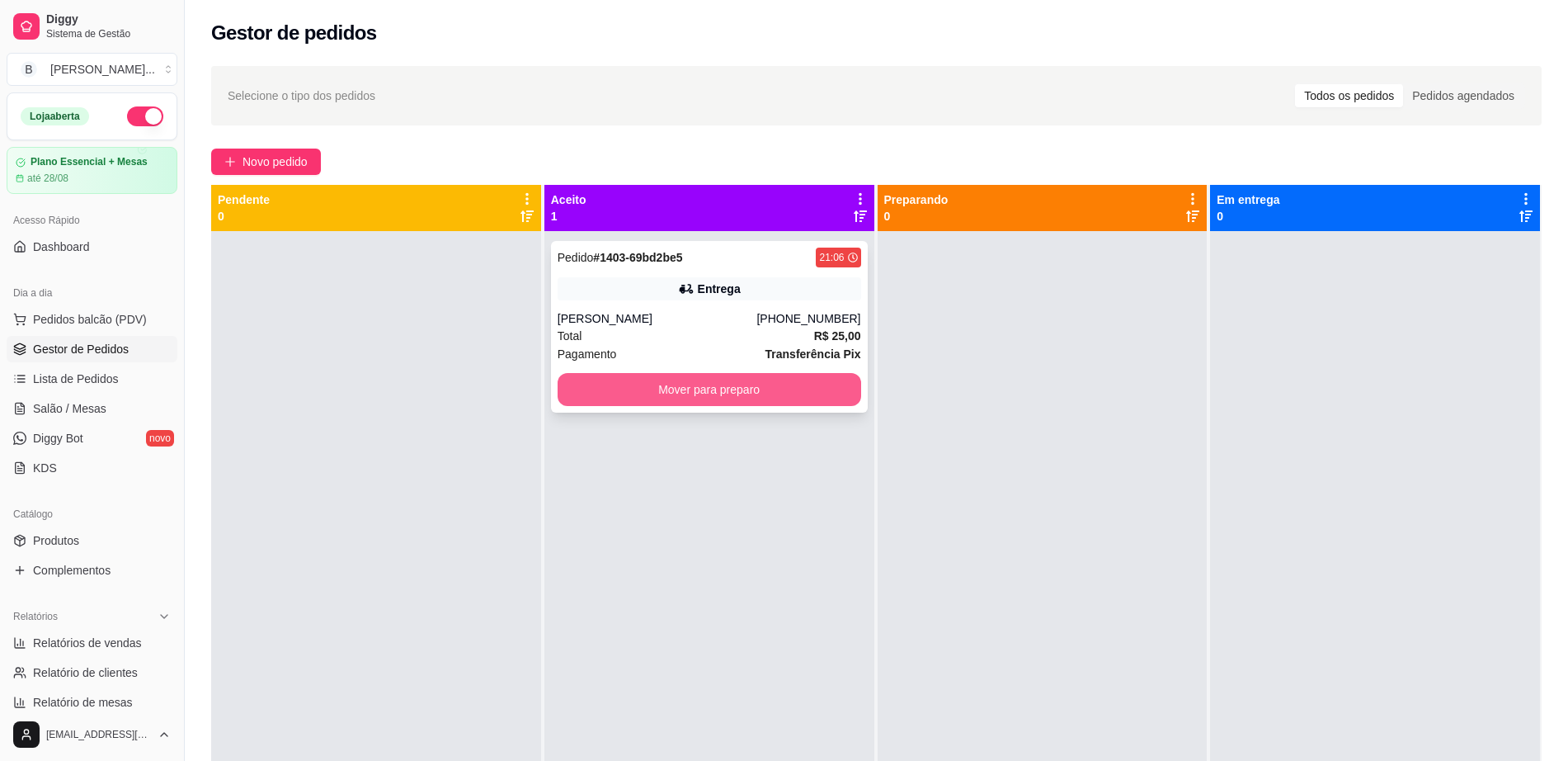
click at [641, 380] on button "Mover para preparo" at bounding box center [709, 389] width 303 height 33
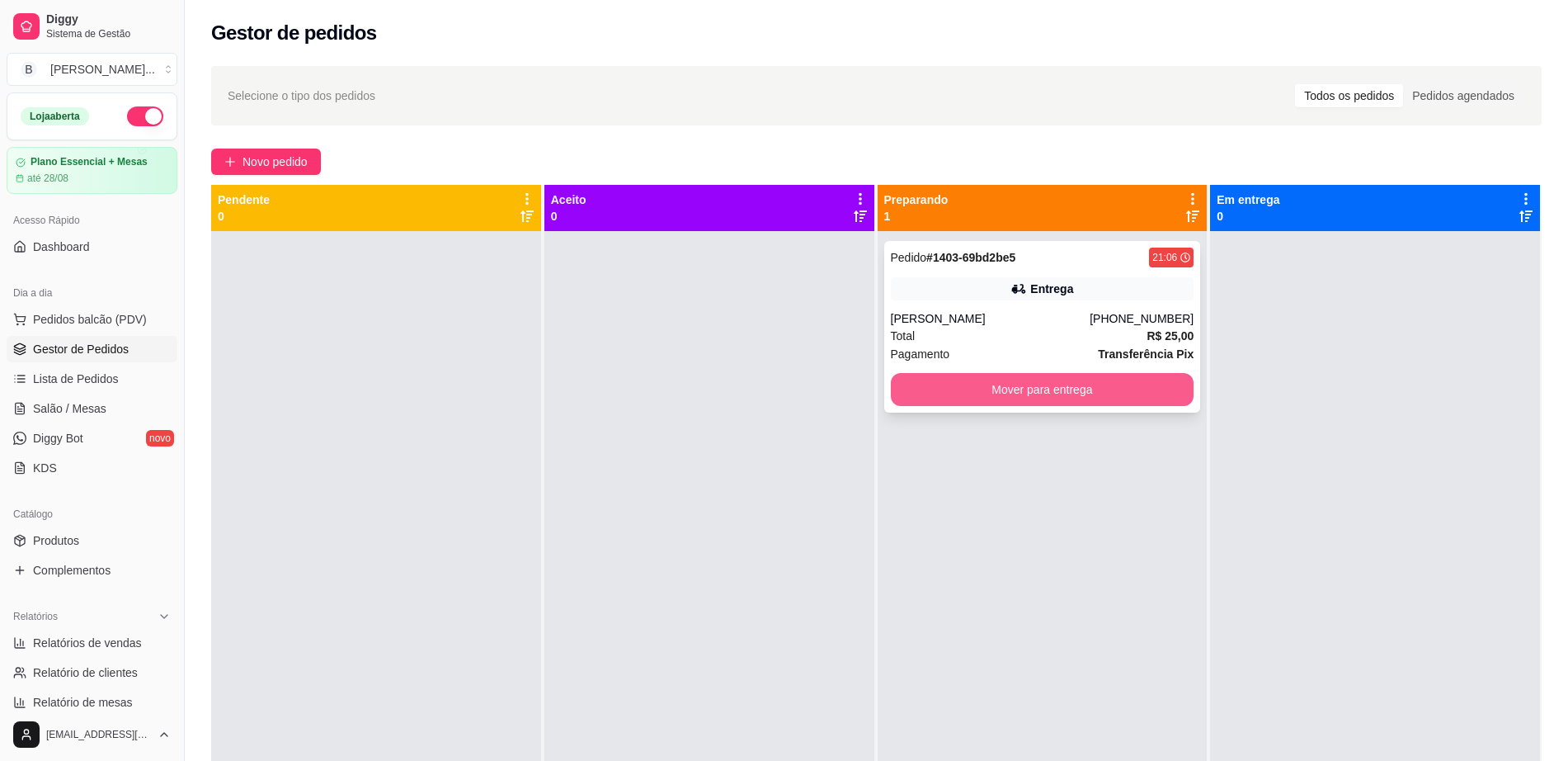
click at [979, 392] on button "Mover para entrega" at bounding box center [1043, 389] width 303 height 33
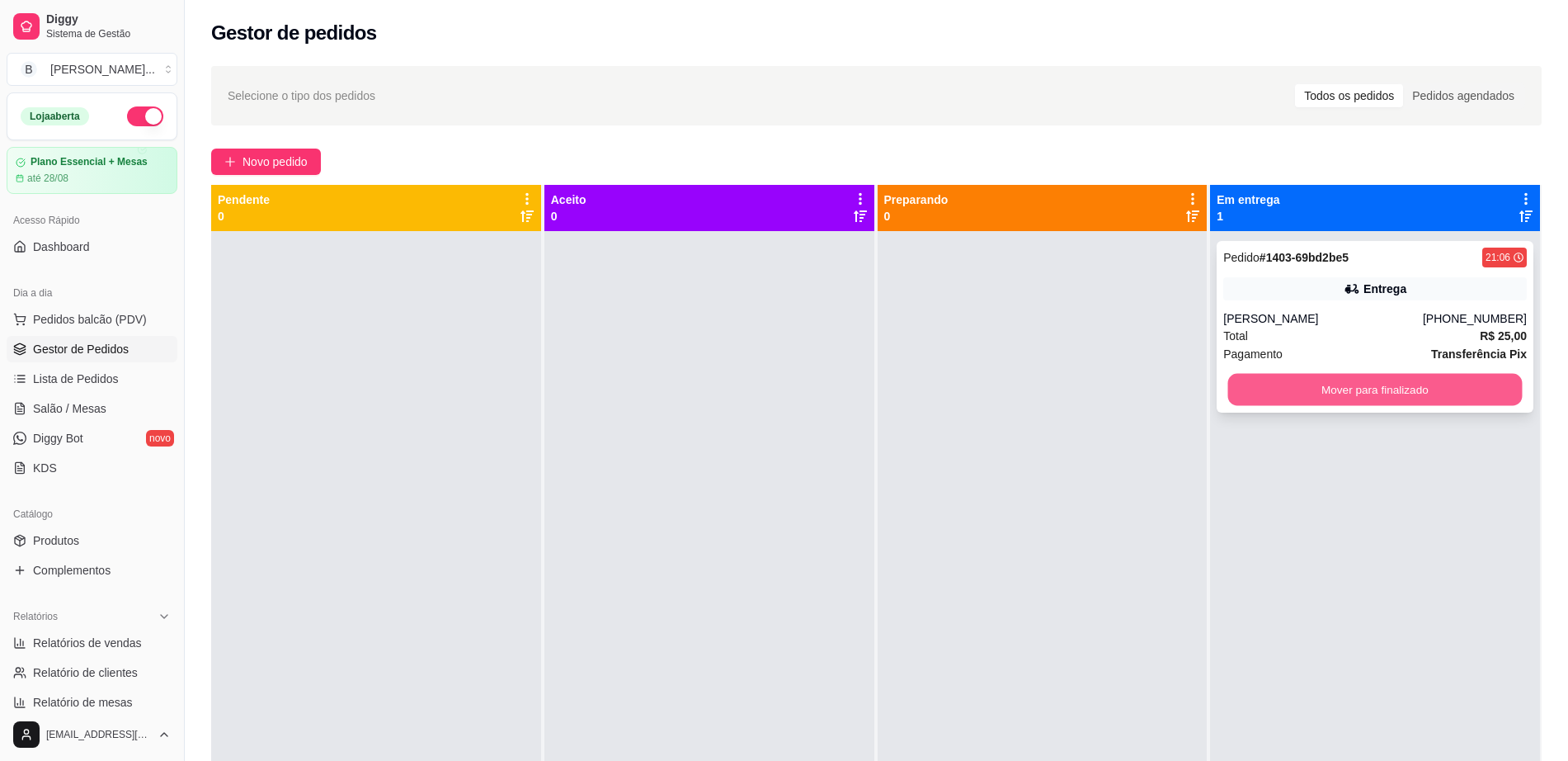
click at [1319, 392] on button "Mover para finalizado" at bounding box center [1376, 390] width 295 height 33
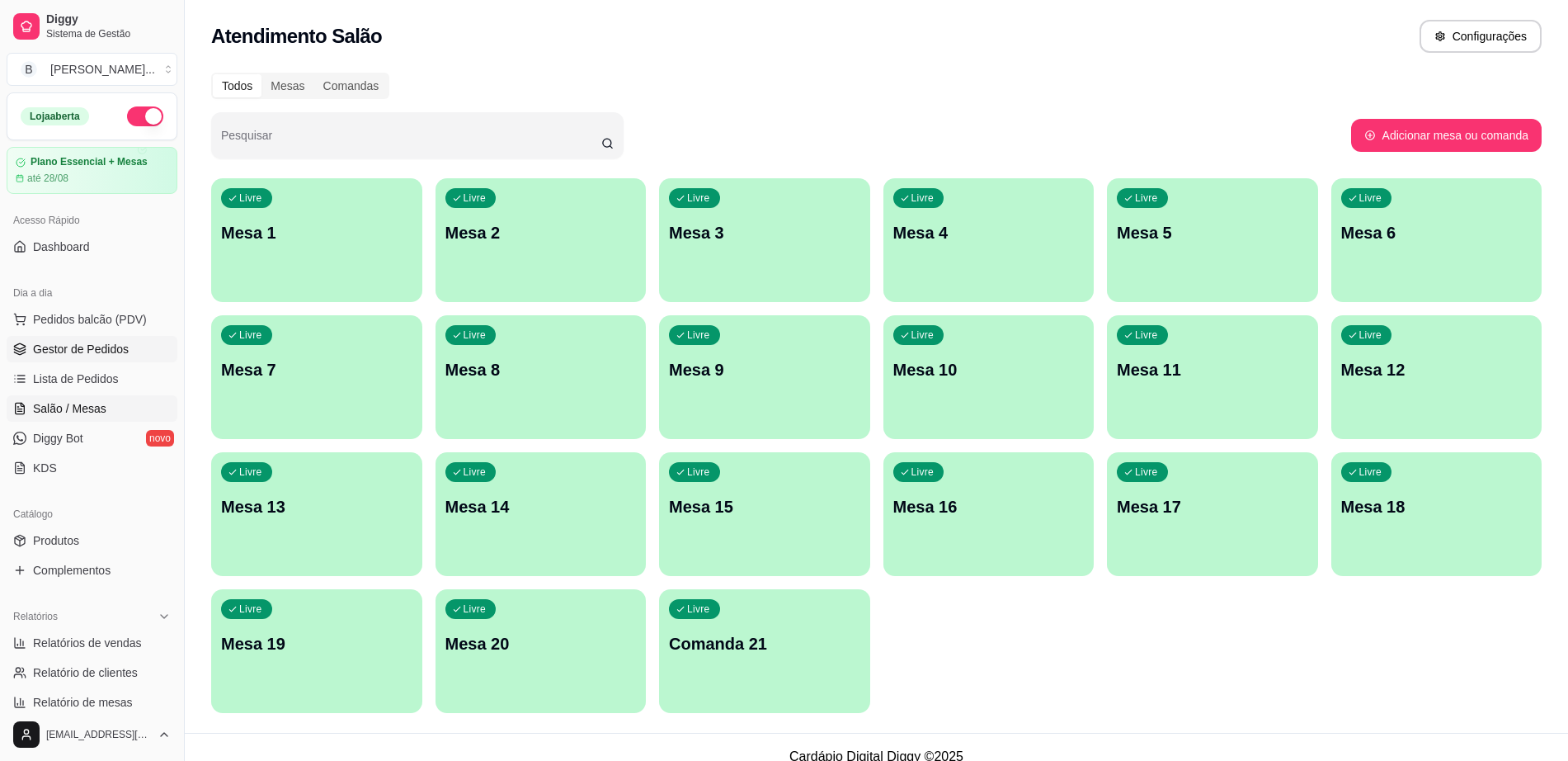
click at [92, 345] on span "Gestor de Pedidos" at bounding box center [81, 349] width 96 height 16
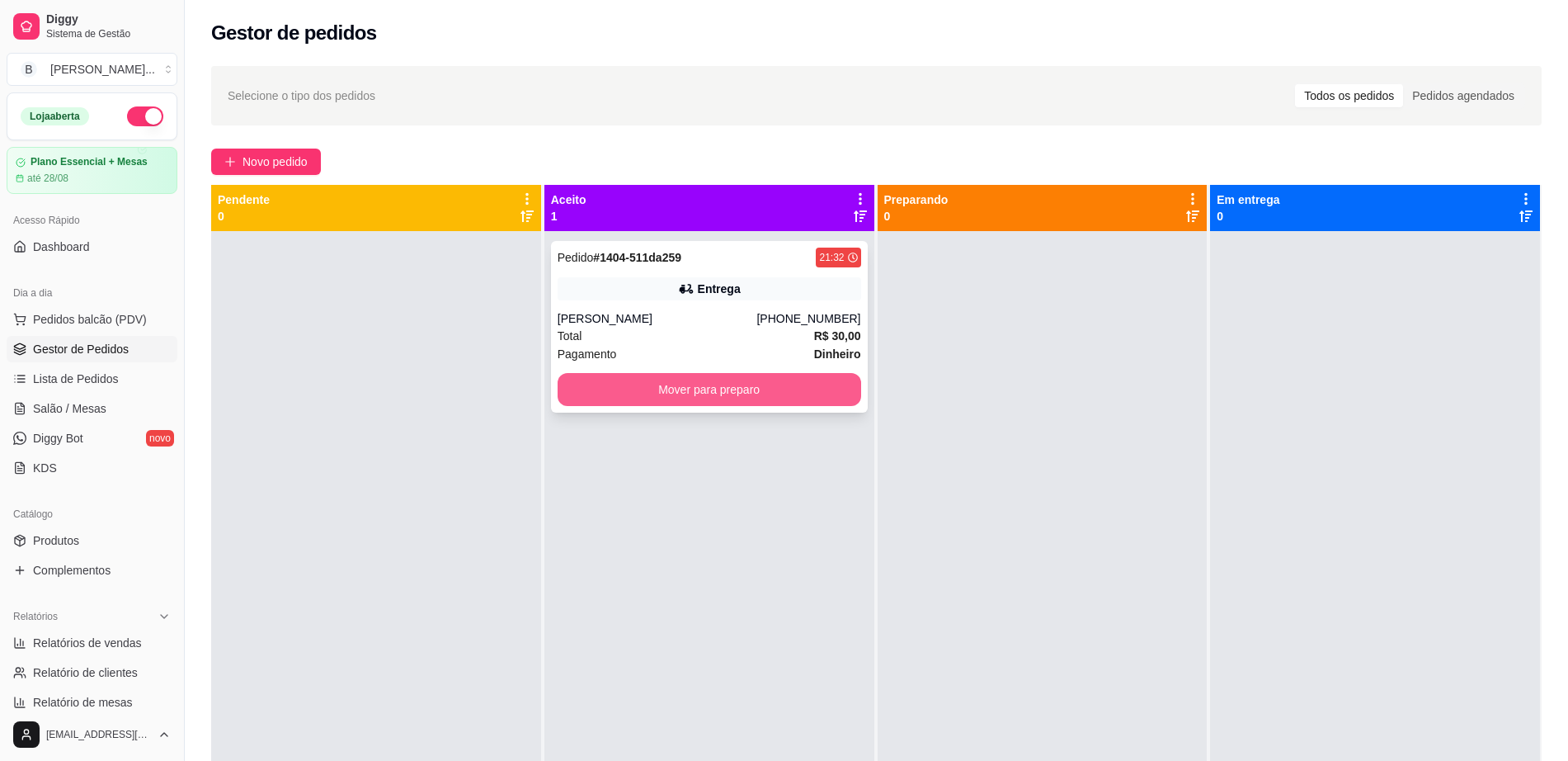
click at [691, 393] on button "Mover para preparo" at bounding box center [709, 389] width 303 height 33
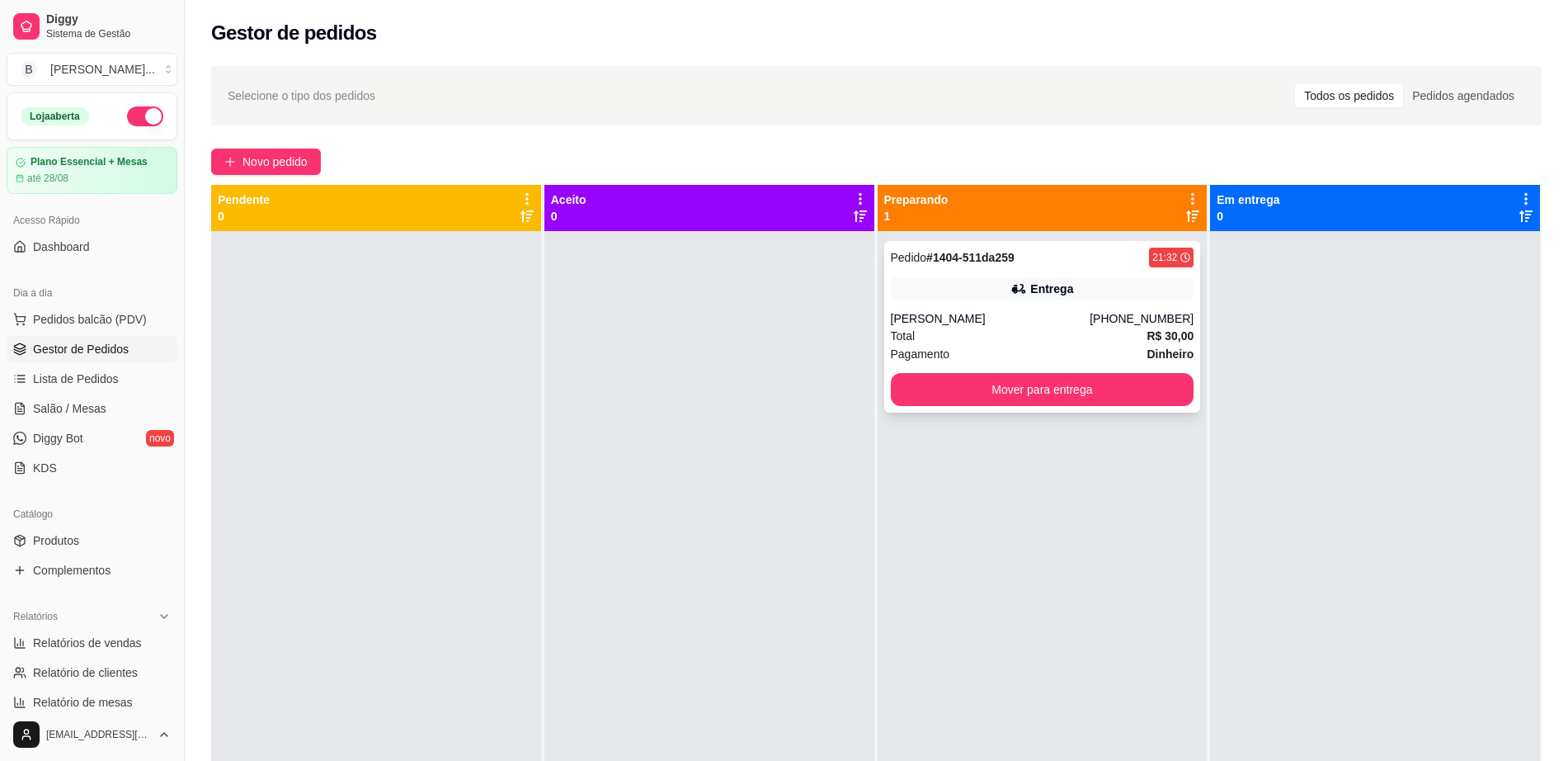
click at [1149, 249] on div "21:32" at bounding box center [1171, 257] width 45 height 20
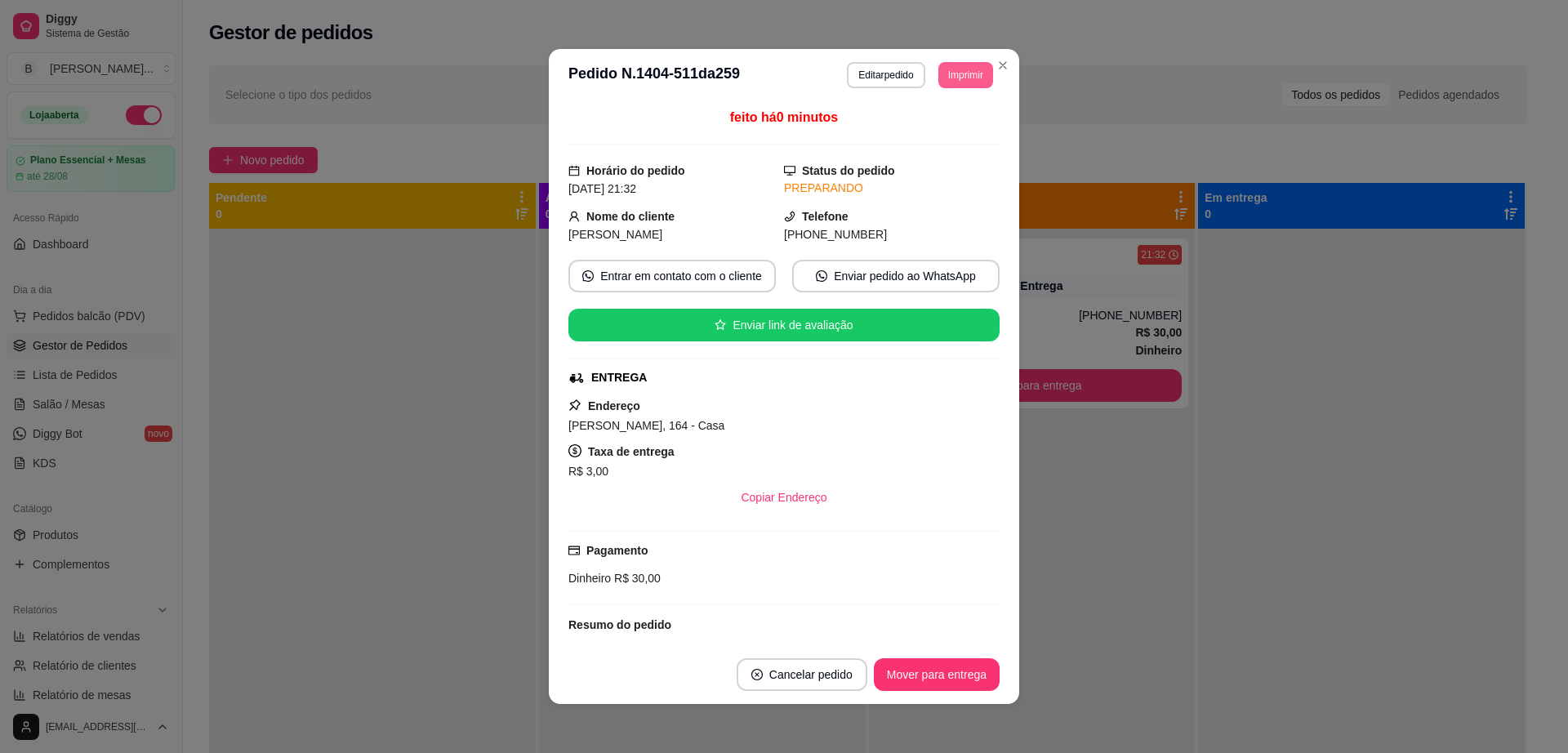
click at [954, 75] on button "Imprimir" at bounding box center [965, 75] width 55 height 26
click at [952, 123] on button "Impressora cell" at bounding box center [928, 132] width 119 height 26
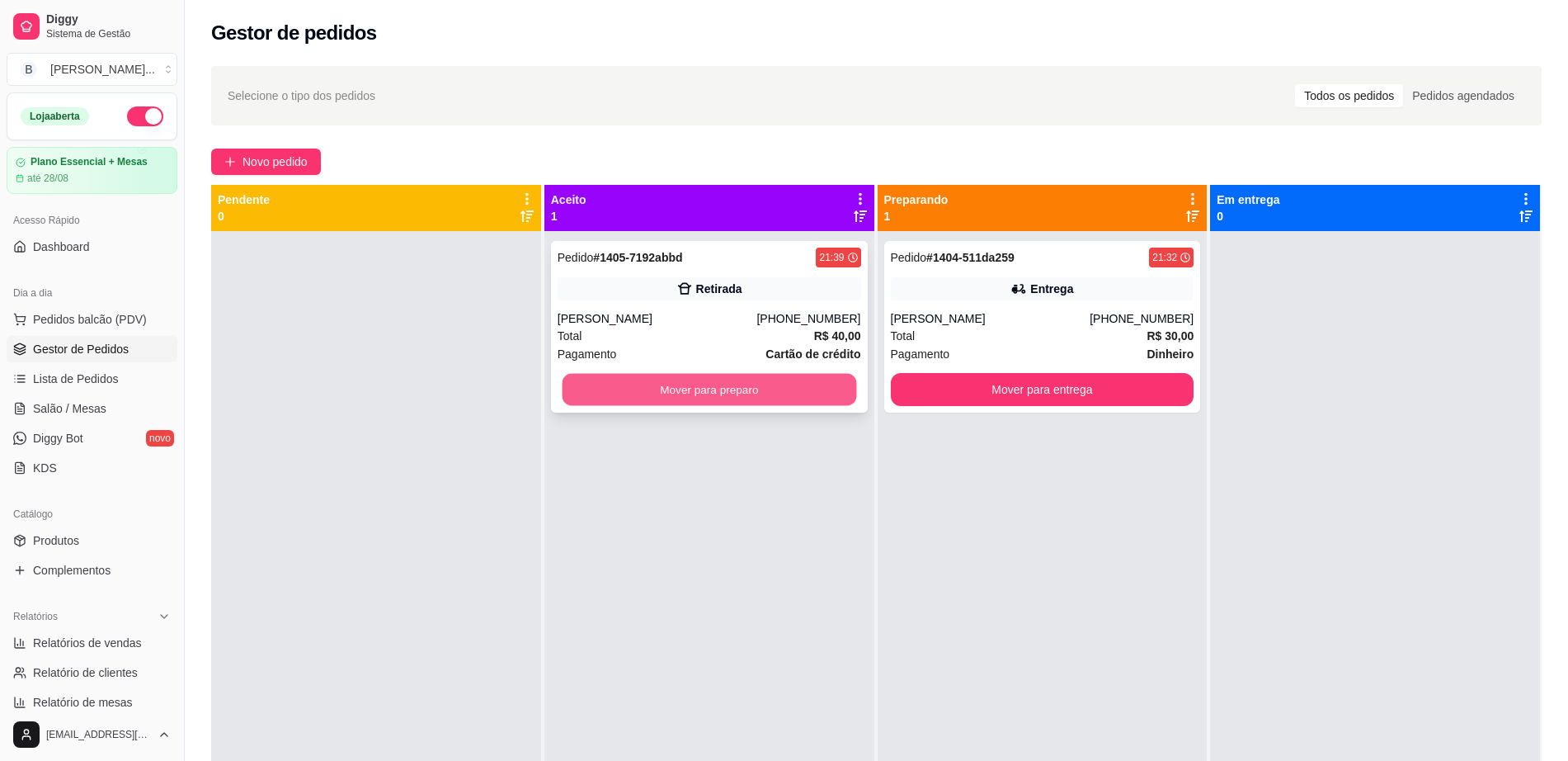
click at [701, 391] on button "Mover para preparo" at bounding box center [709, 390] width 295 height 33
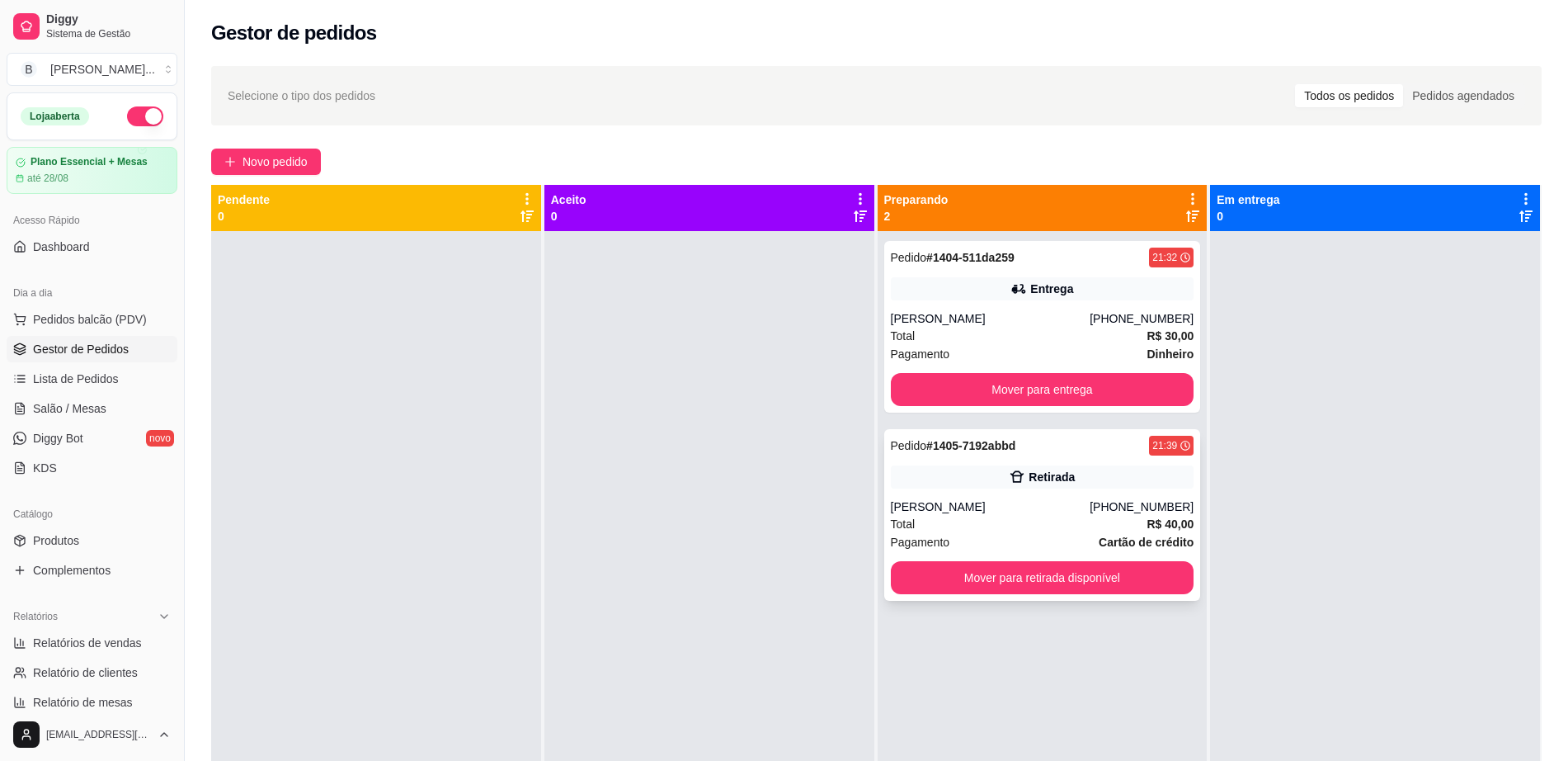
click at [1165, 440] on div "21:39" at bounding box center [1171, 445] width 45 height 20
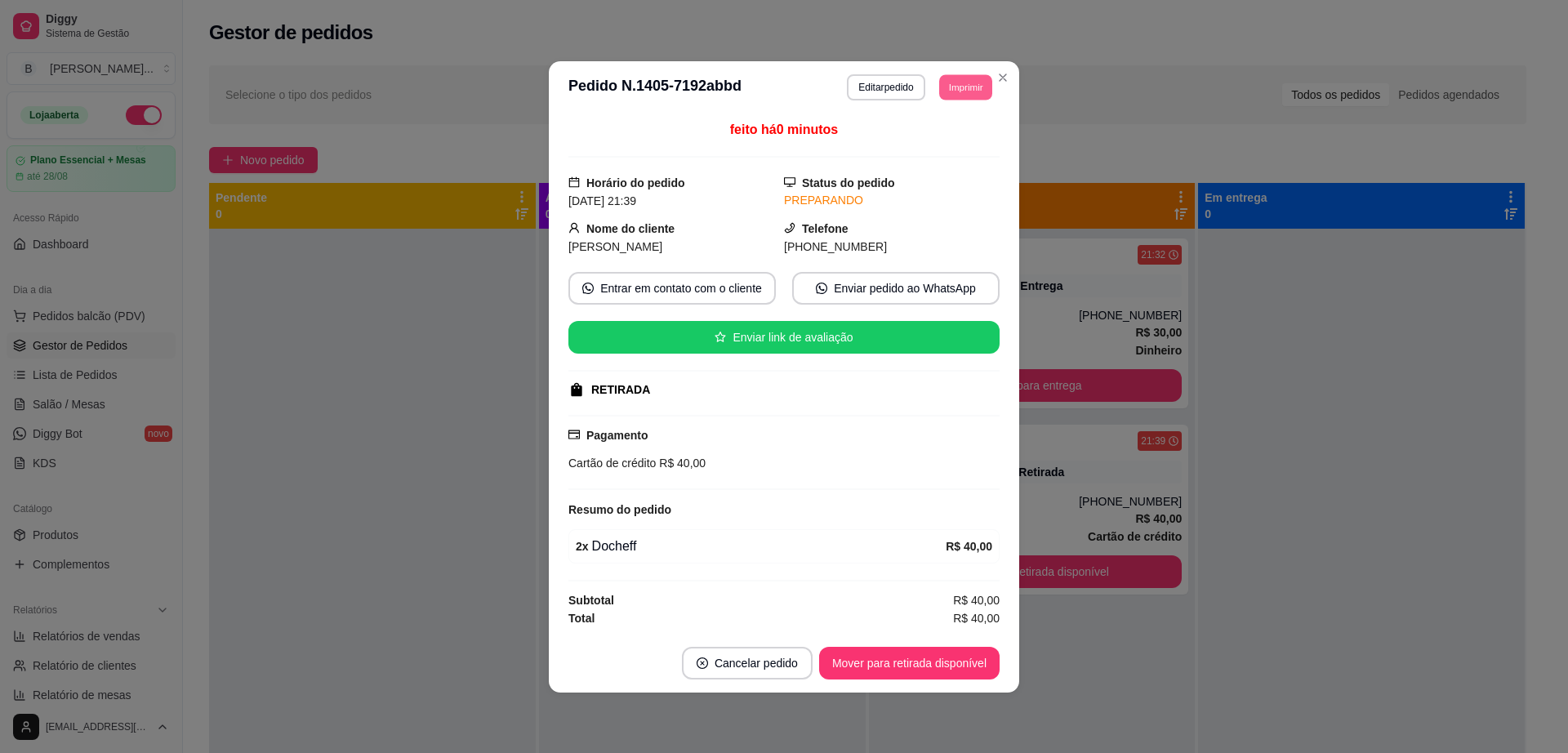
click at [968, 86] on button "Imprimir" at bounding box center [965, 87] width 53 height 25
click at [969, 143] on button "Impressora cell" at bounding box center [935, 144] width 119 height 26
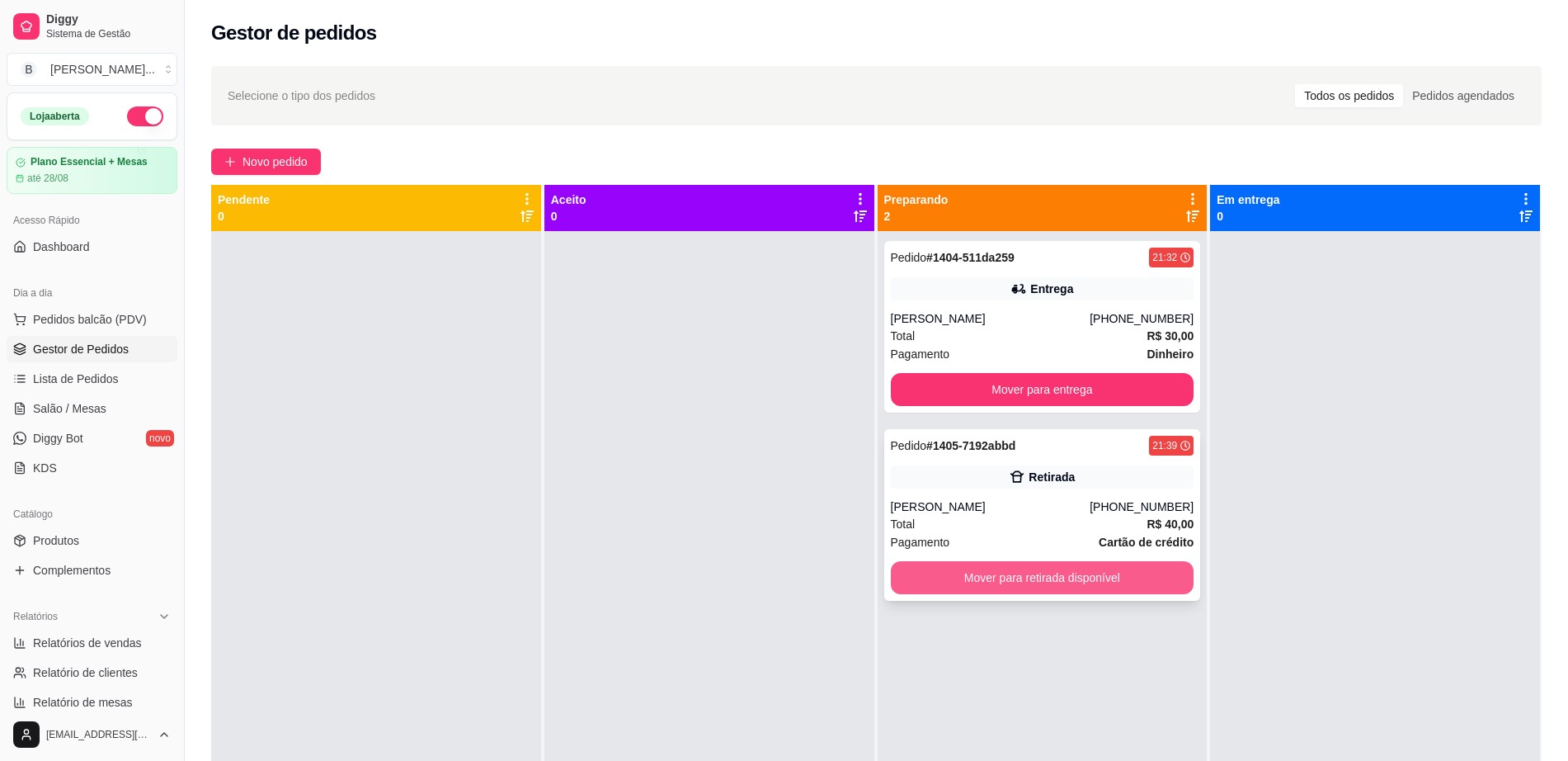
click at [1082, 587] on button "Mover para retirada disponível" at bounding box center [1043, 578] width 303 height 33
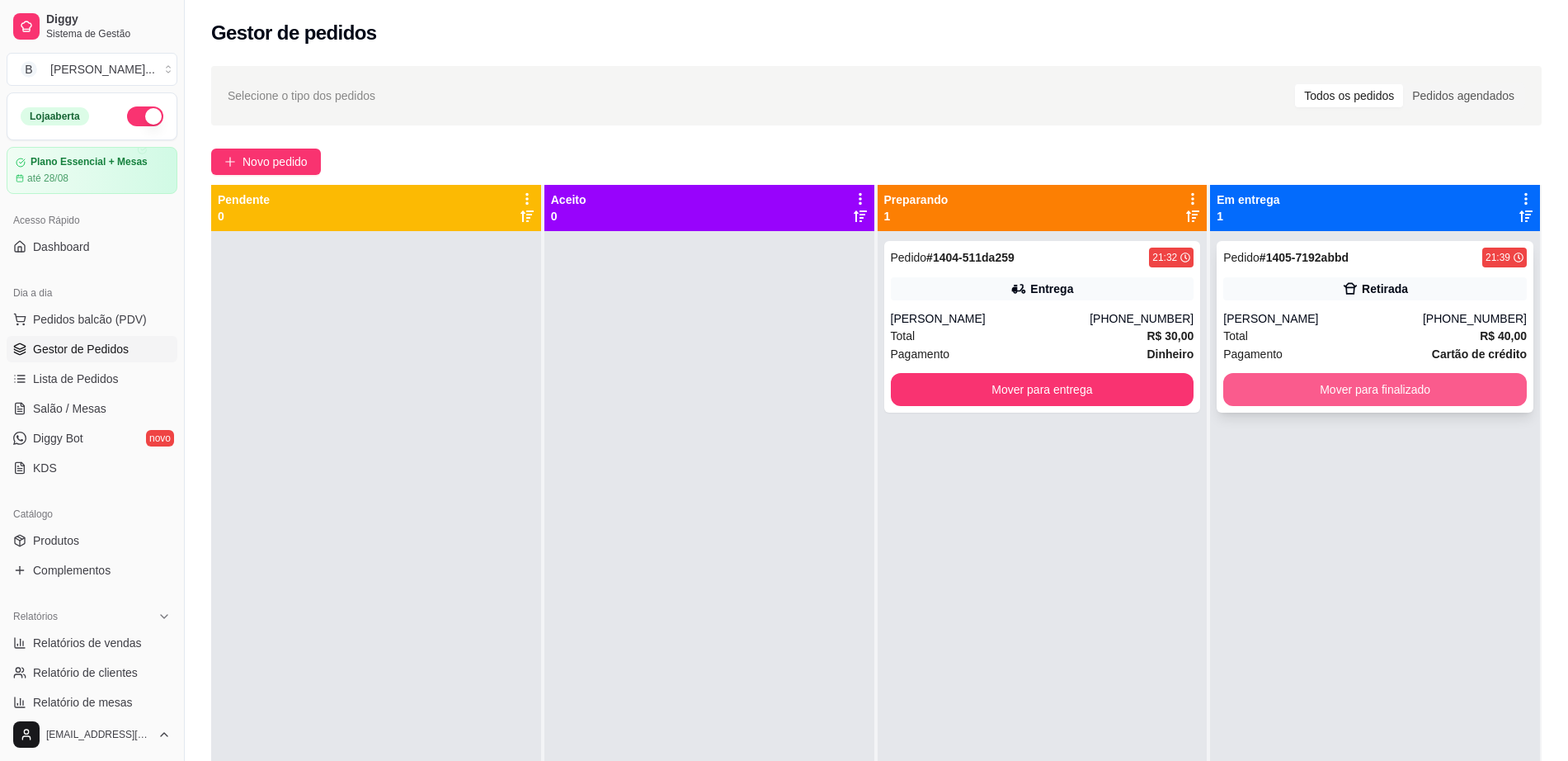
click at [1313, 386] on button "Mover para finalizado" at bounding box center [1375, 389] width 303 height 33
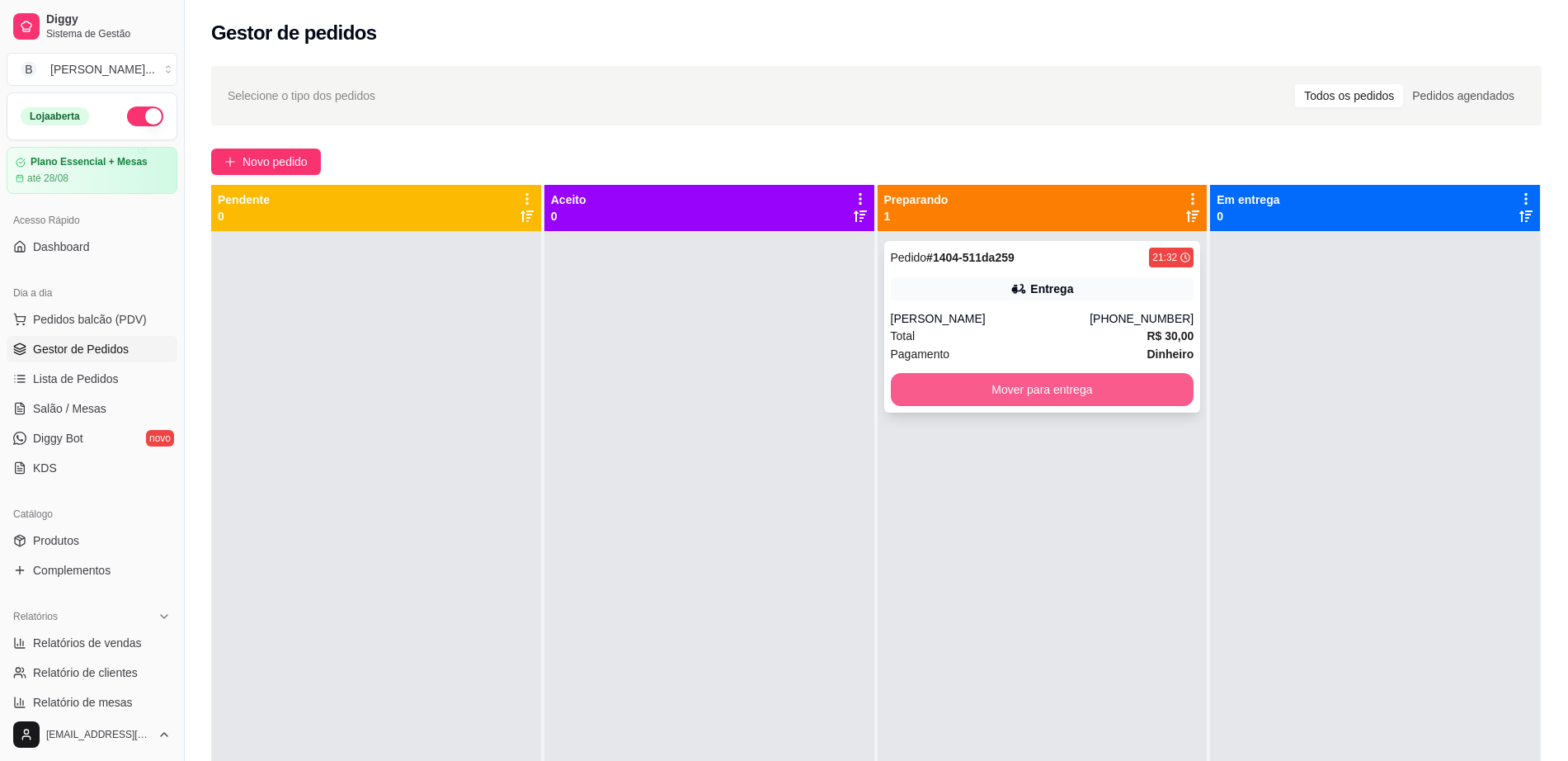
click at [1075, 391] on button "Mover para entrega" at bounding box center [1043, 389] width 303 height 33
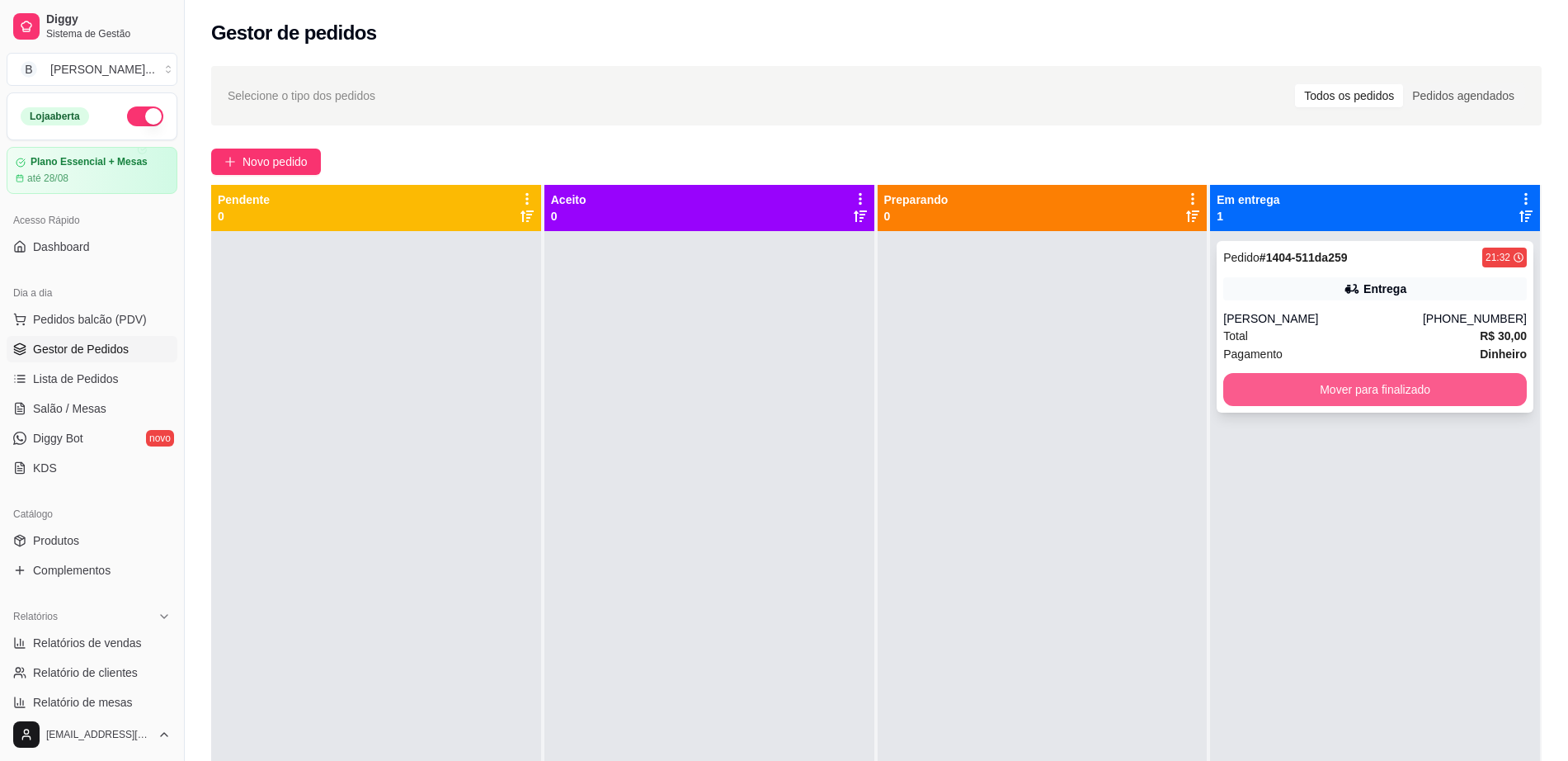
click at [1324, 380] on button "Mover para finalizado" at bounding box center [1375, 389] width 303 height 33
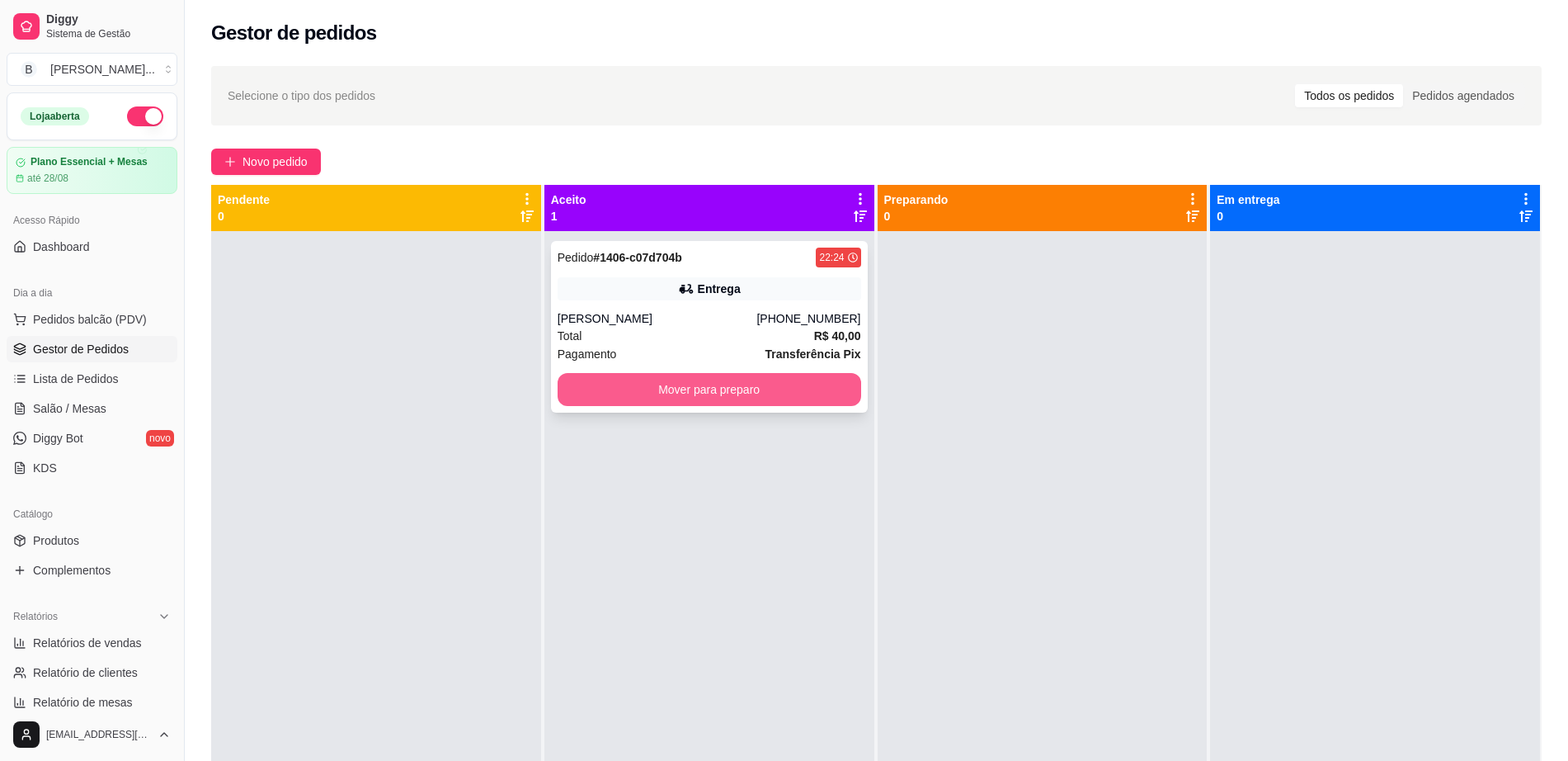
click at [666, 386] on button "Mover para preparo" at bounding box center [709, 389] width 303 height 33
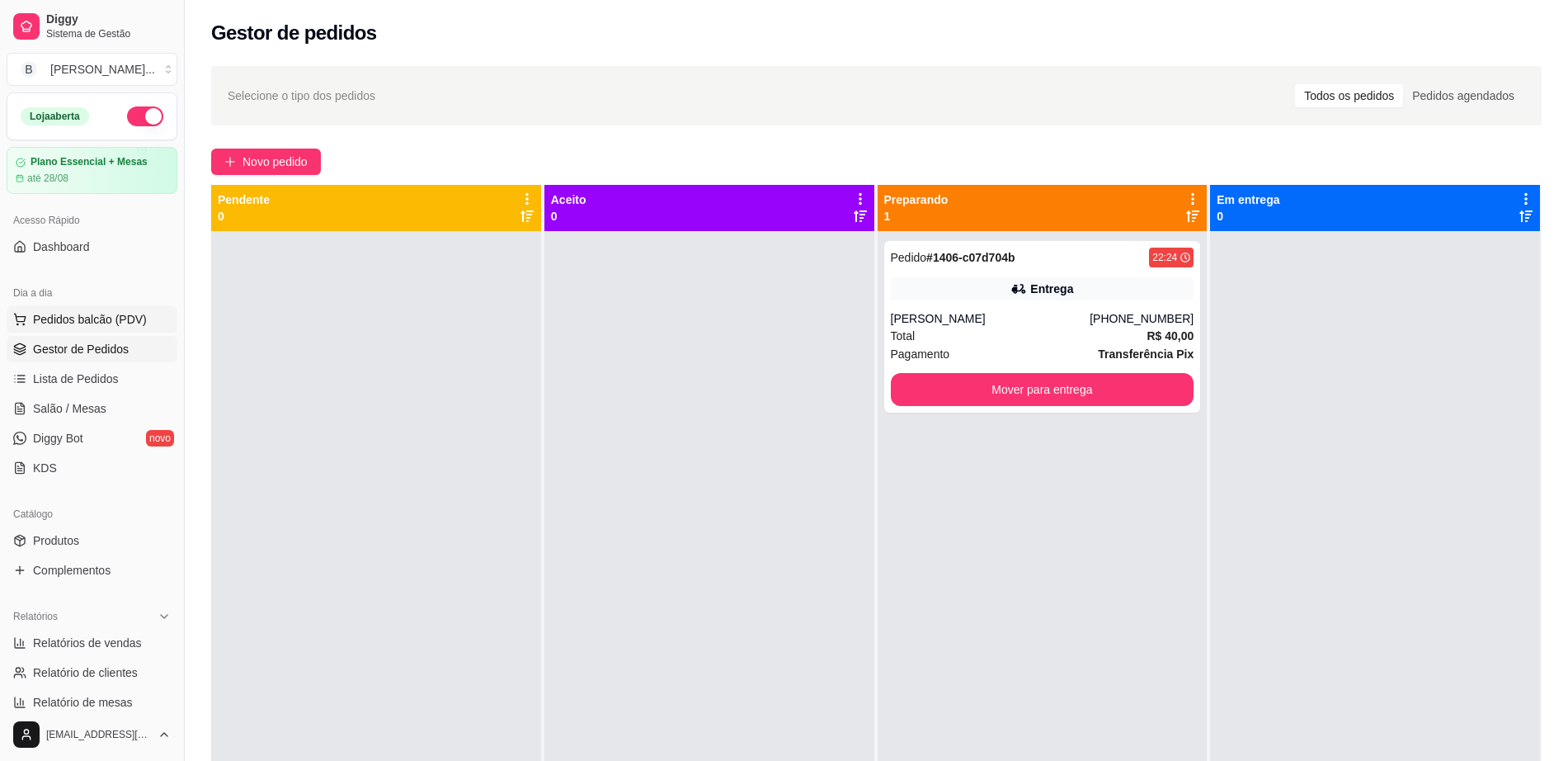
click at [51, 312] on span "Pedidos balcão (PDV)" at bounding box center [90, 319] width 114 height 16
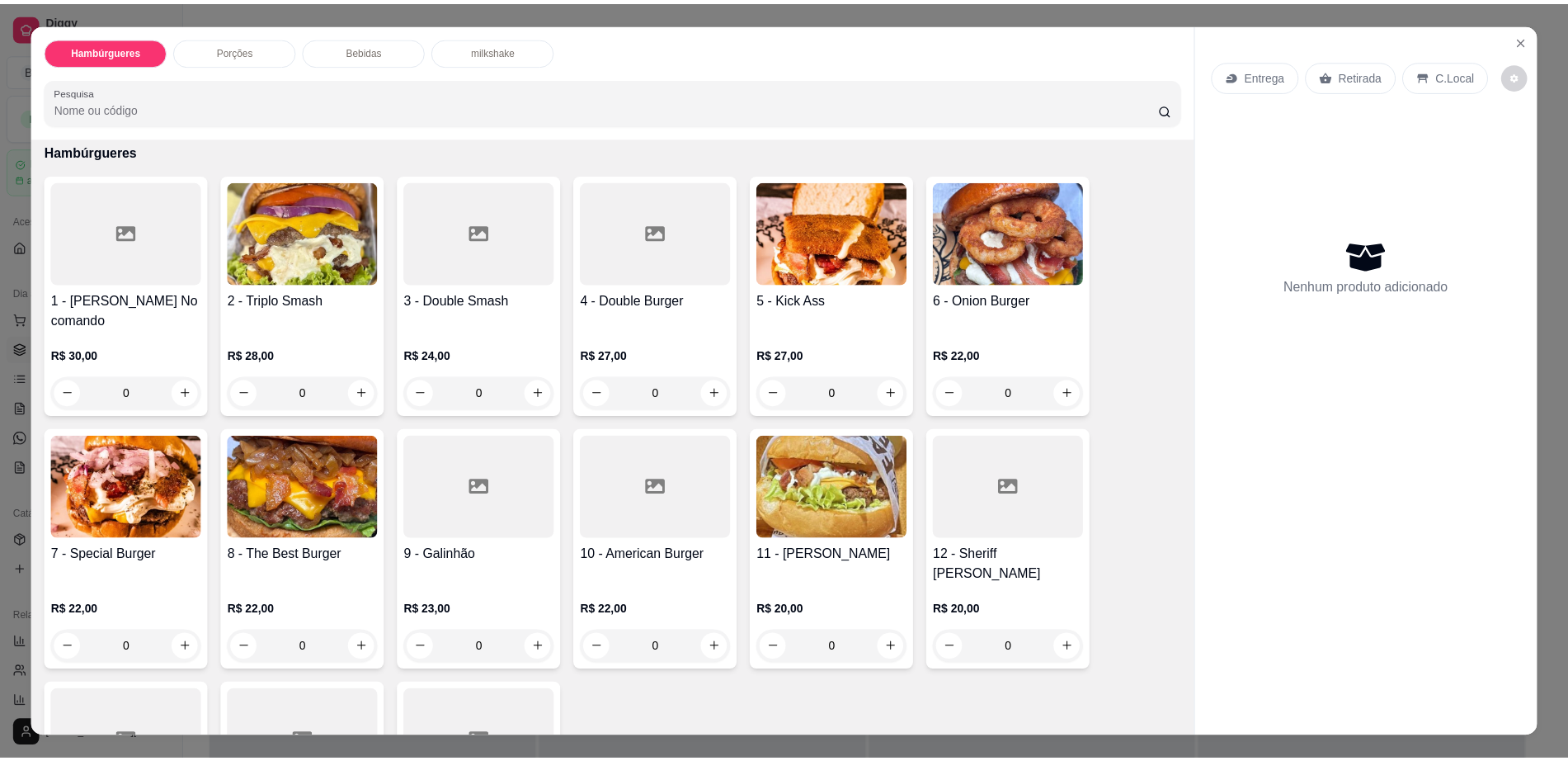
scroll to position [103, 0]
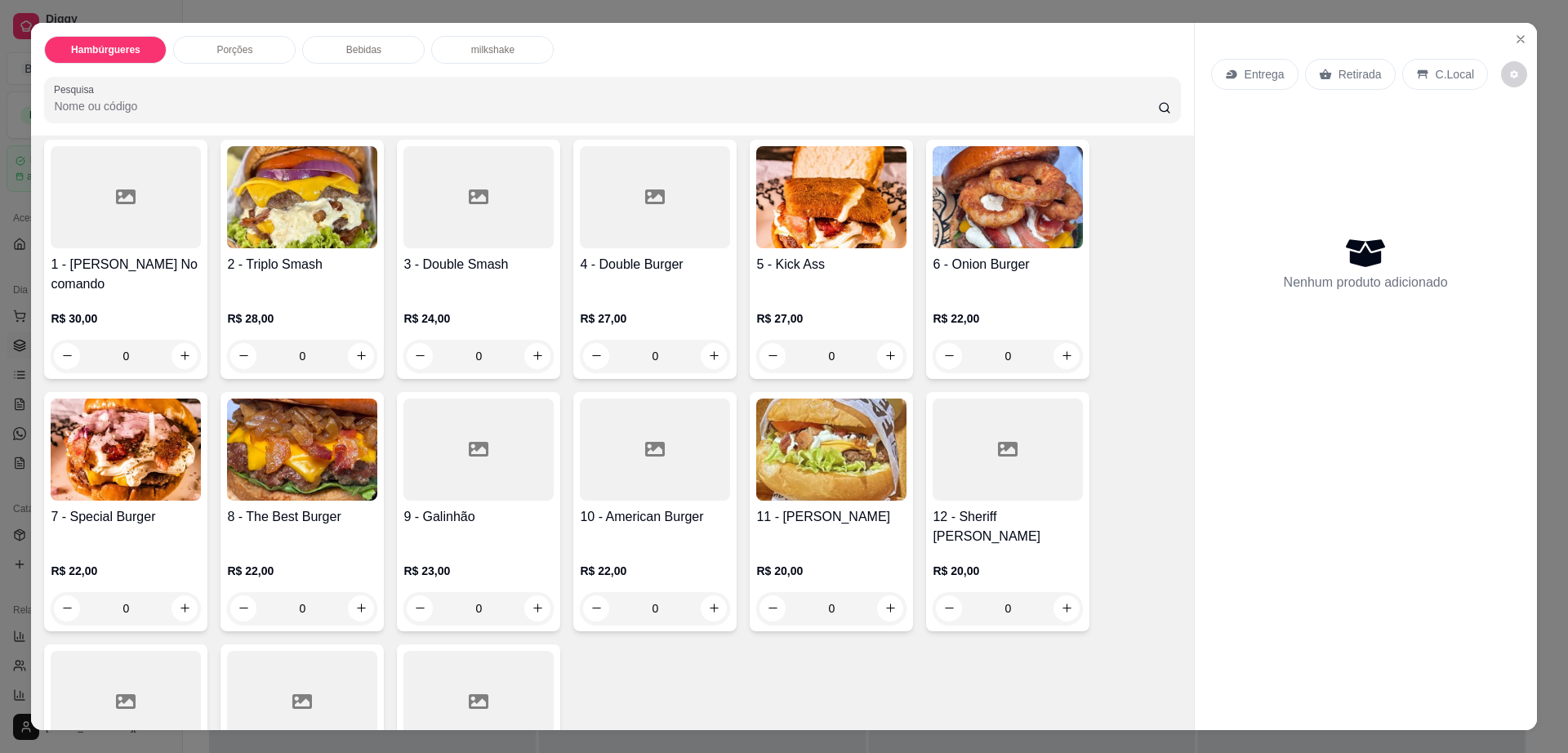
click at [965, 478] on div at bounding box center [1007, 449] width 150 height 102
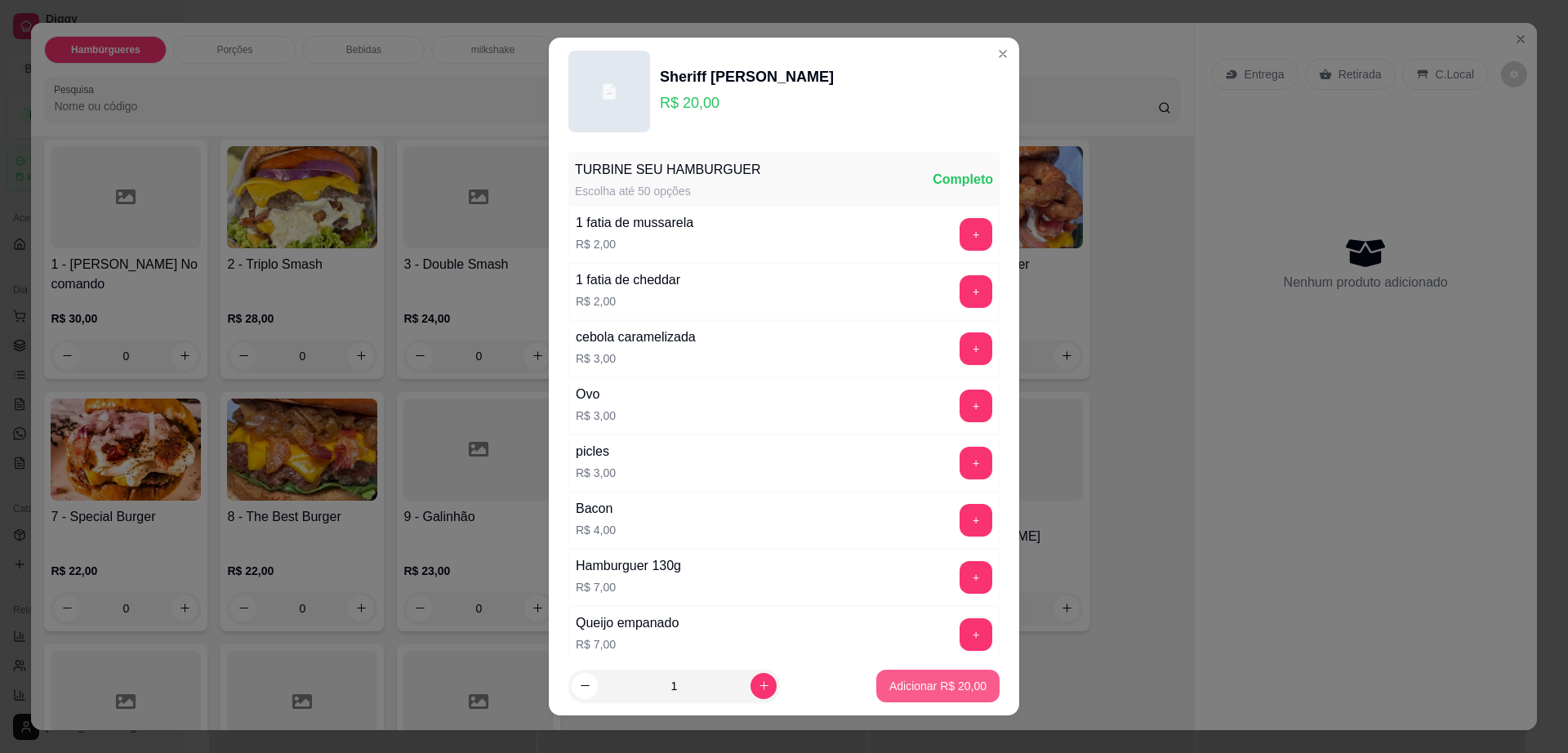
click at [907, 684] on p "Adicionar R$ 20,00" at bounding box center [937, 685] width 98 height 16
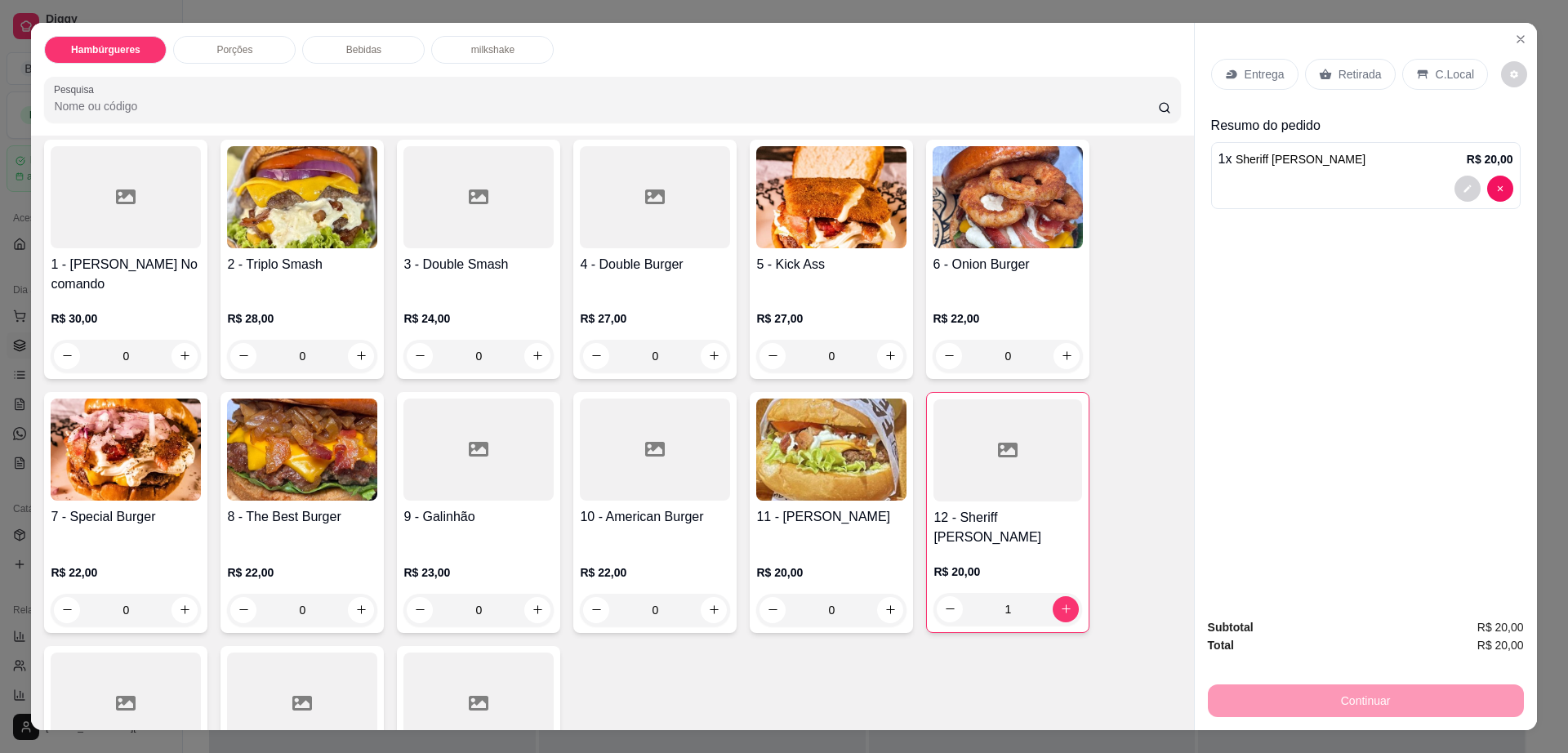
click at [1342, 78] on p "Retirada" at bounding box center [1359, 74] width 43 height 16
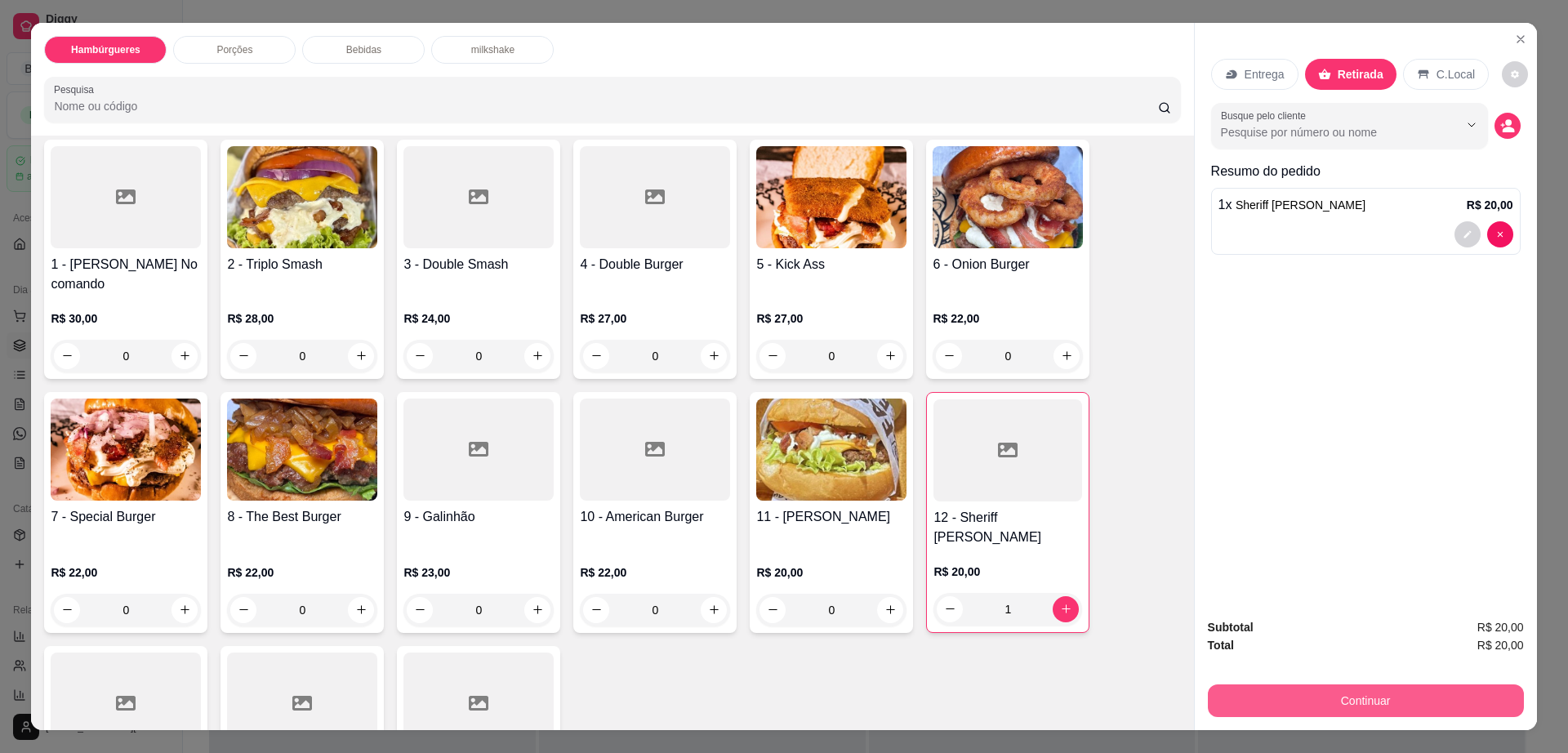
click at [1348, 700] on button "Continuar" at bounding box center [1365, 700] width 316 height 33
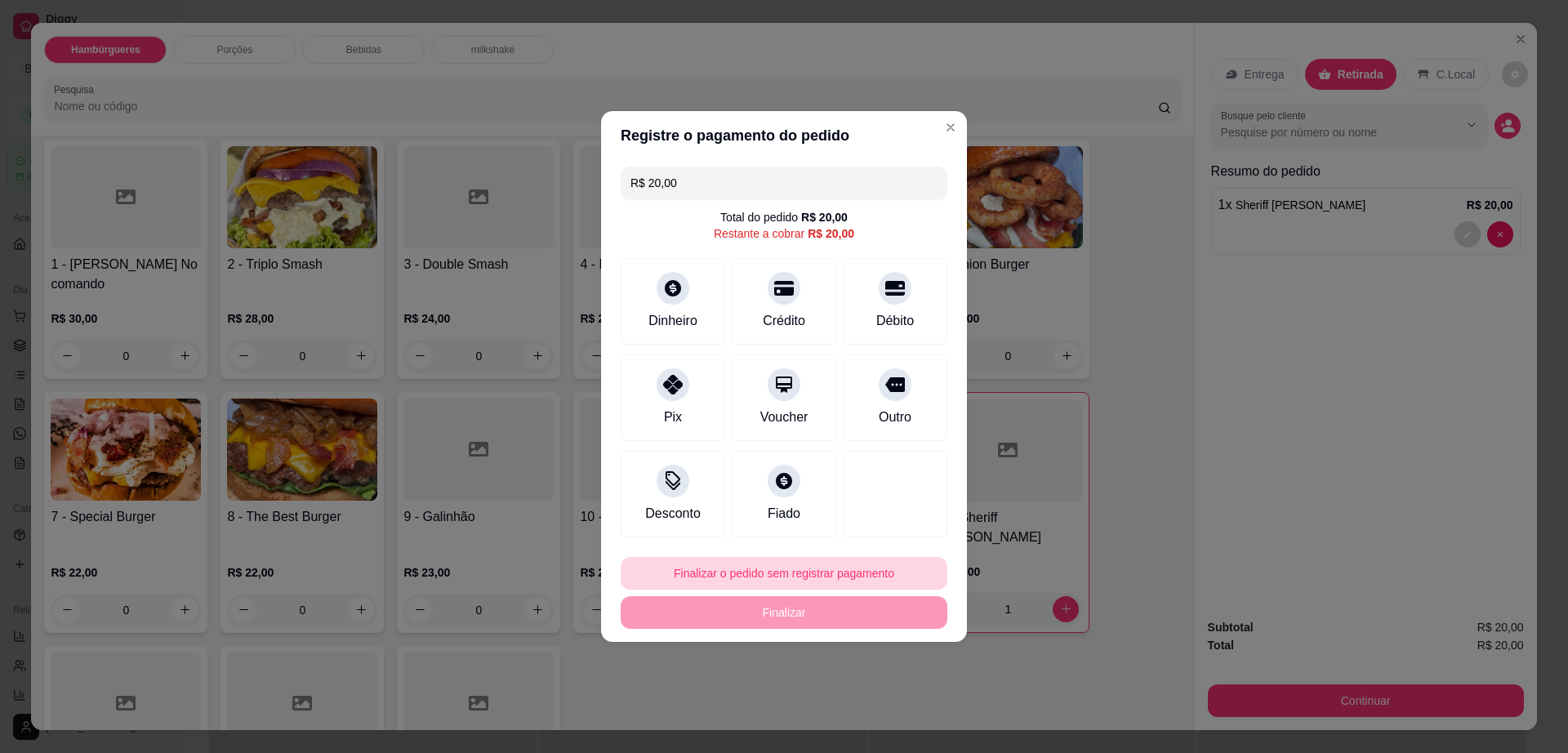
click at [811, 568] on button "Finalizar o pedido sem registrar pagamento" at bounding box center [784, 573] width 326 height 33
click at [912, 717] on button "Confirmar" at bounding box center [886, 706] width 58 height 25
type input "0"
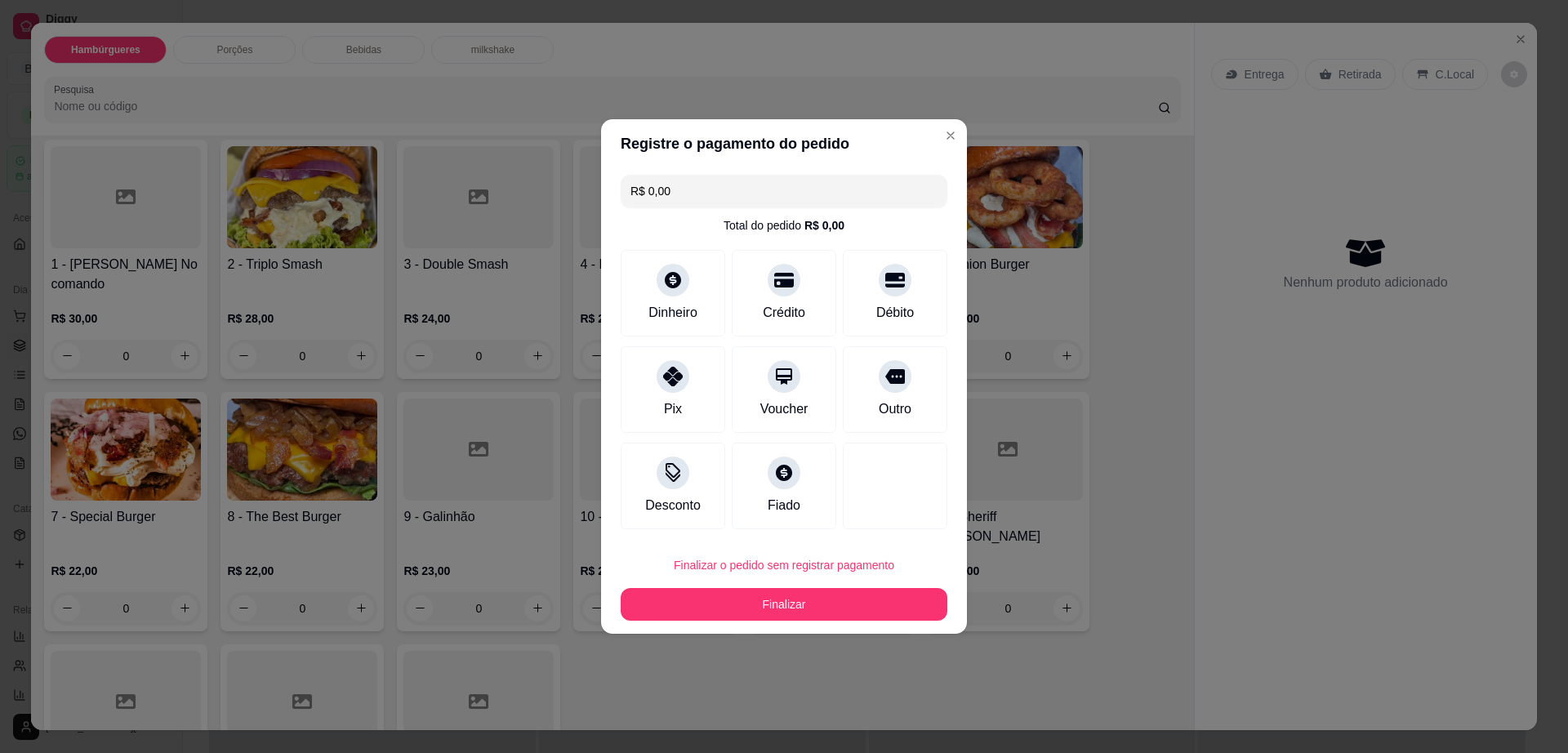
type input "R$ 0,00"
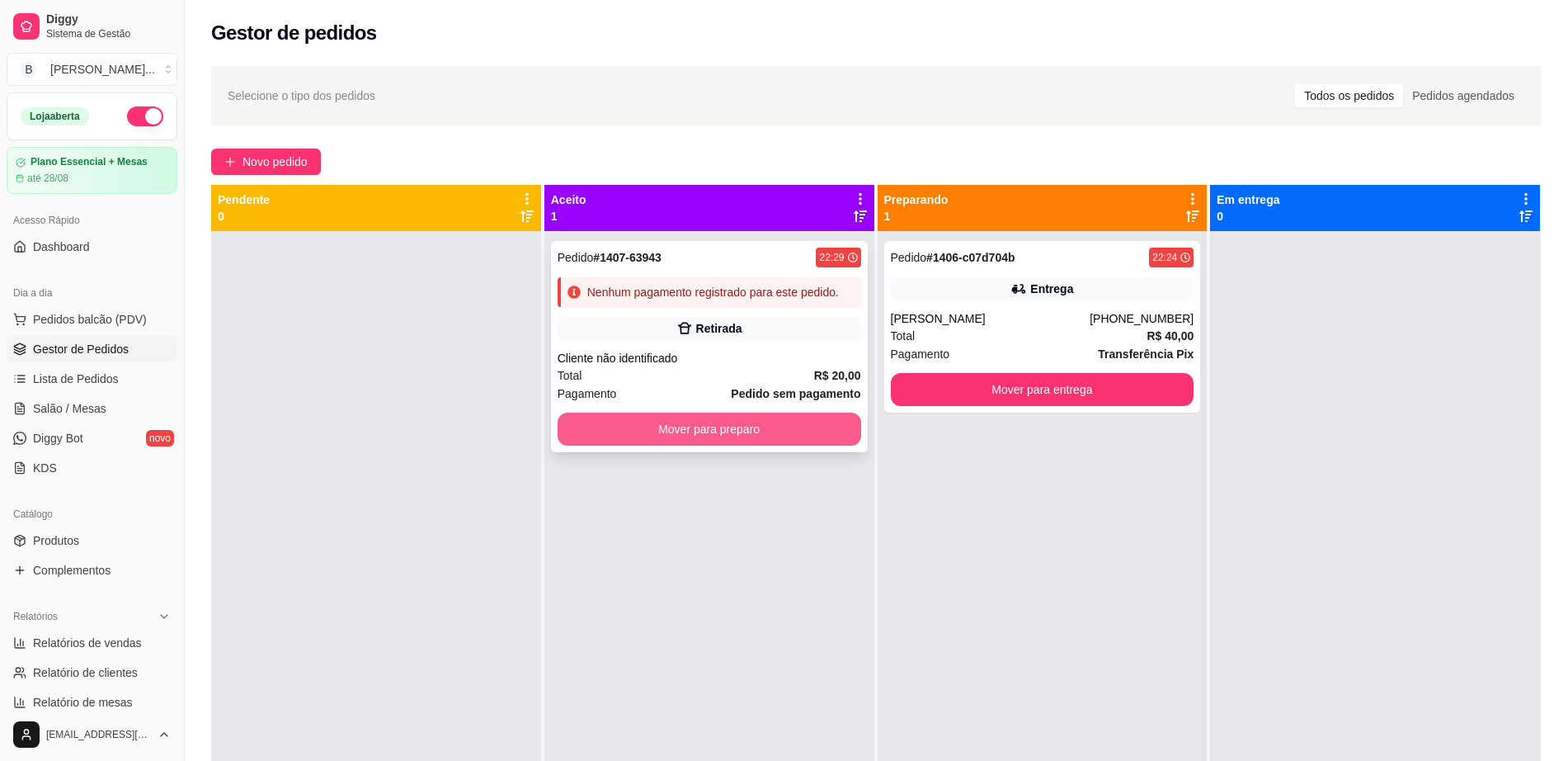
click at [820, 422] on button "Mover para preparo" at bounding box center [709, 428] width 303 height 33
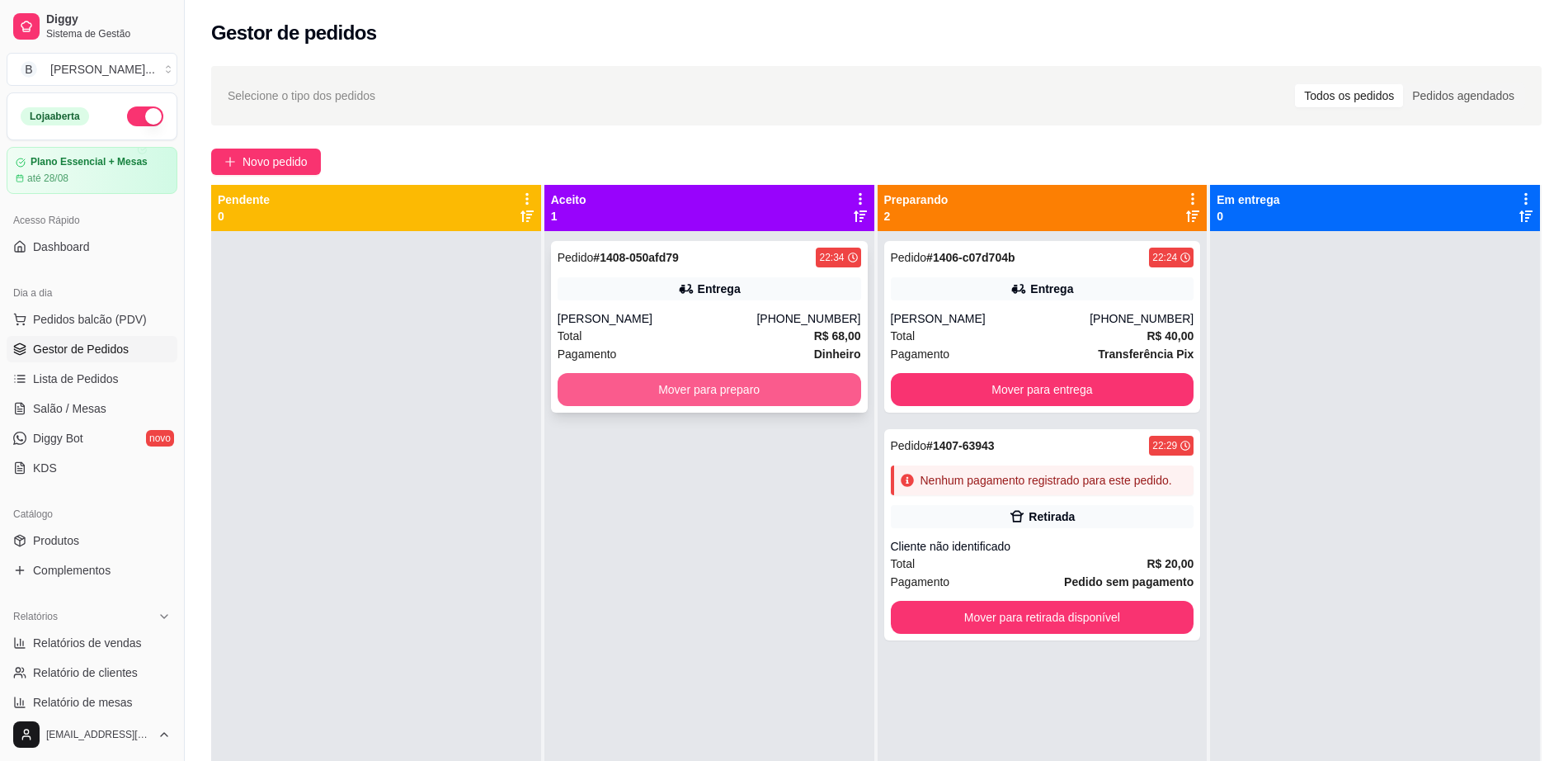
click at [661, 390] on button "Mover para preparo" at bounding box center [709, 389] width 303 height 33
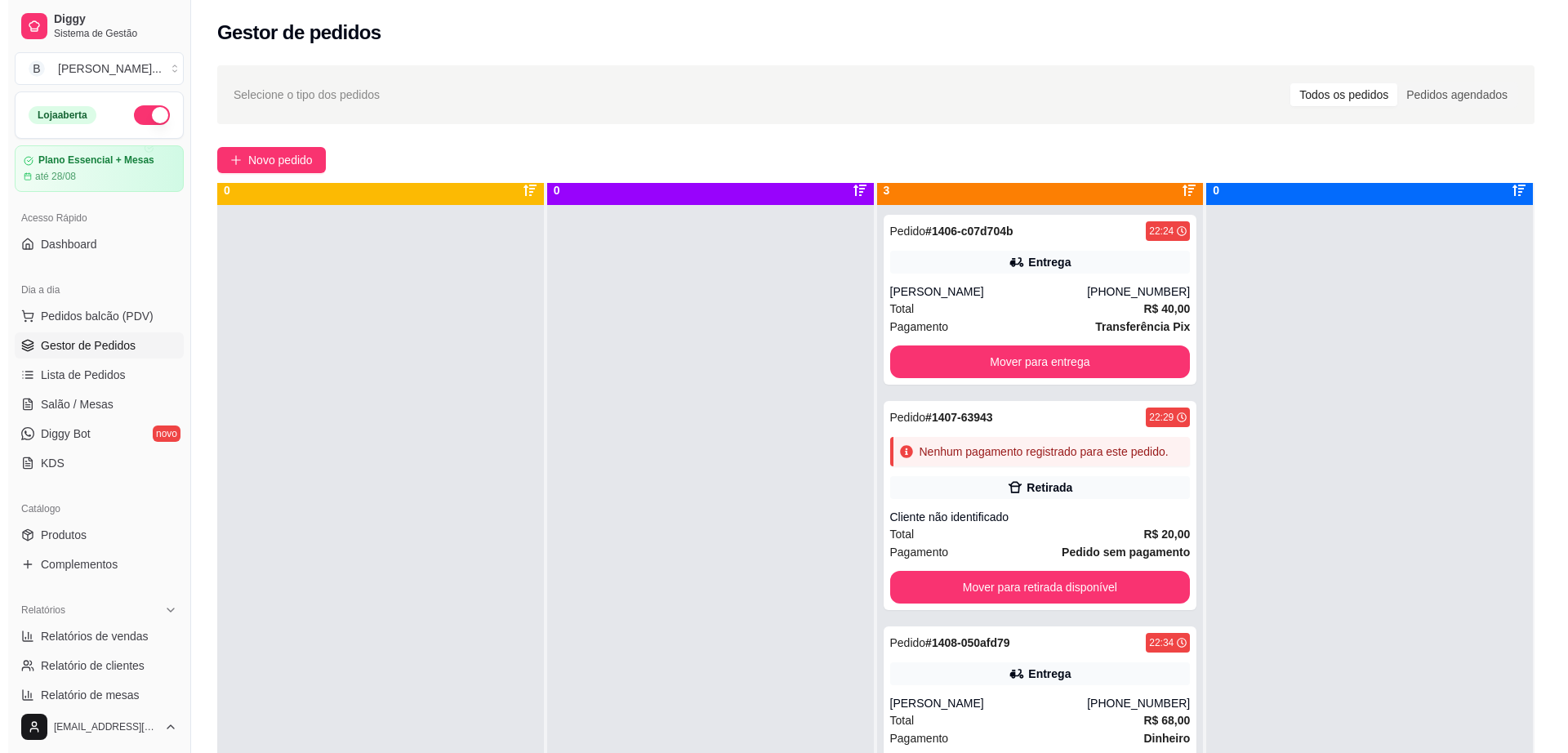
scroll to position [46, 0]
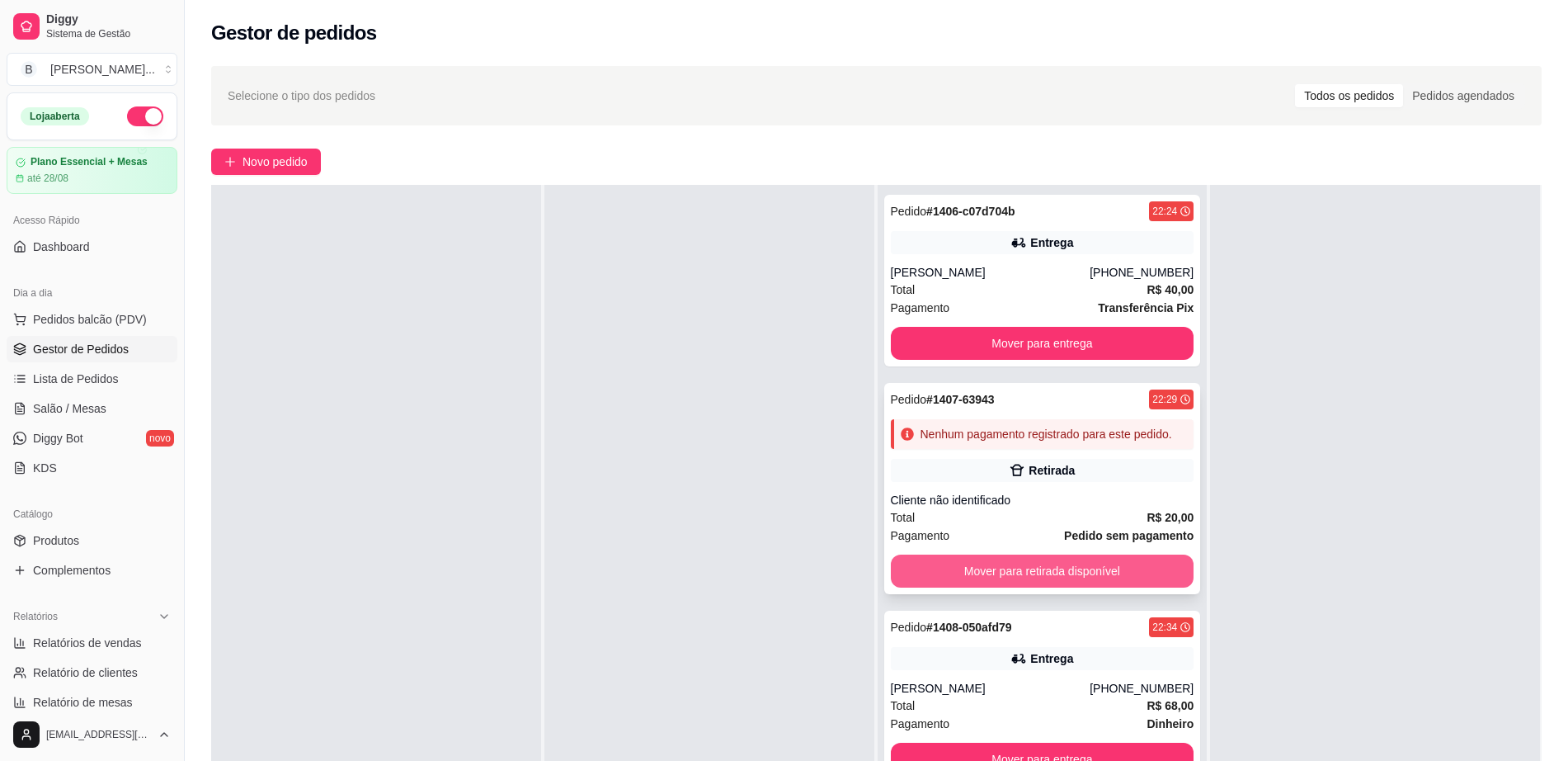
click at [944, 568] on button "Mover para retirada disponível" at bounding box center [1043, 571] width 303 height 33
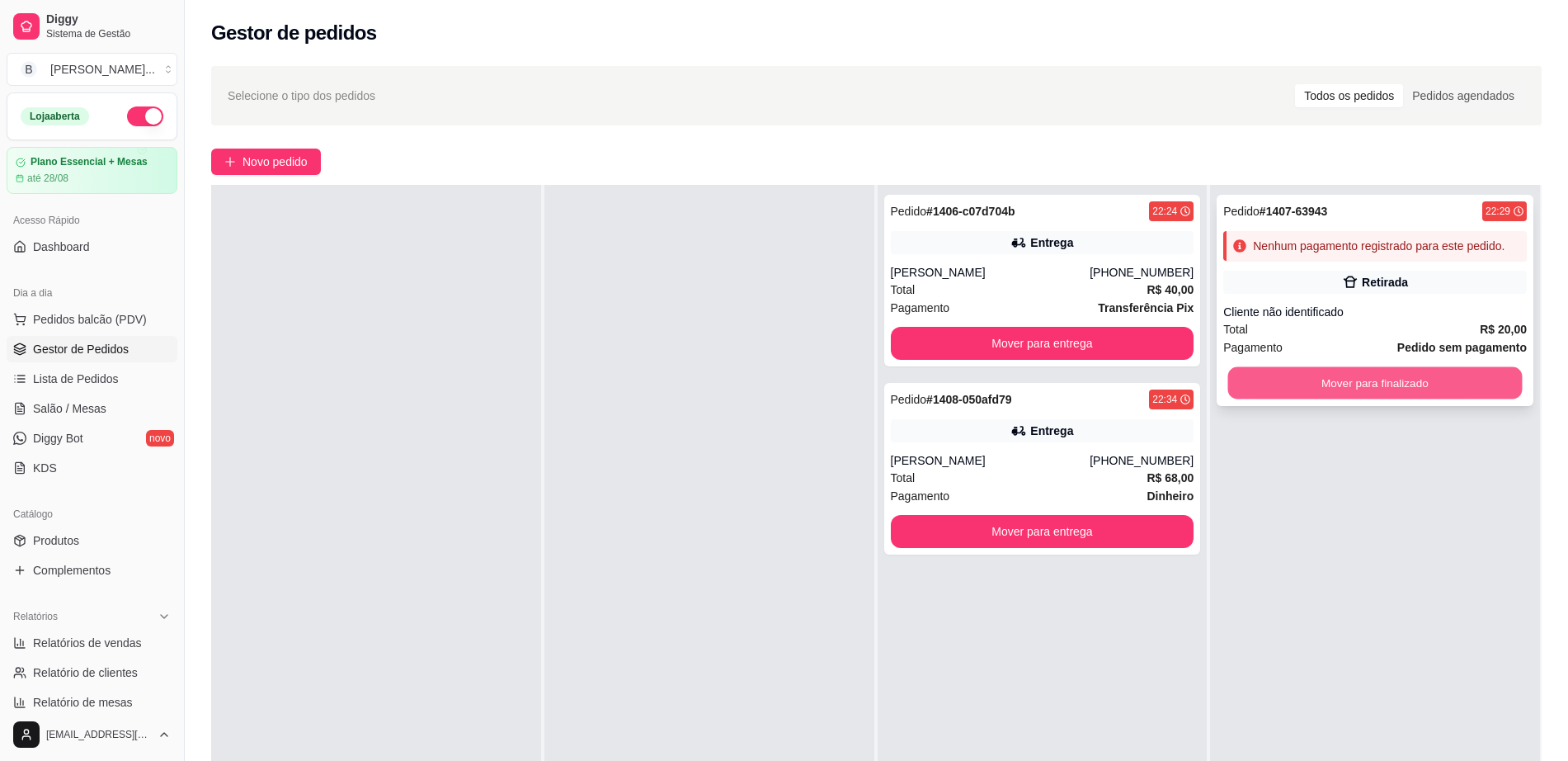
click at [1321, 369] on button "Mover para finalizado" at bounding box center [1376, 383] width 295 height 33
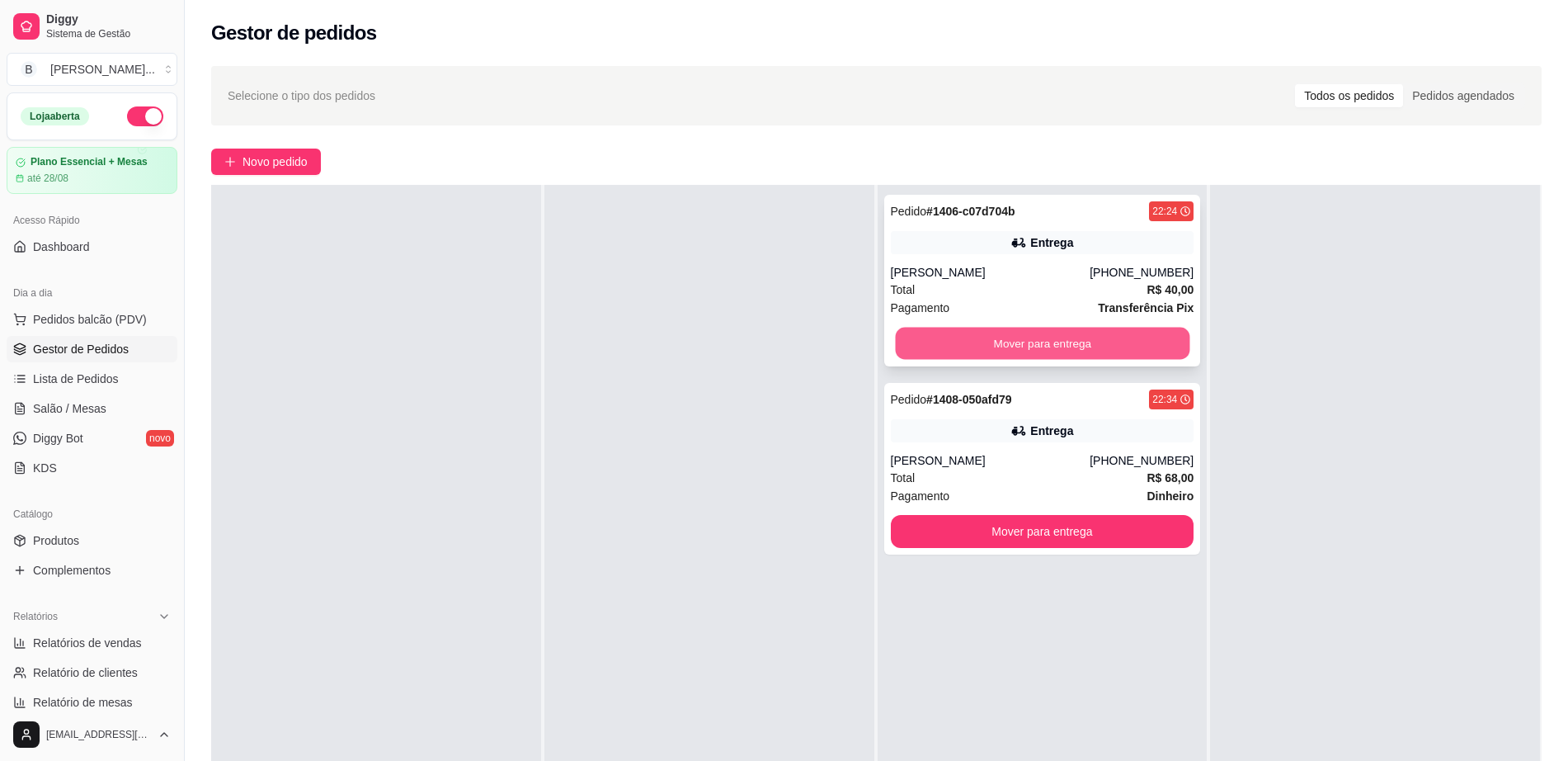
click at [948, 344] on button "Mover para entrega" at bounding box center [1043, 344] width 295 height 33
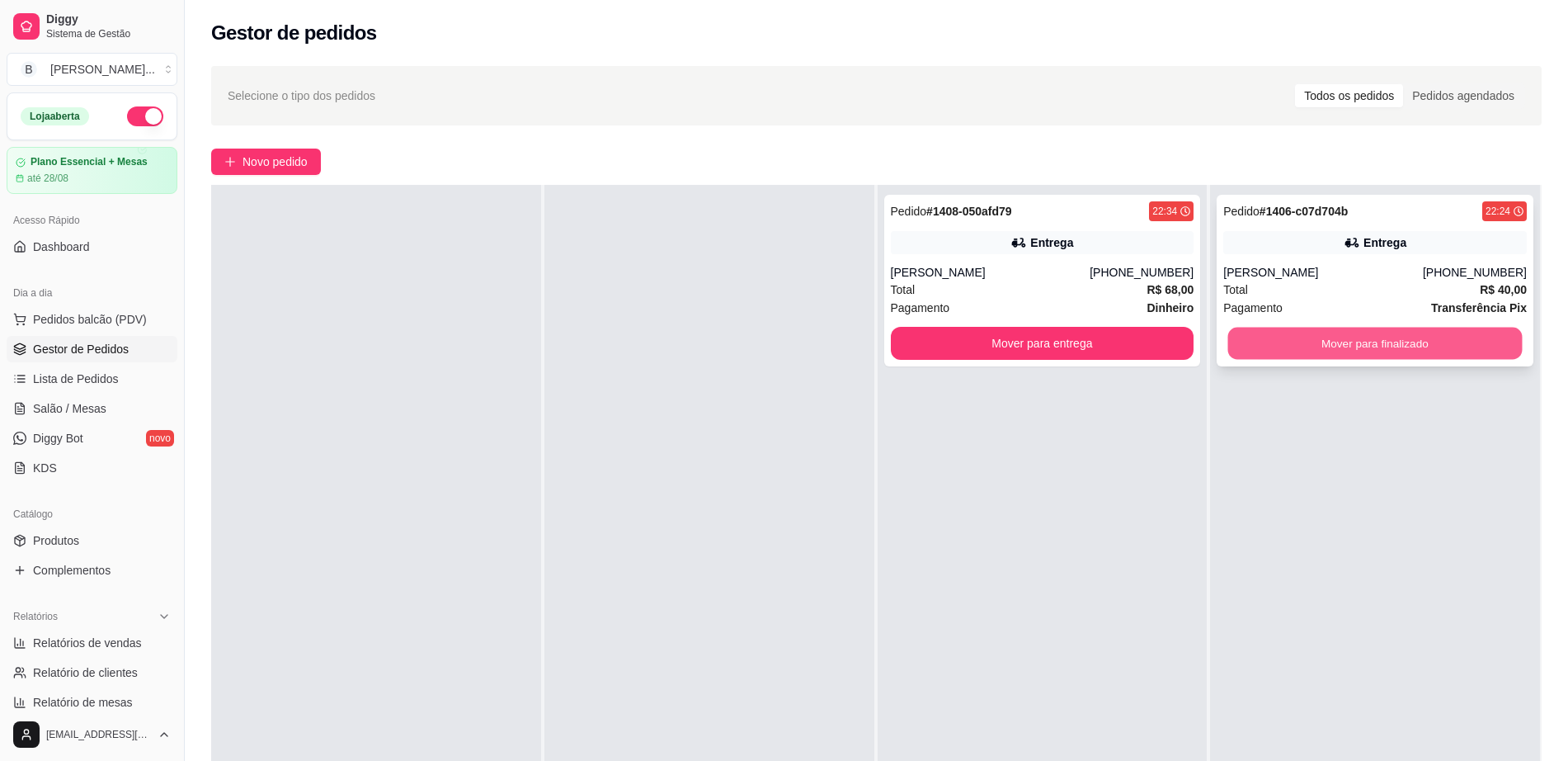
click at [1367, 333] on button "Mover para finalizado" at bounding box center [1376, 344] width 295 height 33
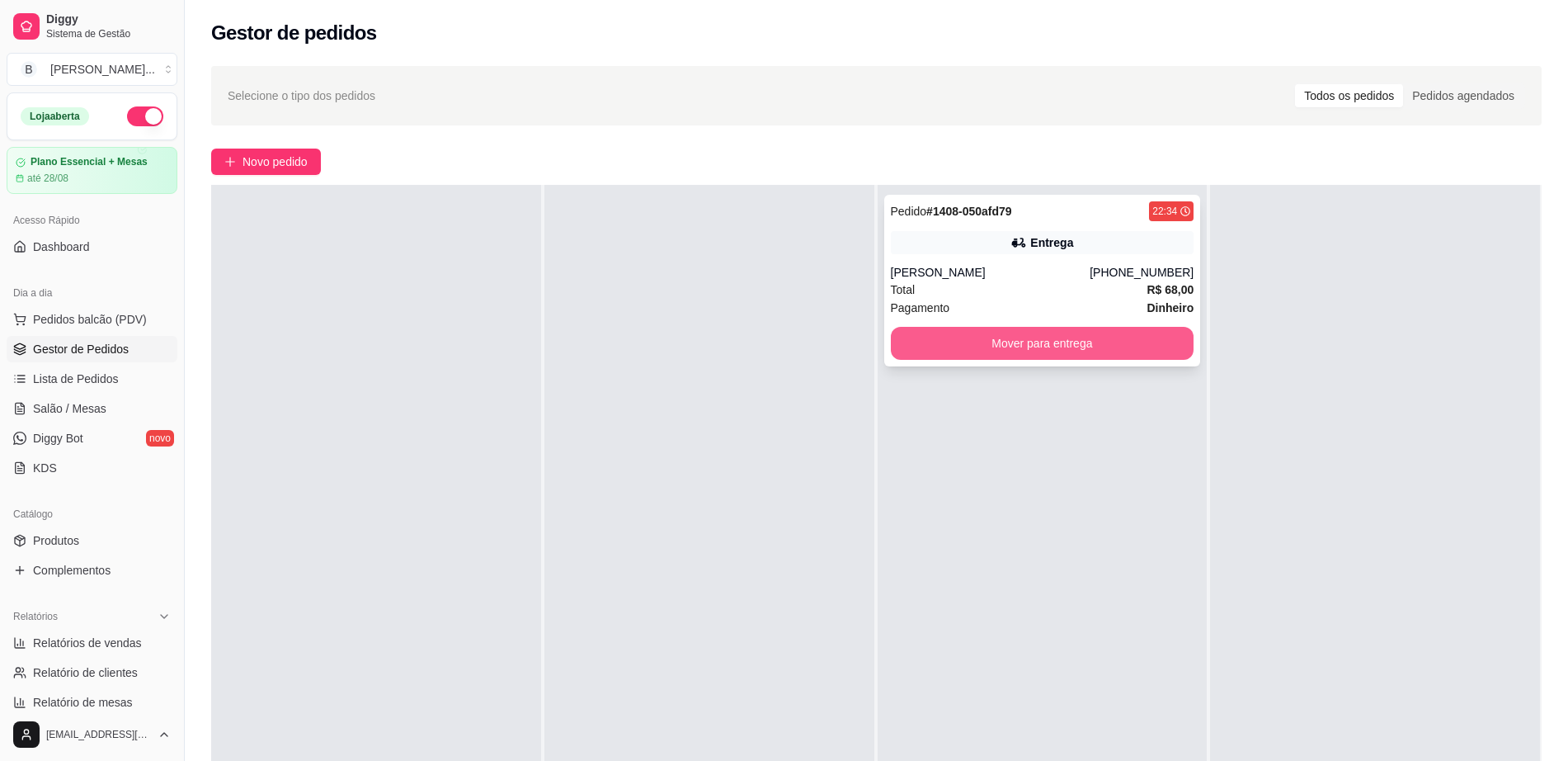
click at [937, 342] on button "Mover para entrega" at bounding box center [1043, 343] width 303 height 33
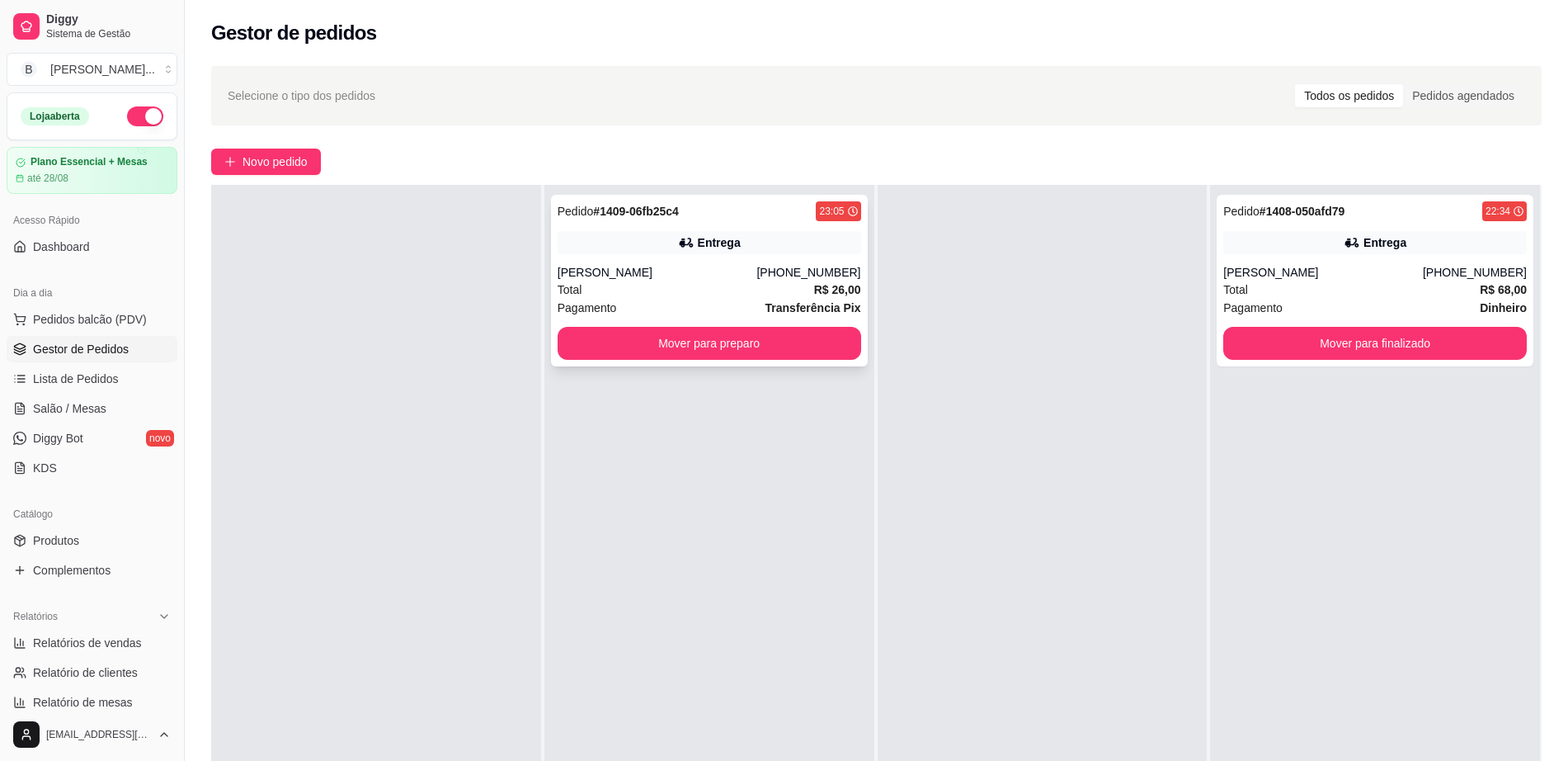
click at [734, 259] on div "Pedido # 1409-06fb25c4 23:05 Entrega [PERSON_NAME] [PHONE_NUMBER] Total R$ 26,0…" at bounding box center [709, 280] width 317 height 171
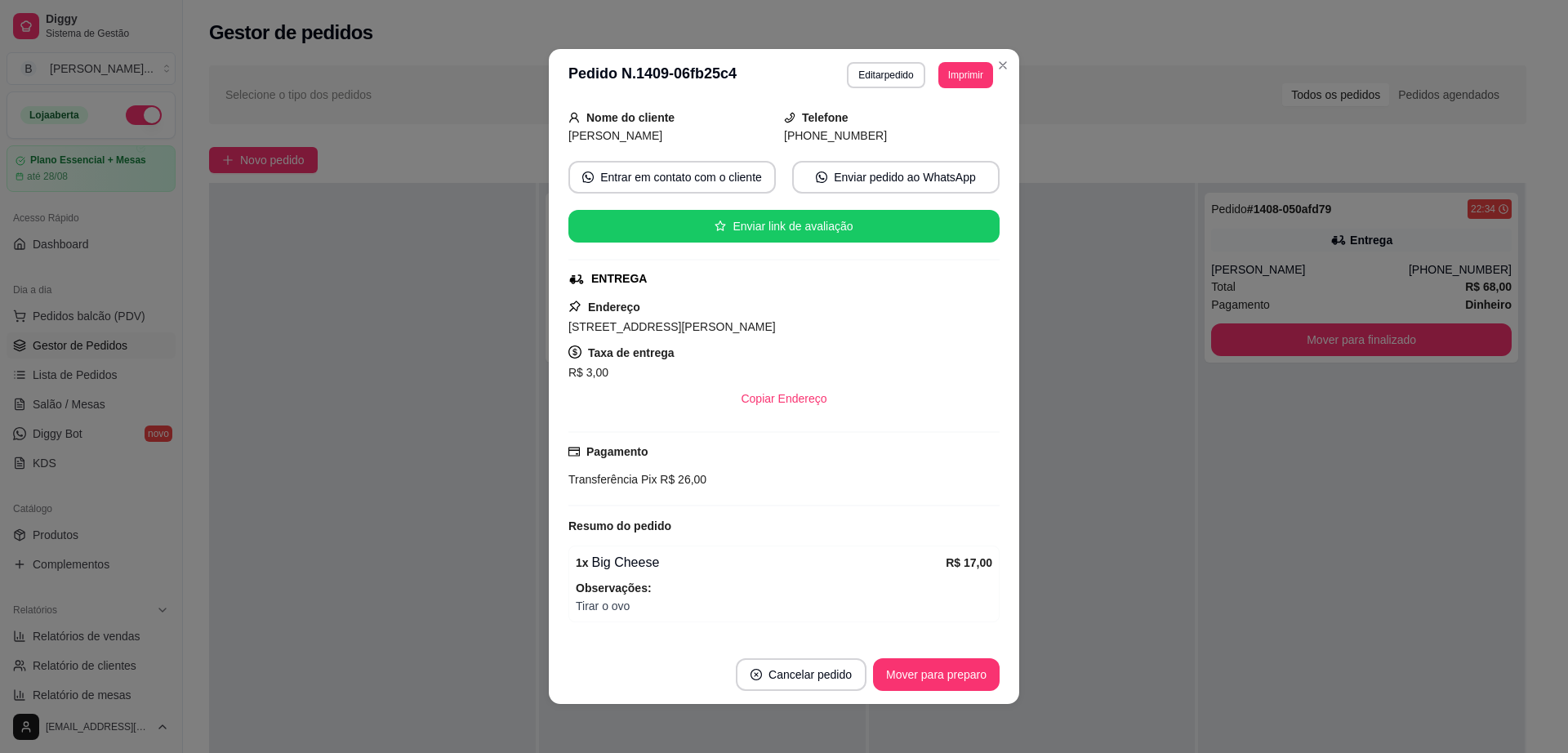
scroll to position [197, 0]
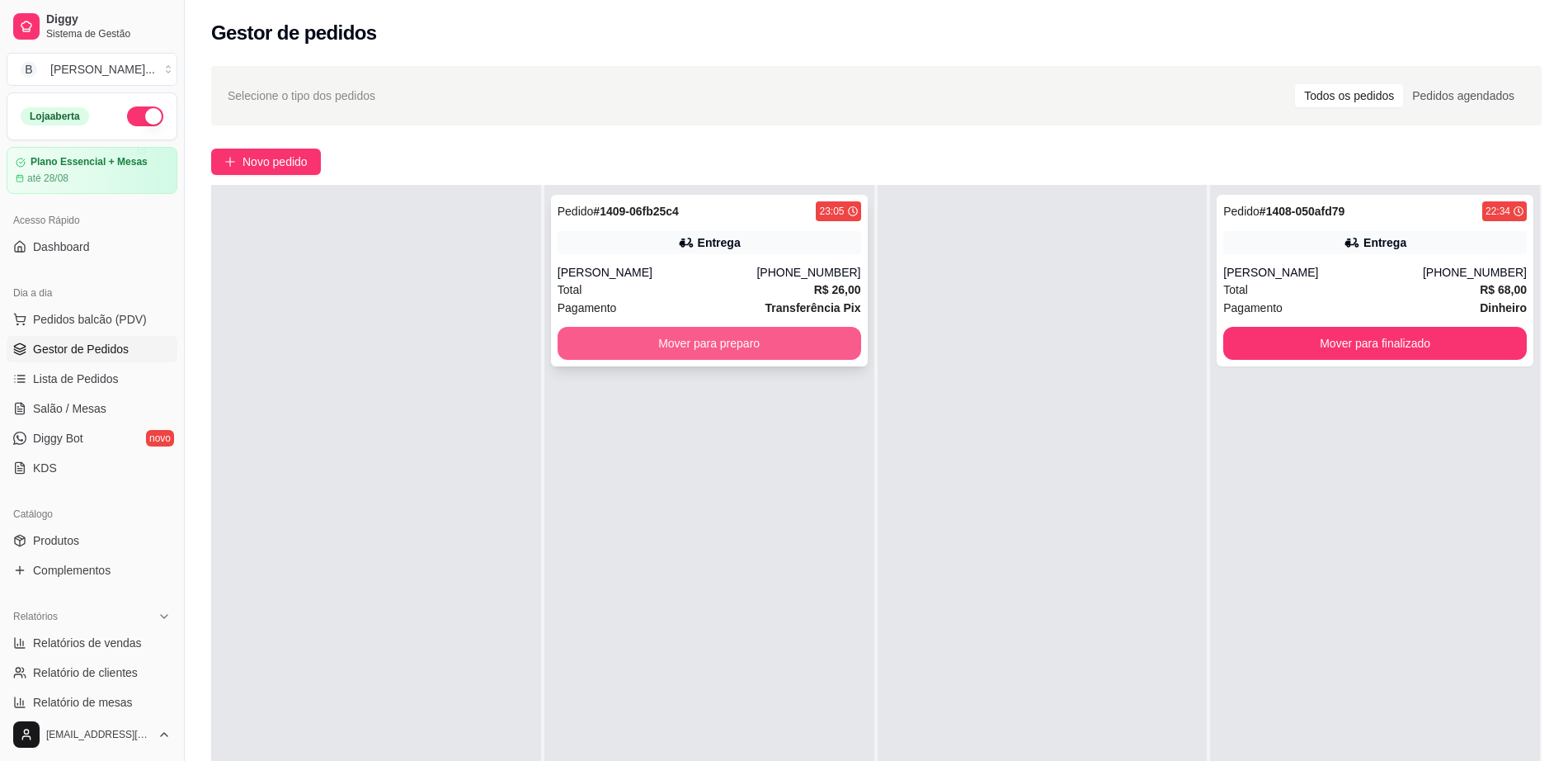
click at [732, 356] on button "Mover para preparo" at bounding box center [709, 343] width 303 height 33
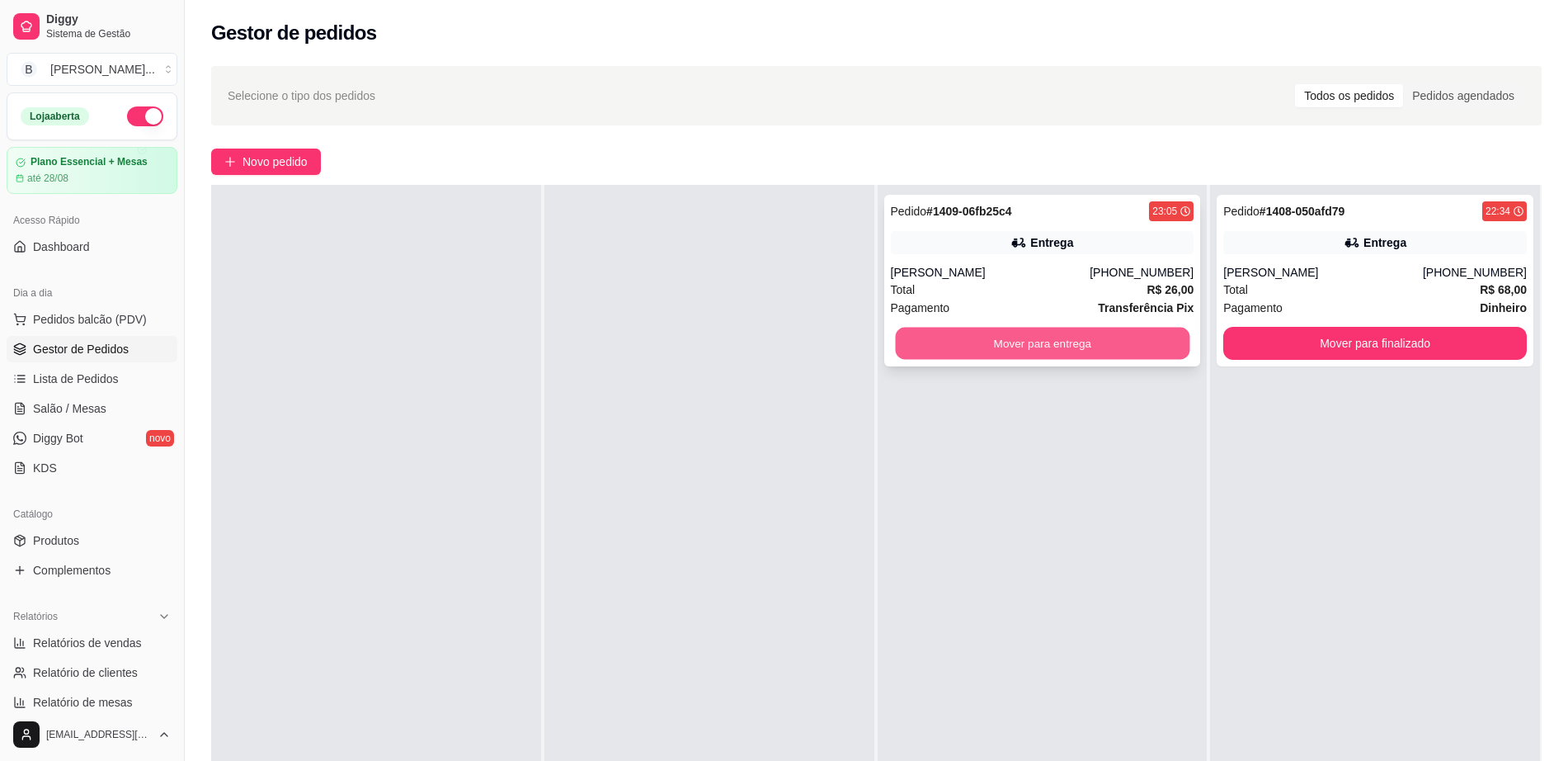
click at [1007, 345] on button "Mover para entrega" at bounding box center [1043, 344] width 295 height 33
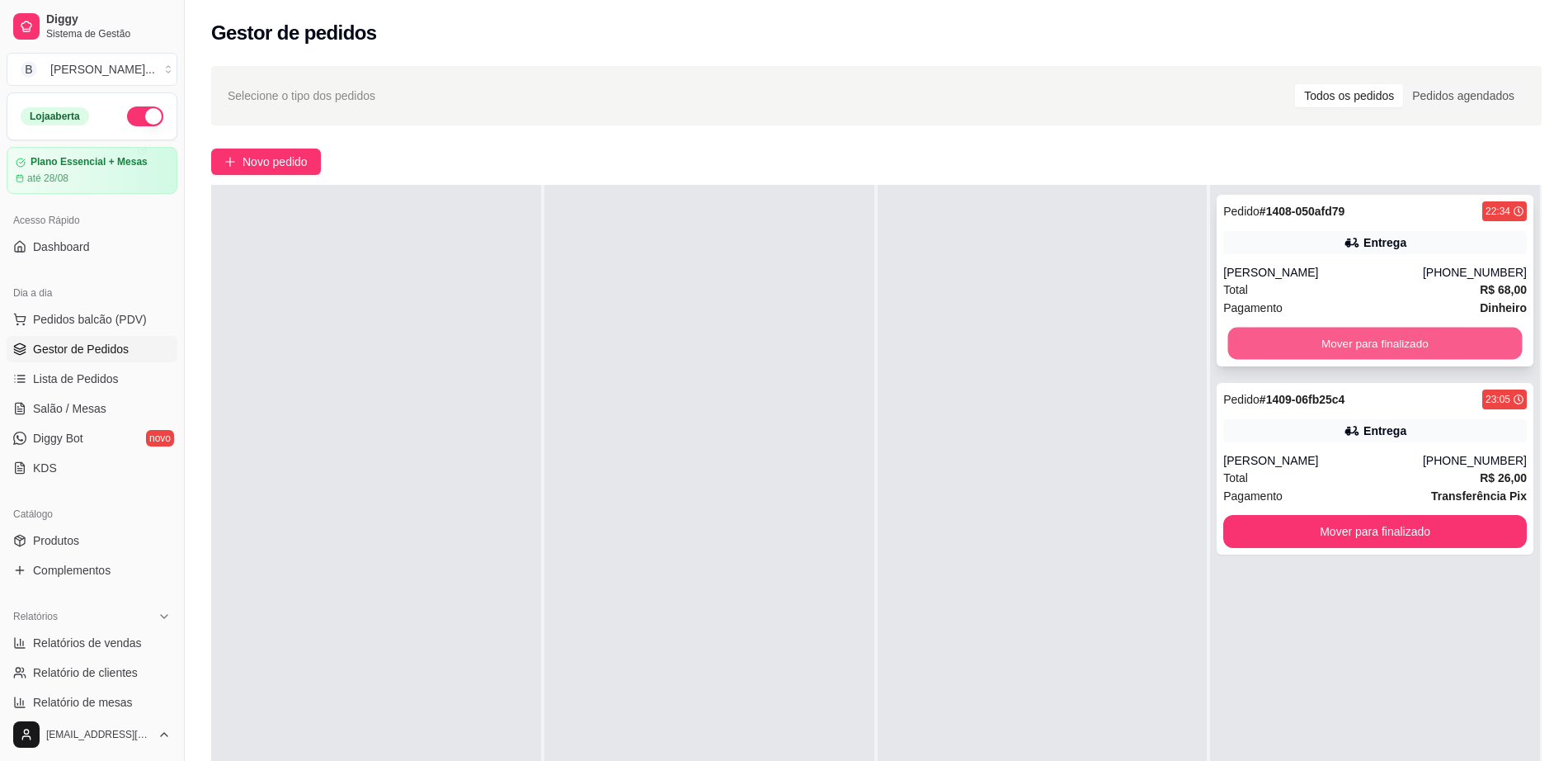
click at [1230, 345] on button "Mover para finalizado" at bounding box center [1376, 344] width 295 height 33
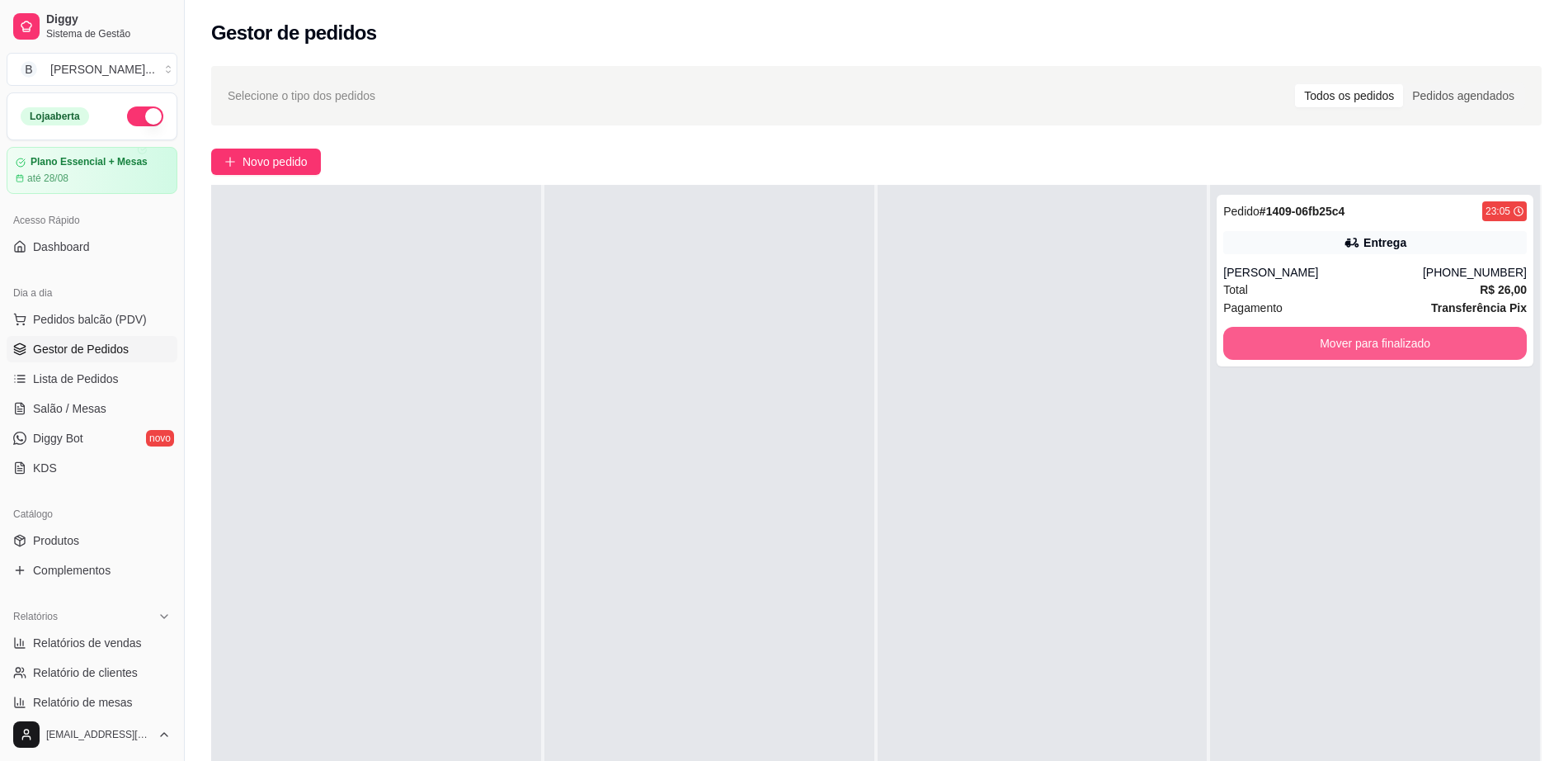
click at [1230, 345] on button "Mover para finalizado" at bounding box center [1375, 343] width 303 height 33
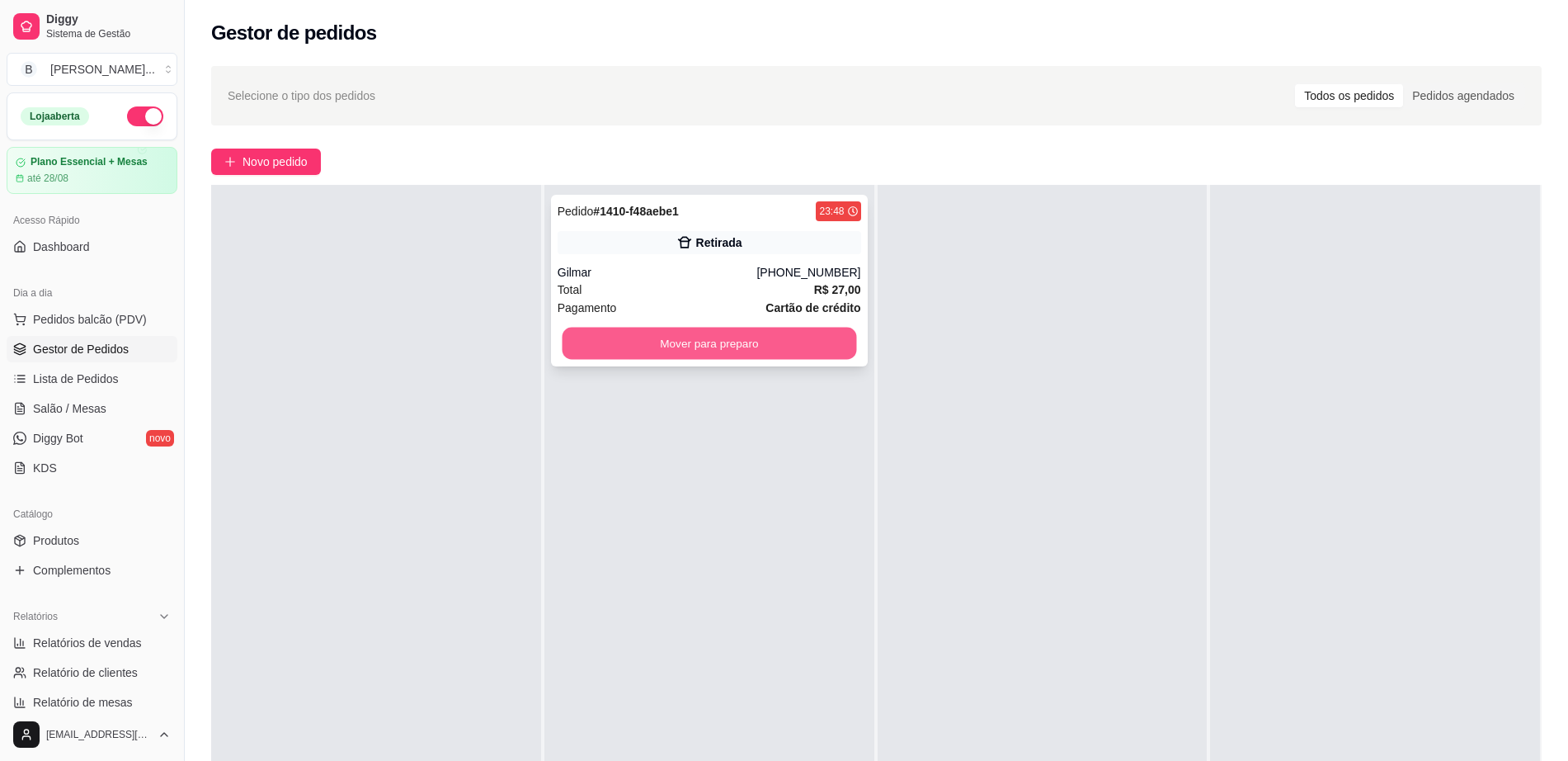
click at [679, 339] on button "Mover para preparo" at bounding box center [709, 344] width 295 height 33
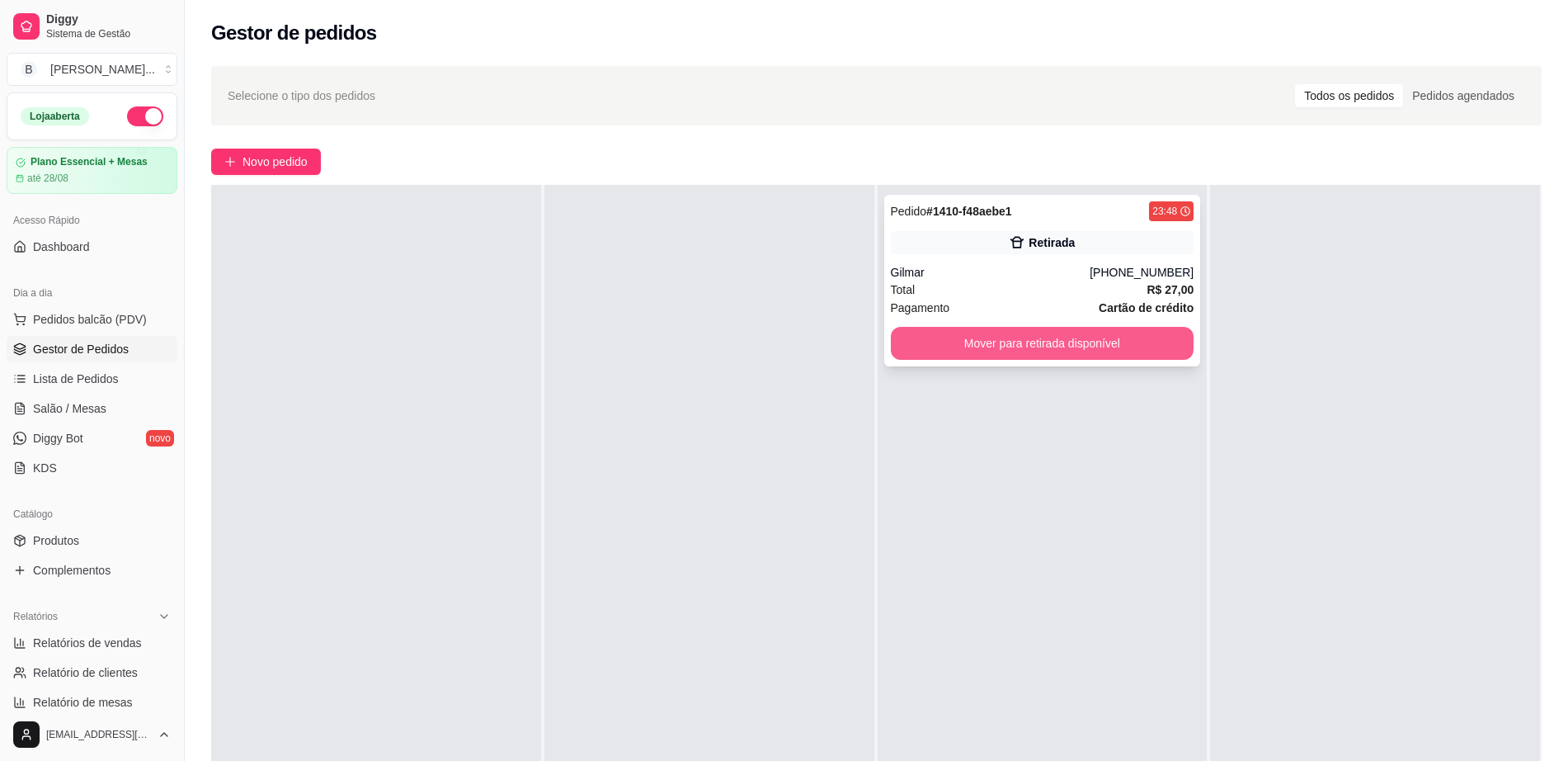
click at [1002, 336] on button "Mover para retirada disponível" at bounding box center [1043, 343] width 303 height 33
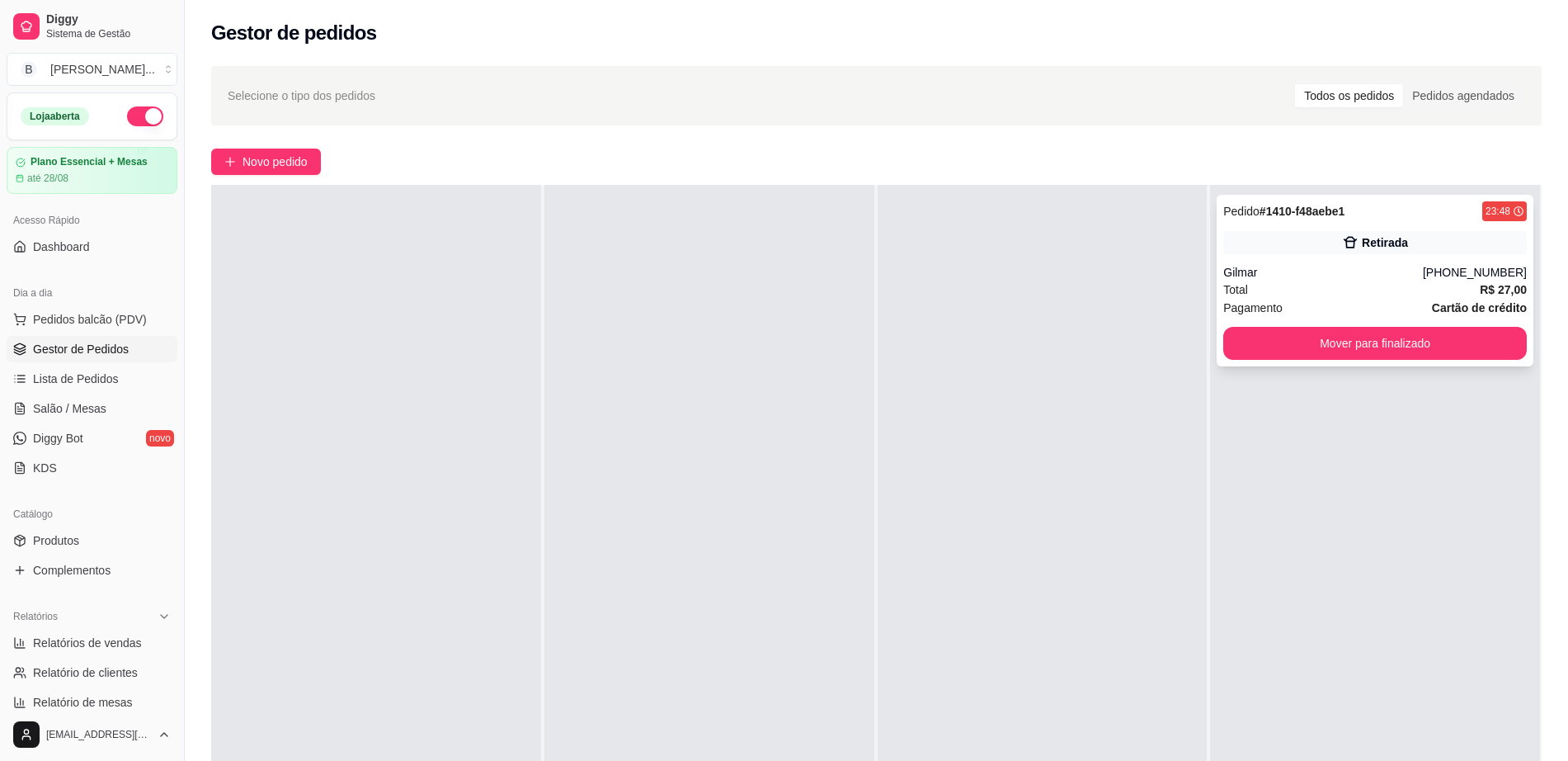
click at [1482, 220] on div "23:48" at bounding box center [1505, 211] width 45 height 20
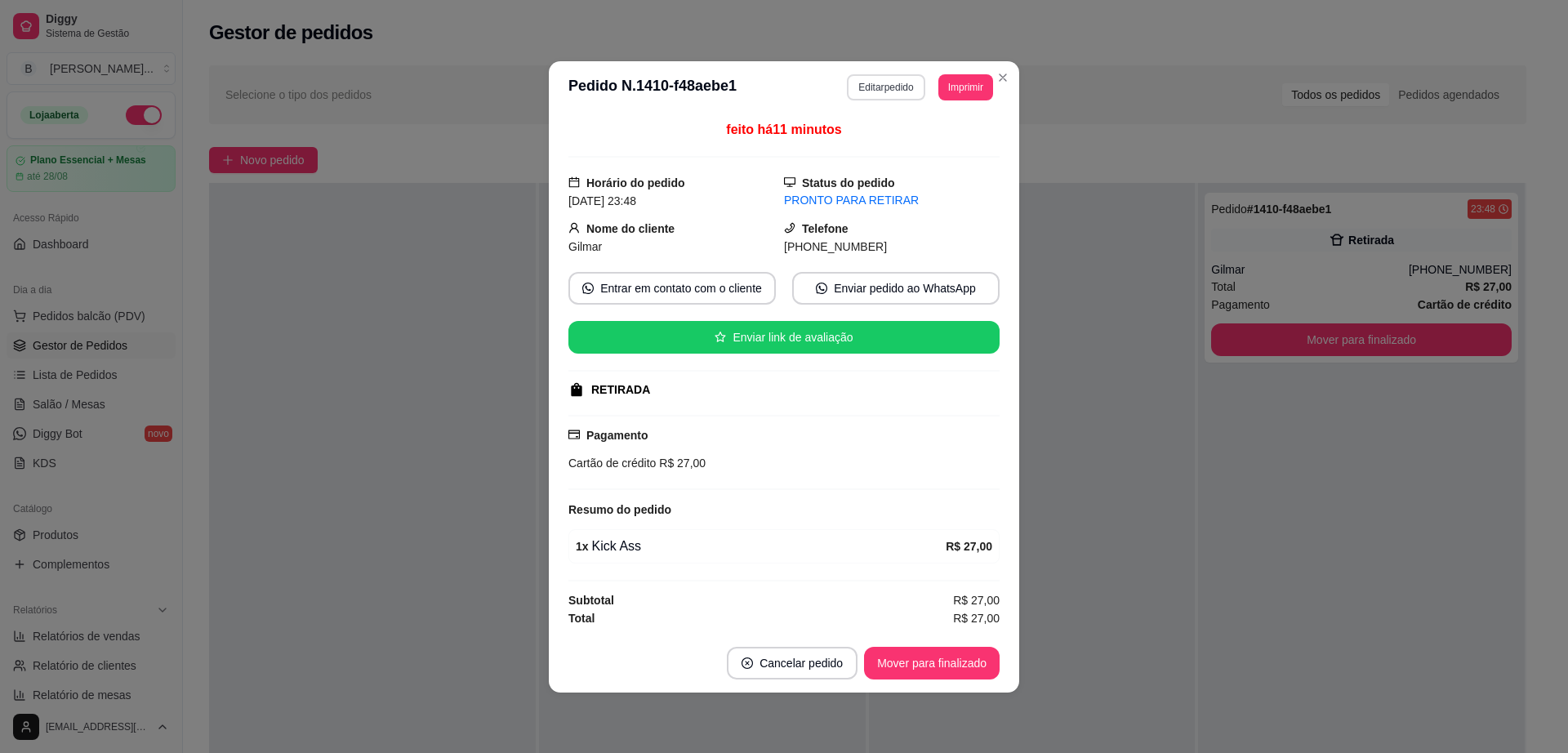
click at [889, 90] on button "Editar pedido" at bounding box center [884, 87] width 77 height 26
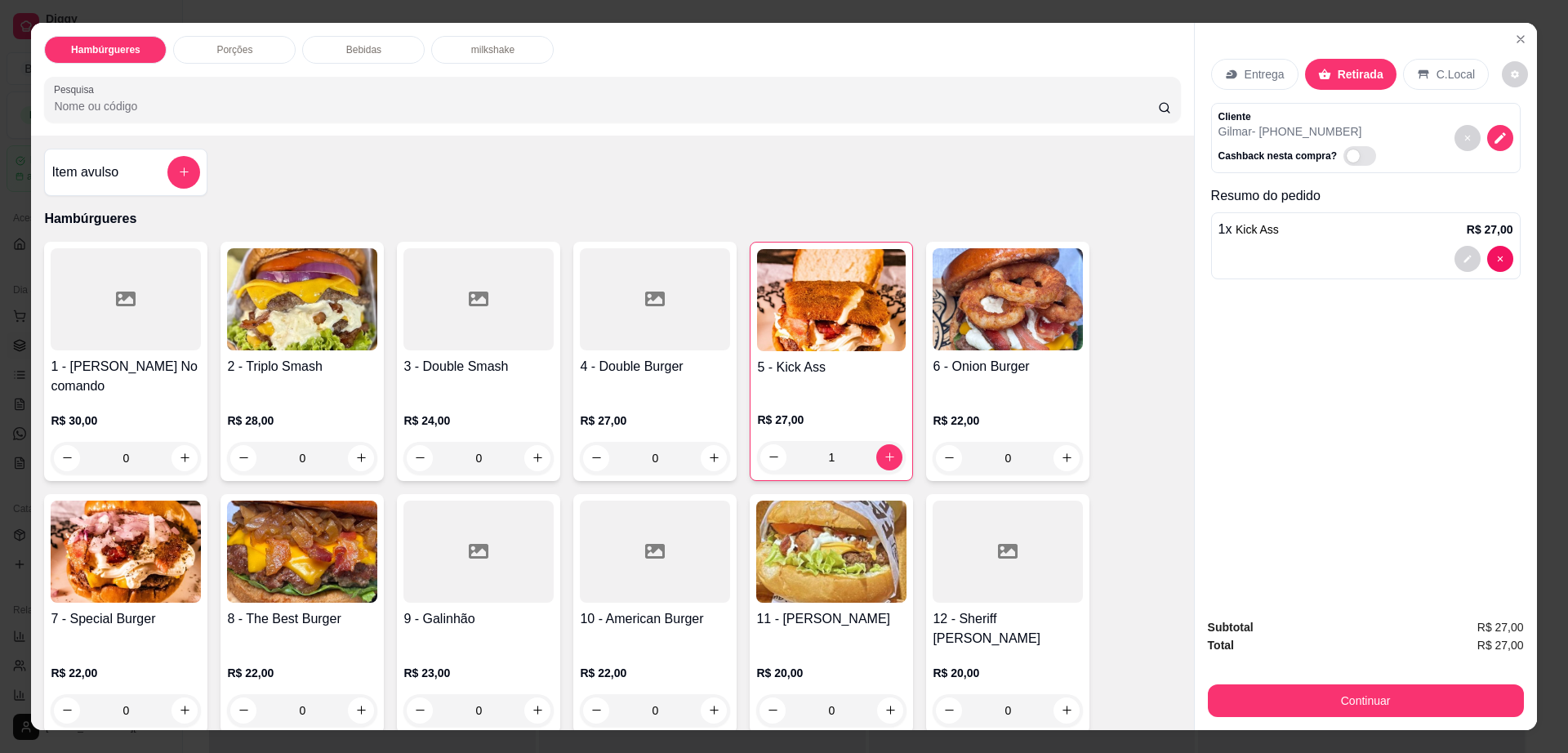
click at [331, 49] on div "Bebidas" at bounding box center [363, 49] width 122 height 28
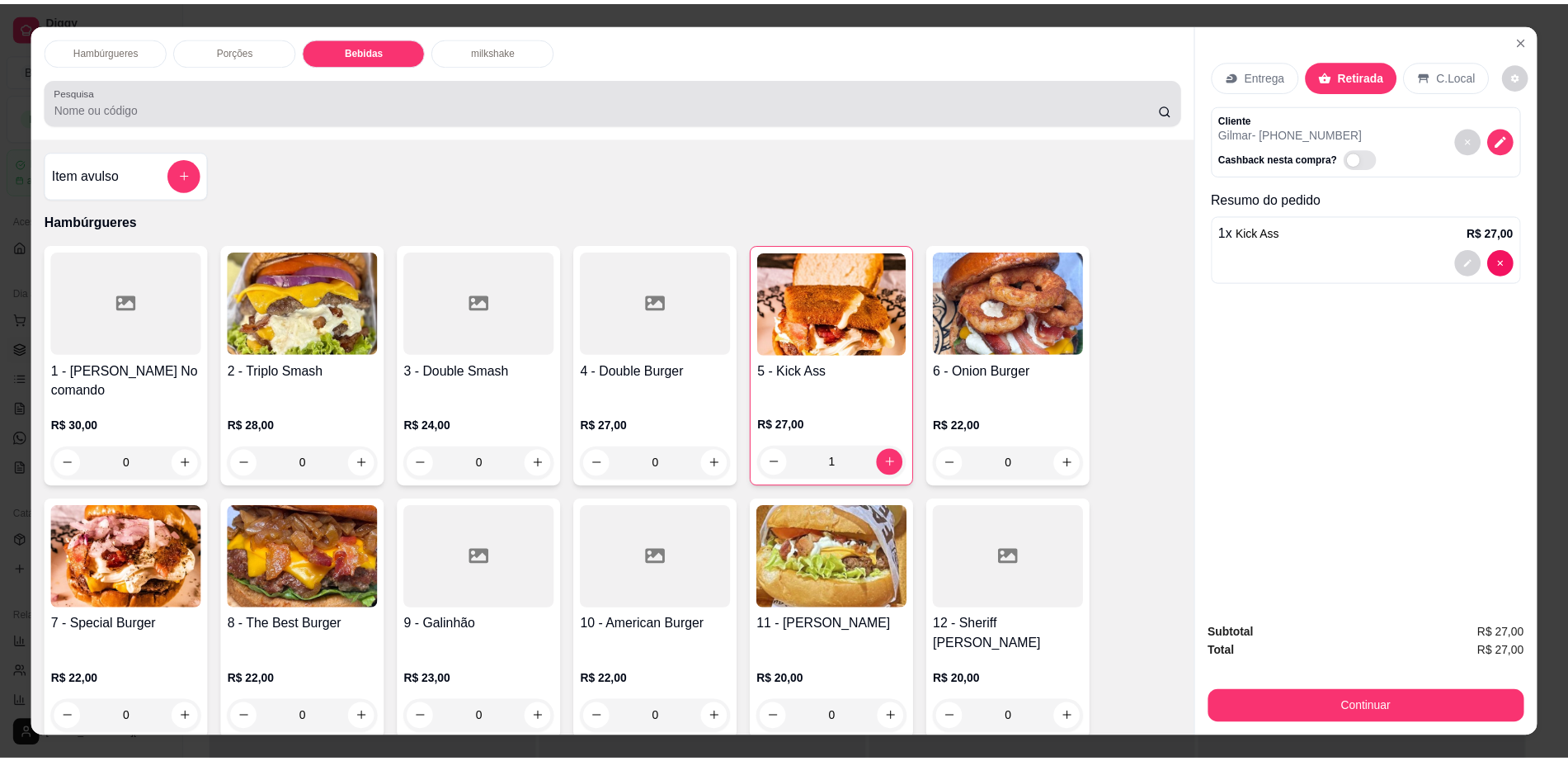
scroll to position [30, 0]
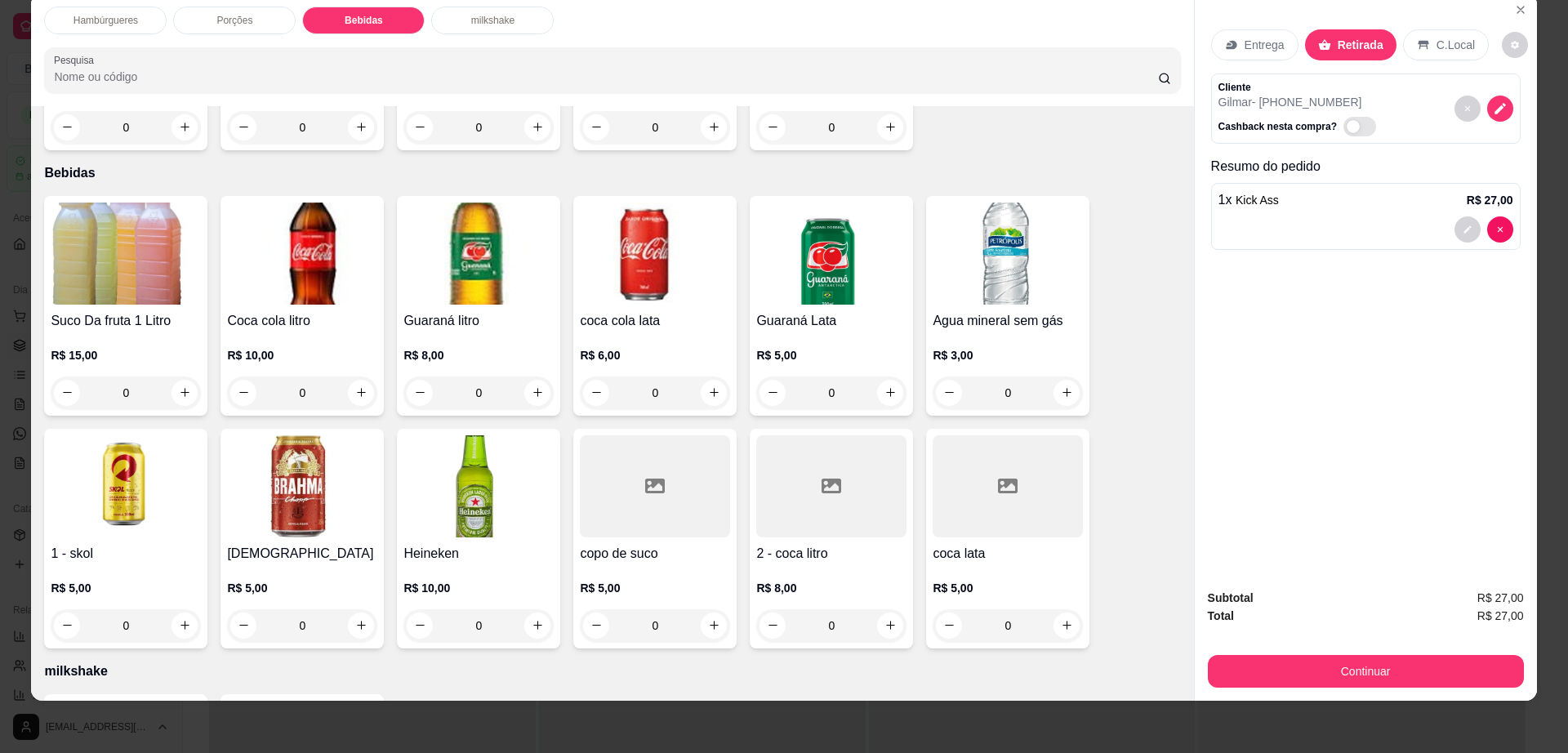
click at [836, 473] on div at bounding box center [831, 486] width 150 height 102
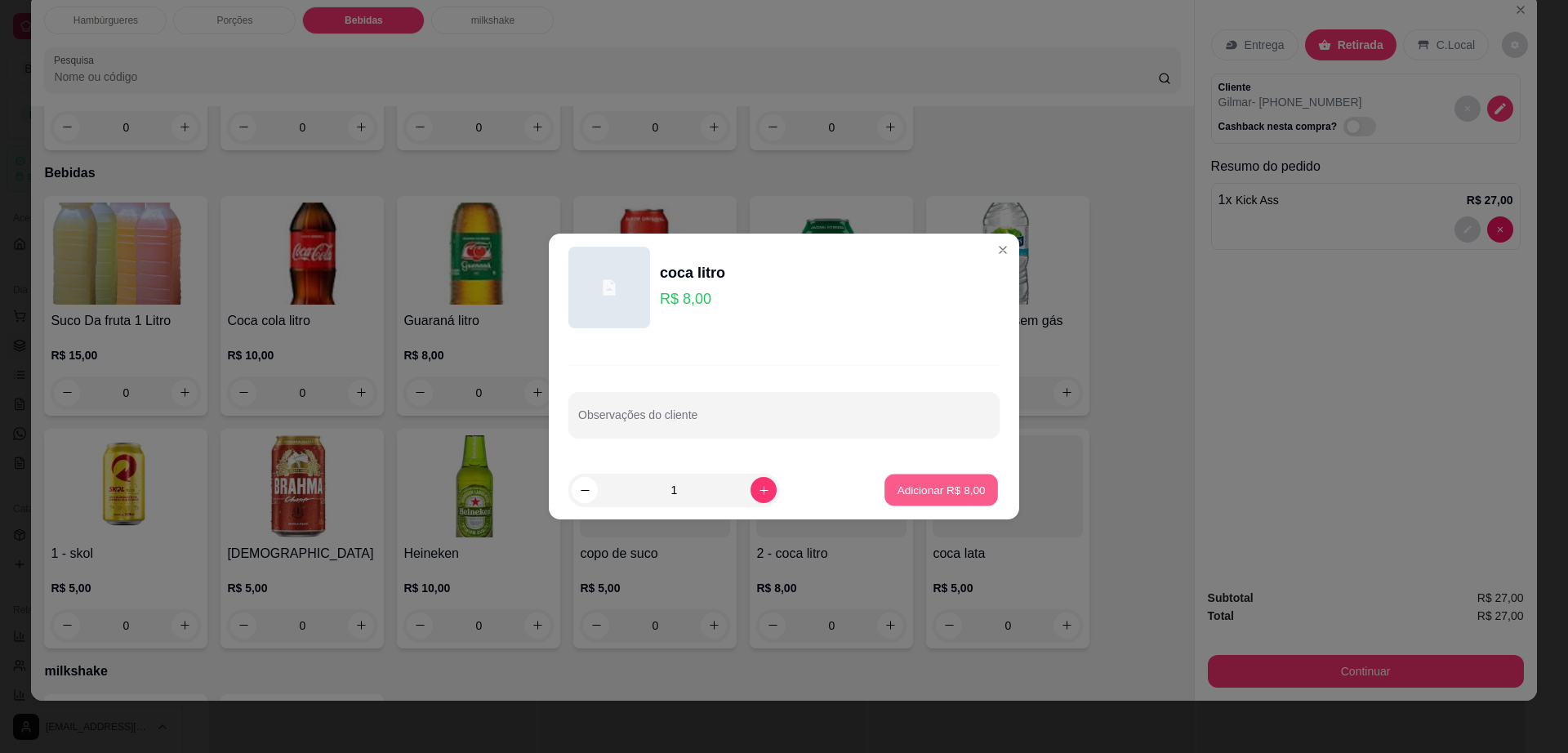
click at [934, 499] on button "Adicionar R$ 8,00" at bounding box center [941, 490] width 114 height 32
type input "1"
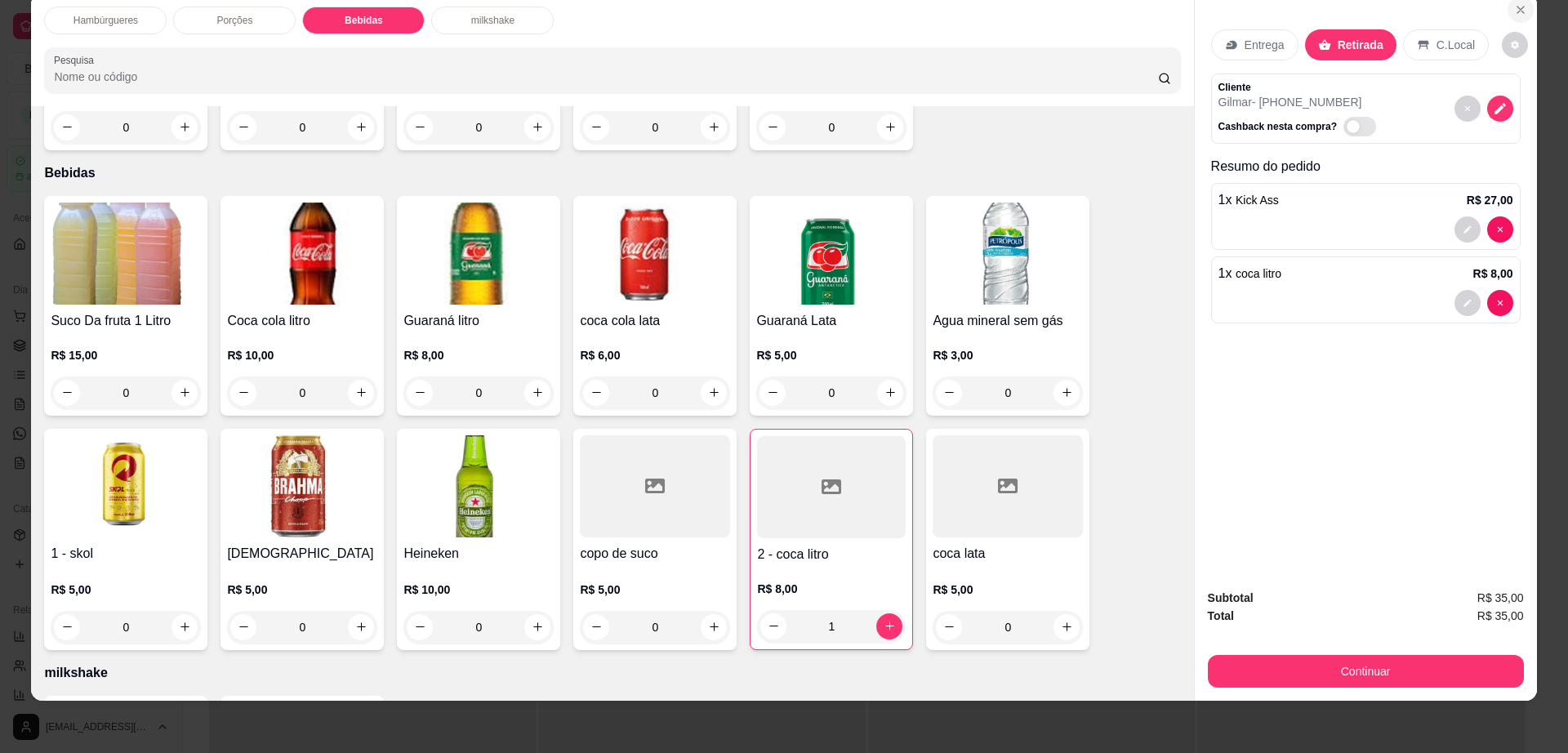
click at [1514, 12] on icon "Close" at bounding box center [1520, 9] width 13 height 13
